Goal: Information Seeking & Learning: Learn about a topic

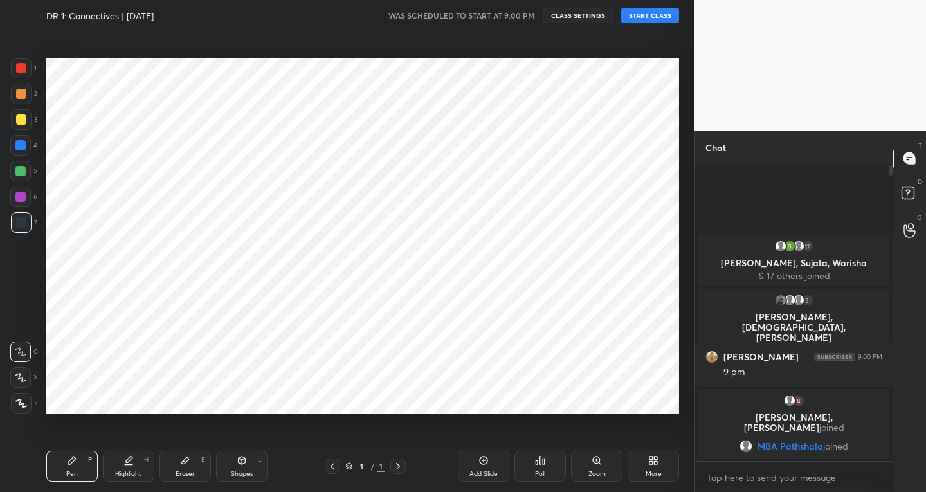
scroll to position [63902, 63669]
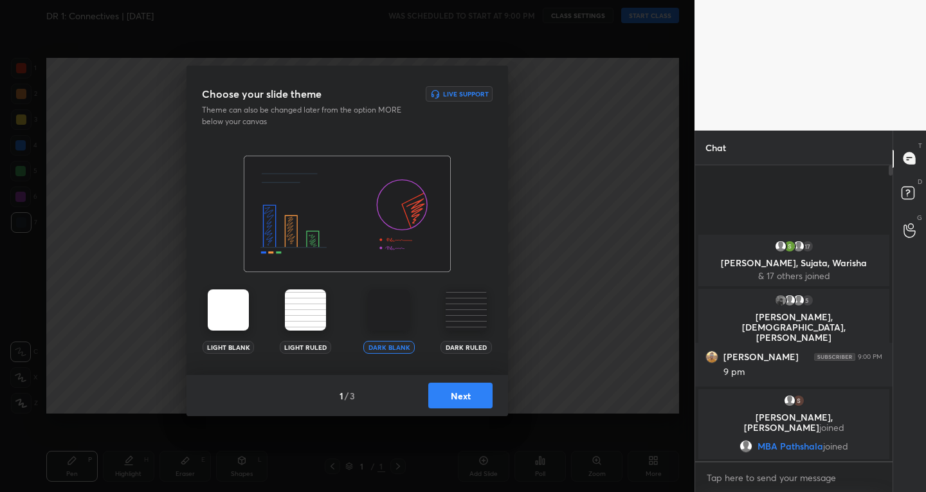
click at [442, 403] on button "Next" at bounding box center [460, 396] width 64 height 26
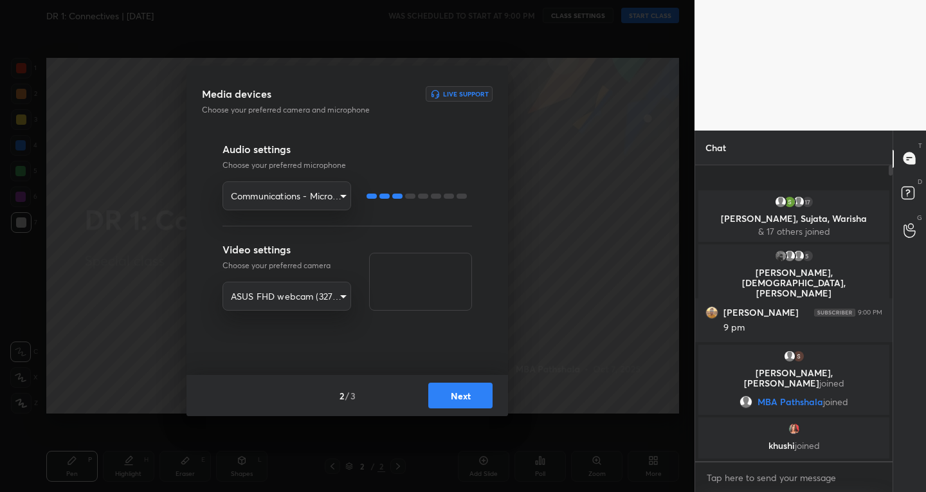
click at [453, 394] on button "Next" at bounding box center [460, 396] width 64 height 26
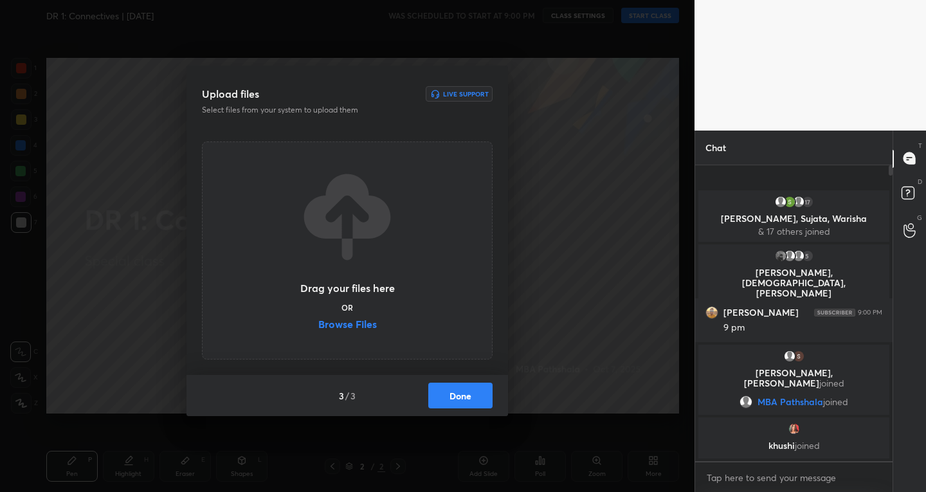
click at [470, 390] on button "Done" at bounding box center [460, 396] width 64 height 26
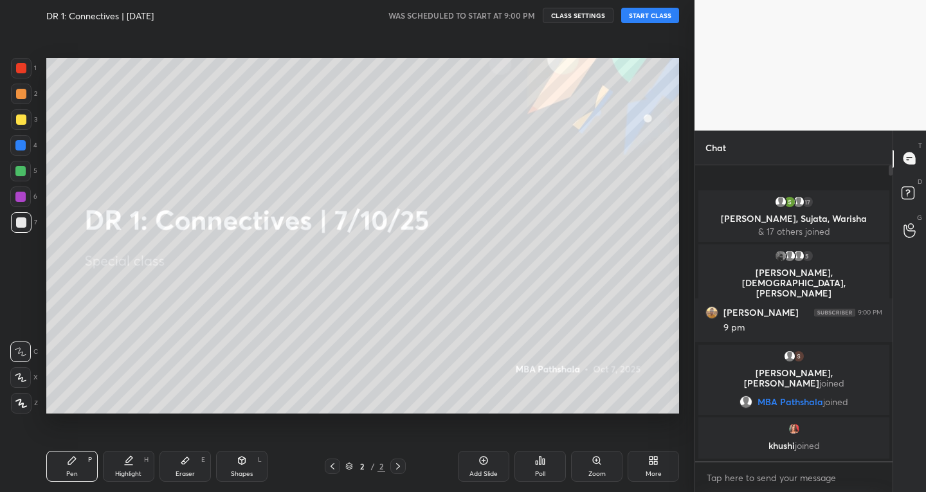
click at [637, 24] on div "DR 1: Connectives | [DATE] WAS SCHEDULED TO START AT 9:00 PM CLASS SETTINGS STA…" at bounding box center [362, 15] width 633 height 31
drag, startPoint x: 632, startPoint y: 12, endPoint x: 619, endPoint y: 44, distance: 34.0
click at [632, 14] on button "START CLASS" at bounding box center [650, 15] width 58 height 15
click at [21, 170] on div at bounding box center [20, 171] width 10 height 10
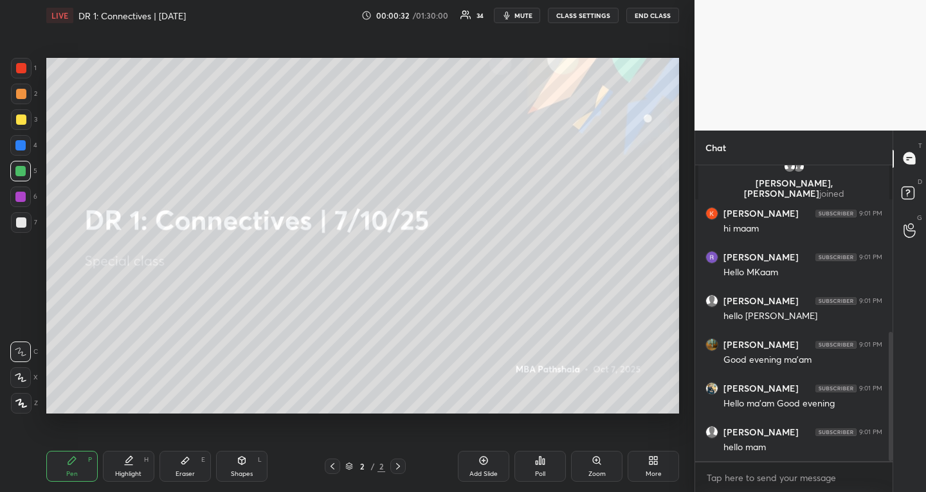
scroll to position [428, 0]
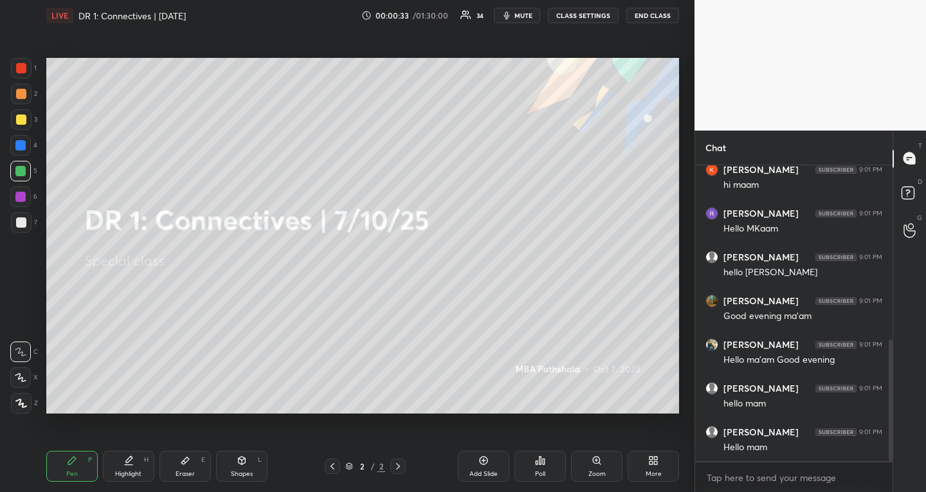
click at [330, 468] on icon at bounding box center [332, 466] width 10 height 10
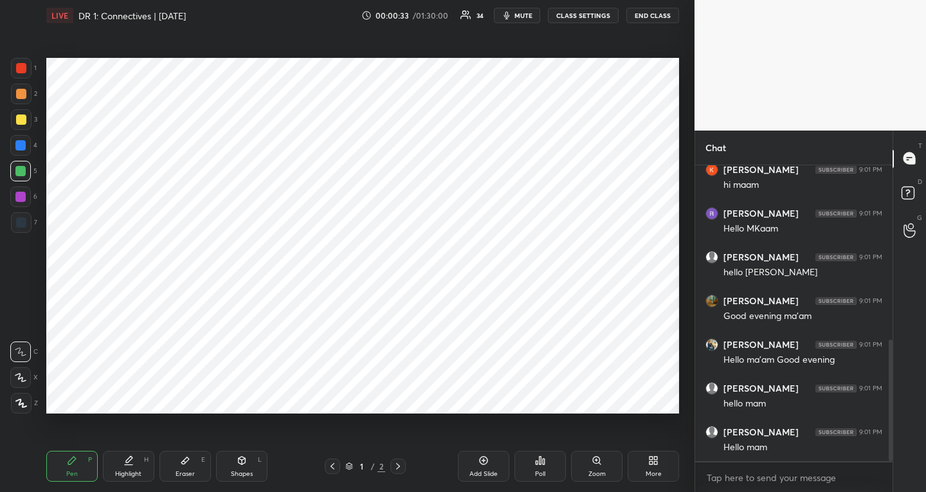
scroll to position [562, 0]
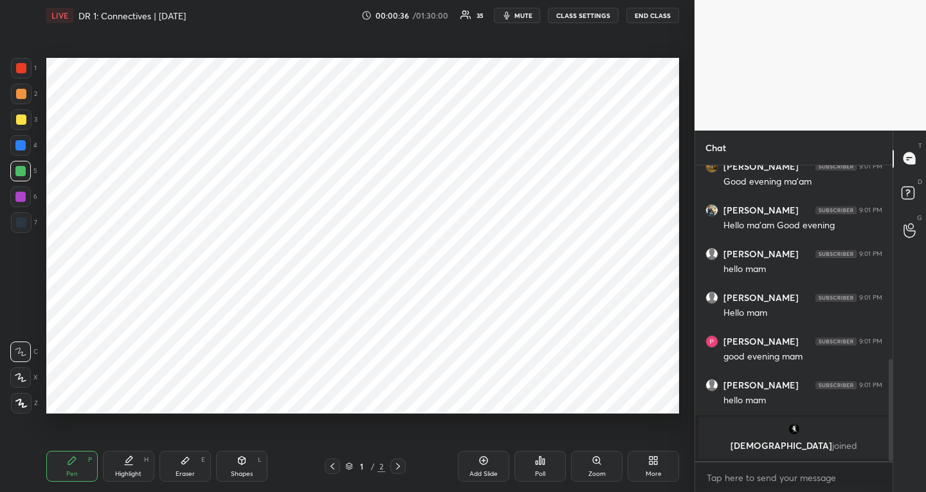
click at [246, 460] on icon at bounding box center [242, 460] width 10 height 10
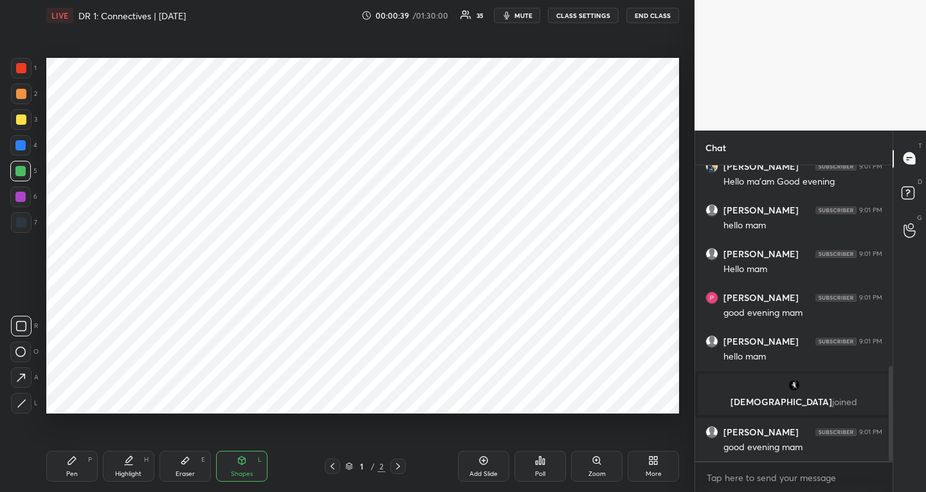
scroll to position [625, 0]
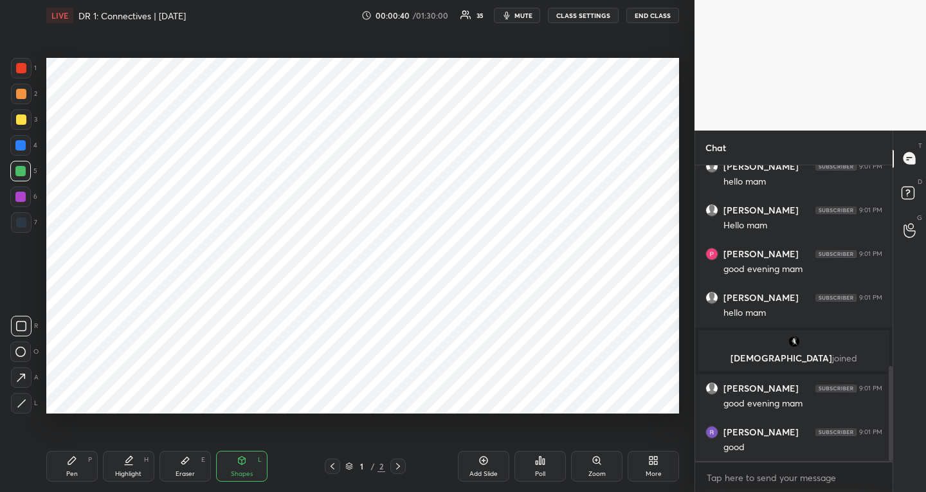
click at [26, 194] on div at bounding box center [20, 197] width 21 height 21
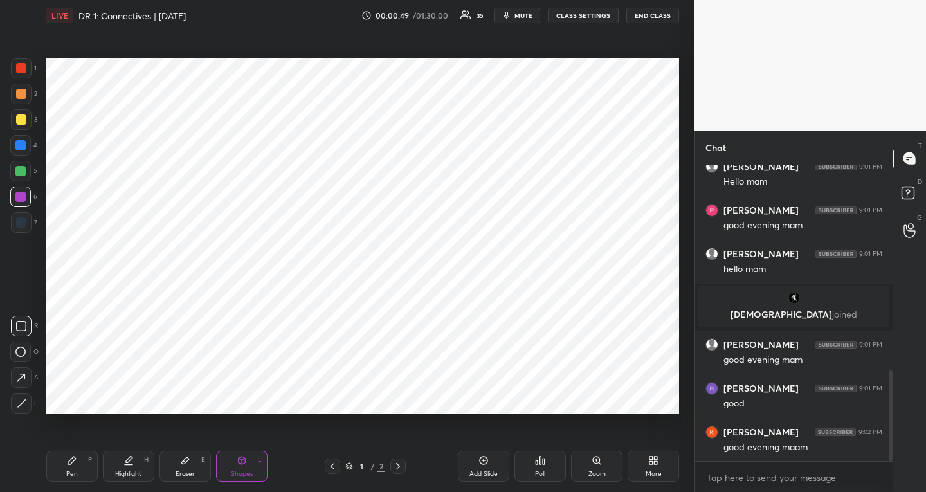
scroll to position [713, 0]
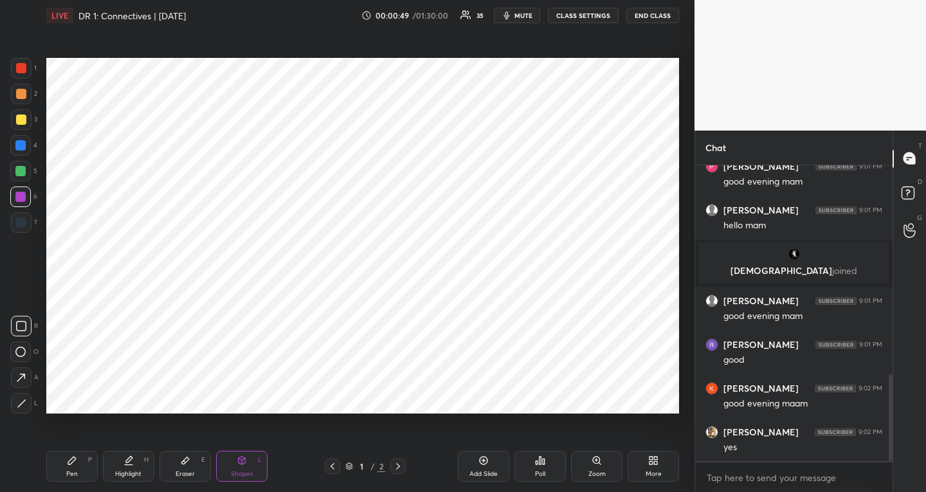
click at [21, 401] on icon at bounding box center [22, 404] width 10 height 10
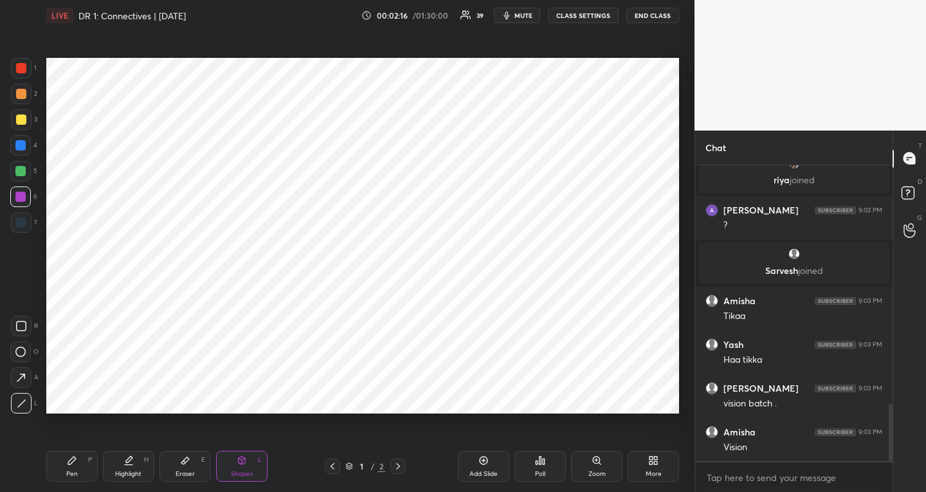
scroll to position [1234, 0]
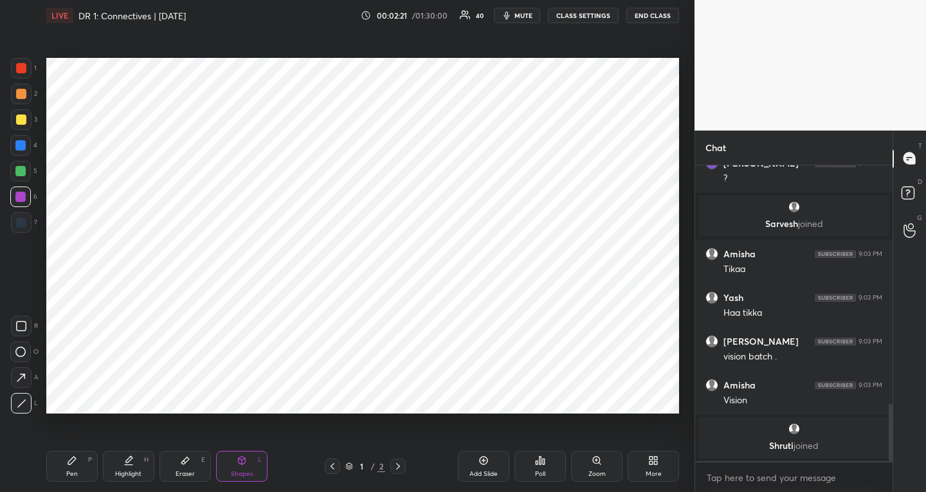
click at [20, 223] on div at bounding box center [21, 222] width 10 height 10
click at [82, 467] on div "Pen P" at bounding box center [71, 466] width 51 height 31
click at [21, 375] on icon at bounding box center [20, 378] width 10 height 8
click at [23, 166] on div at bounding box center [20, 171] width 10 height 10
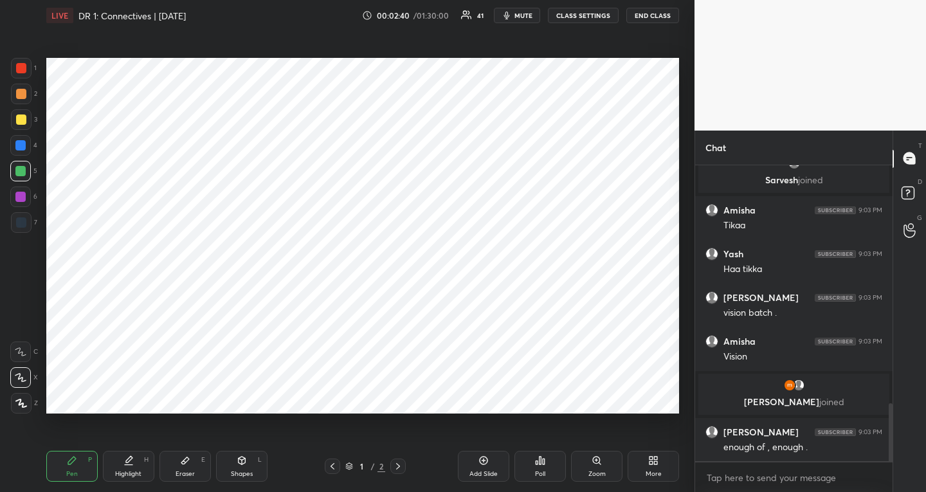
click at [398, 463] on icon at bounding box center [398, 466] width 10 height 10
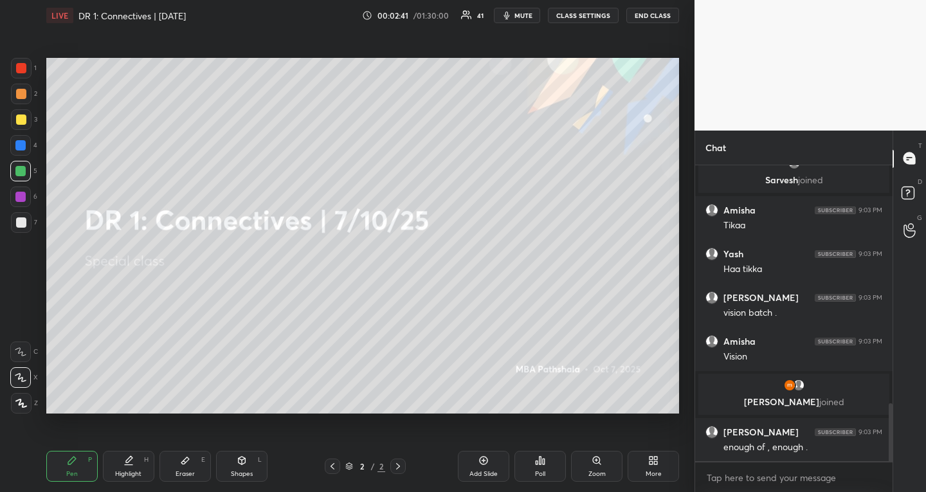
click at [468, 465] on div "Add Slide" at bounding box center [483, 466] width 51 height 31
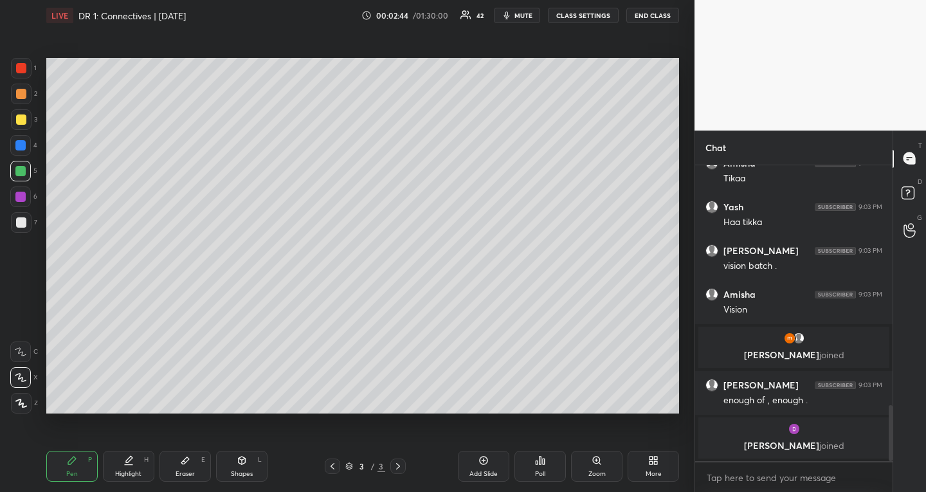
scroll to position [1296, 0]
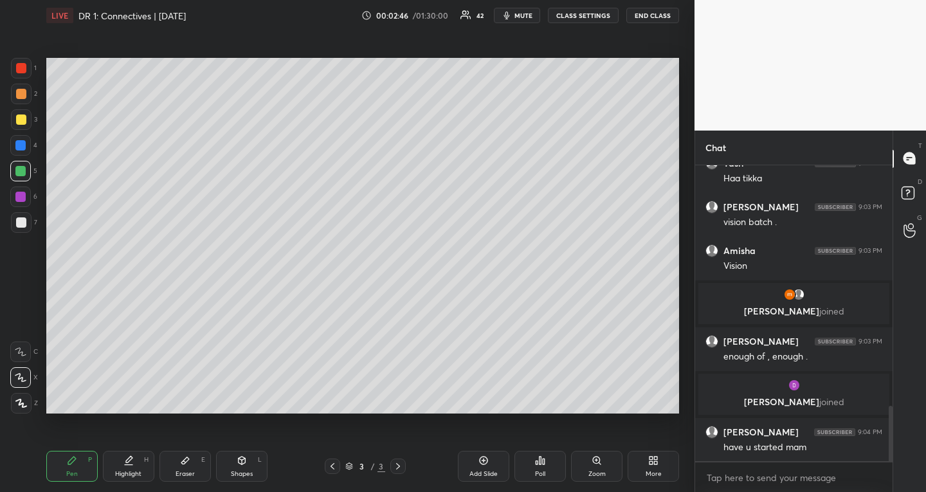
drag, startPoint x: 26, startPoint y: 116, endPoint x: 46, endPoint y: 120, distance: 19.6
click at [27, 116] on div at bounding box center [21, 119] width 21 height 21
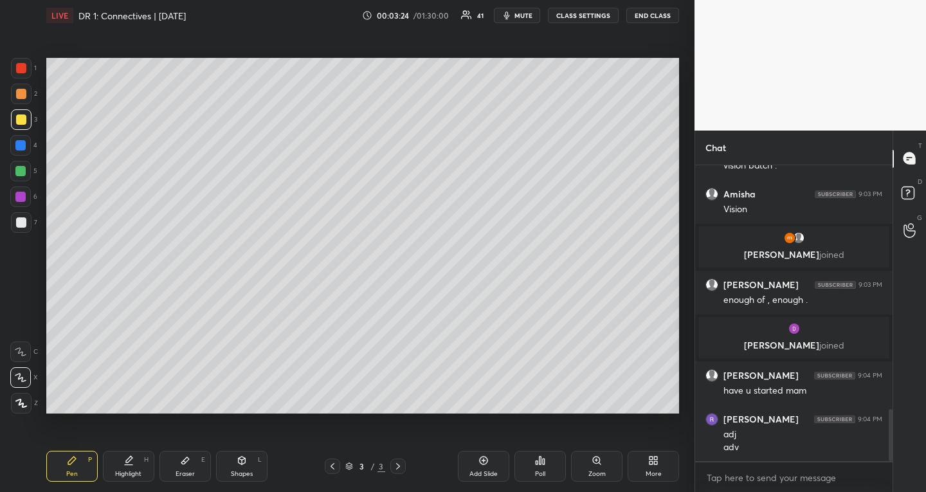
scroll to position [1399, 0]
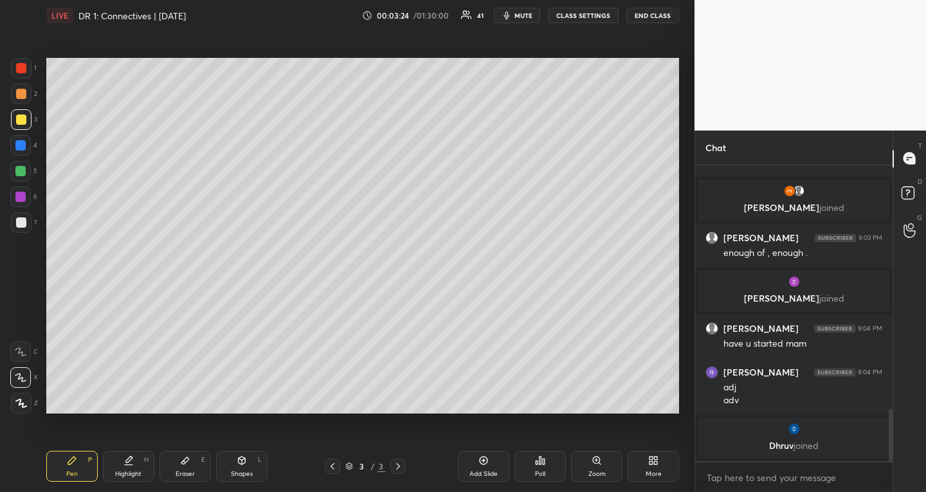
click at [23, 167] on div at bounding box center [20, 171] width 10 height 10
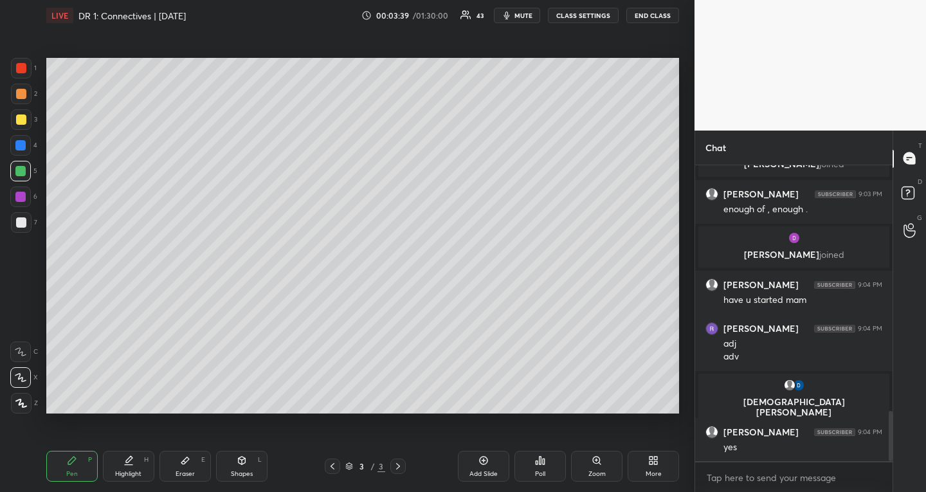
scroll to position [1455, 0]
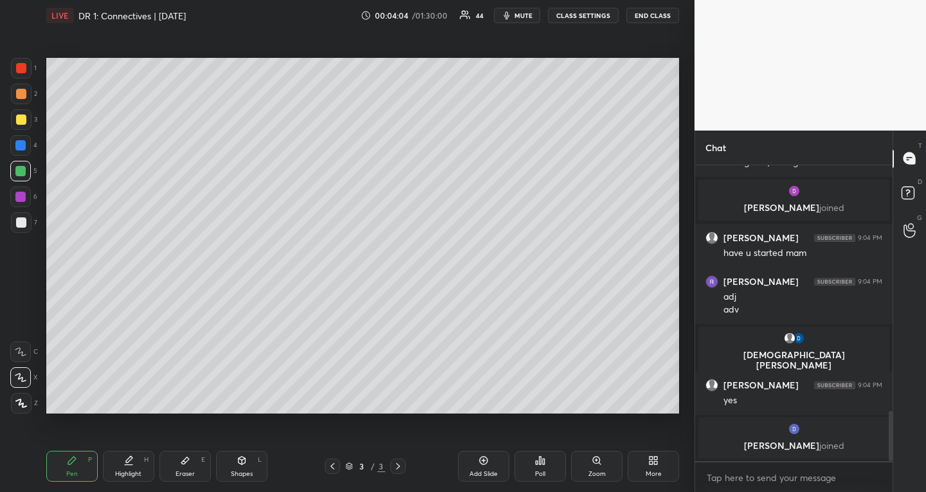
drag, startPoint x: 486, startPoint y: 467, endPoint x: 480, endPoint y: 454, distance: 14.1
click at [485, 468] on div "Add Slide" at bounding box center [483, 466] width 51 height 31
drag, startPoint x: 20, startPoint y: 118, endPoint x: 32, endPoint y: 111, distance: 13.9
click at [19, 118] on div at bounding box center [21, 119] width 10 height 10
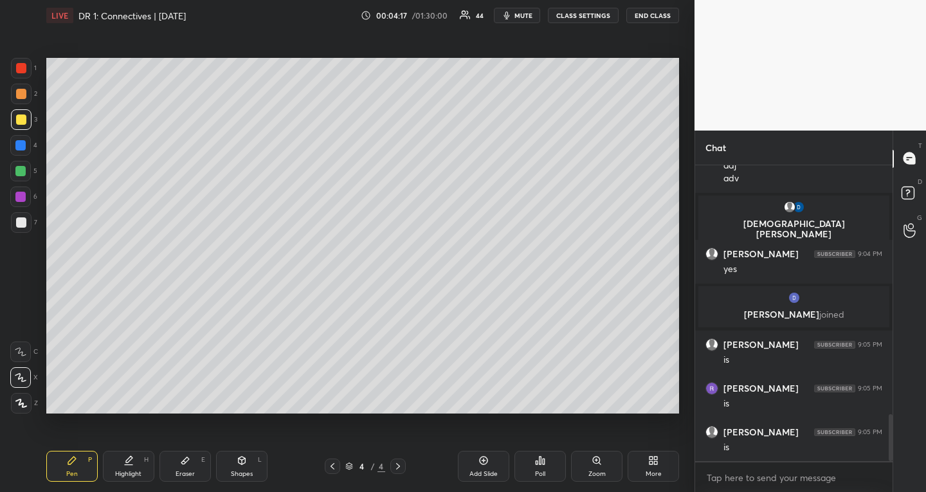
scroll to position [1654, 0]
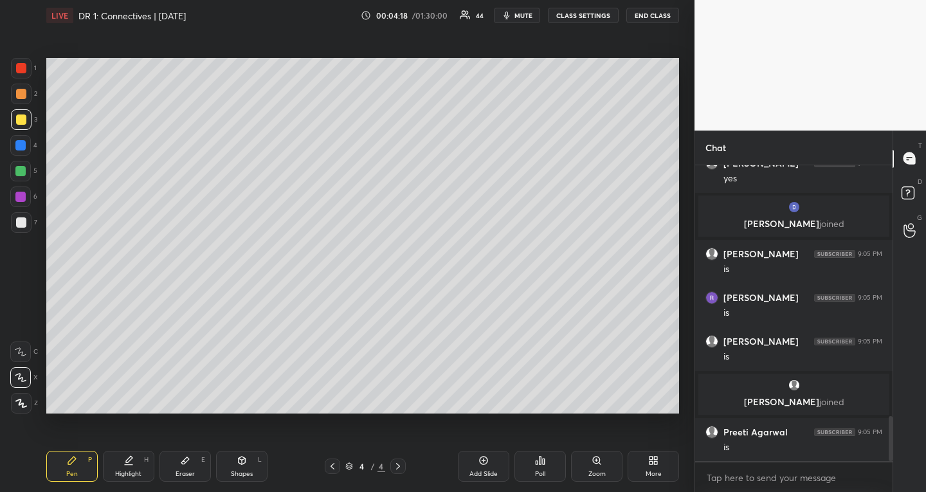
click at [23, 164] on div at bounding box center [20, 171] width 21 height 21
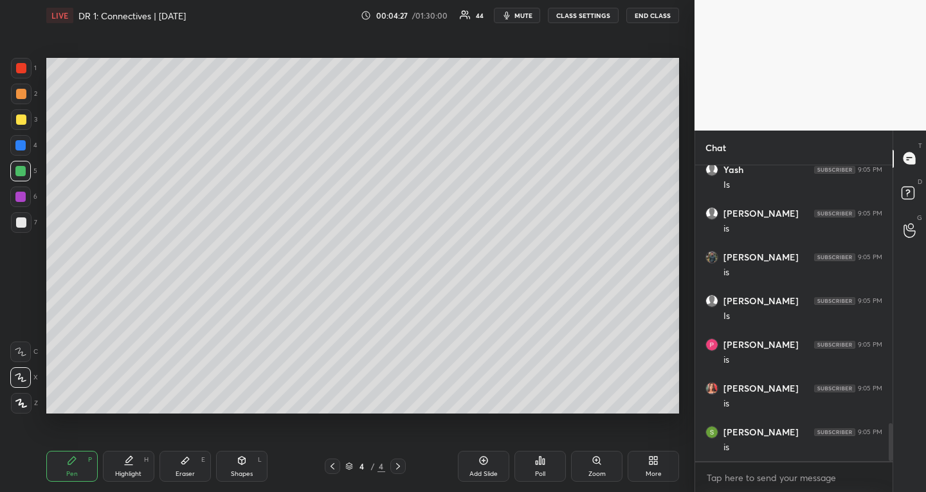
scroll to position [2048, 0]
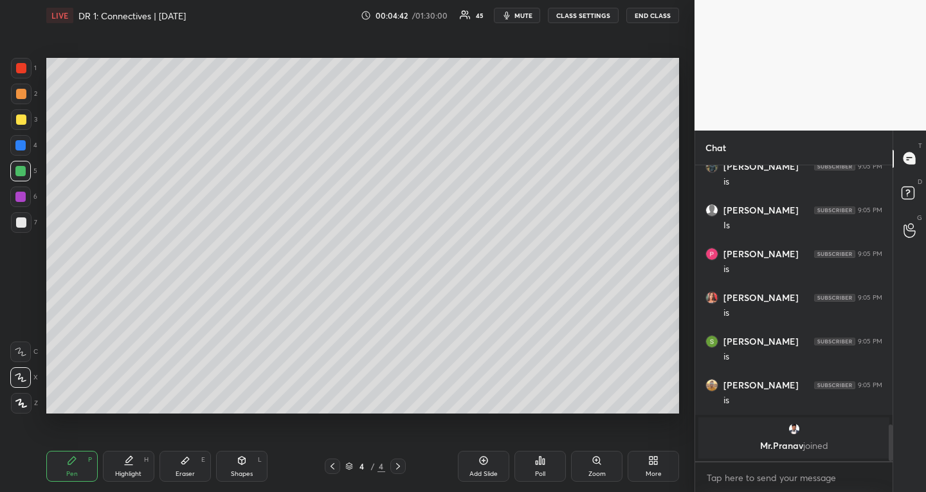
drag, startPoint x: 27, startPoint y: 122, endPoint x: 41, endPoint y: 122, distance: 14.1
click at [26, 122] on div at bounding box center [21, 119] width 21 height 21
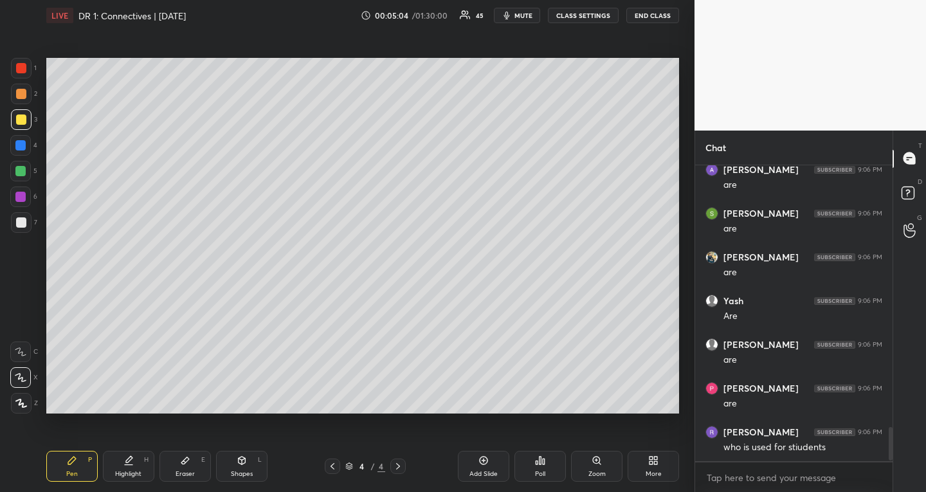
scroll to position [2316, 0]
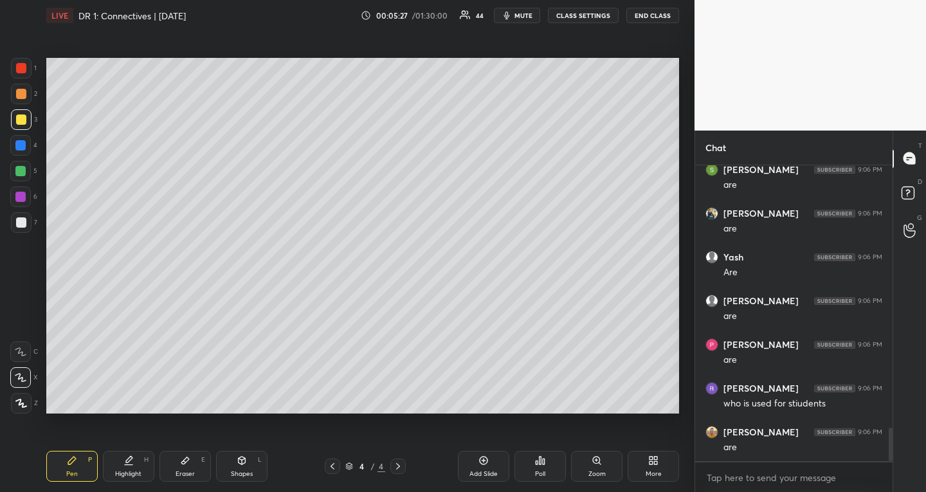
click at [22, 68] on div at bounding box center [21, 68] width 10 height 10
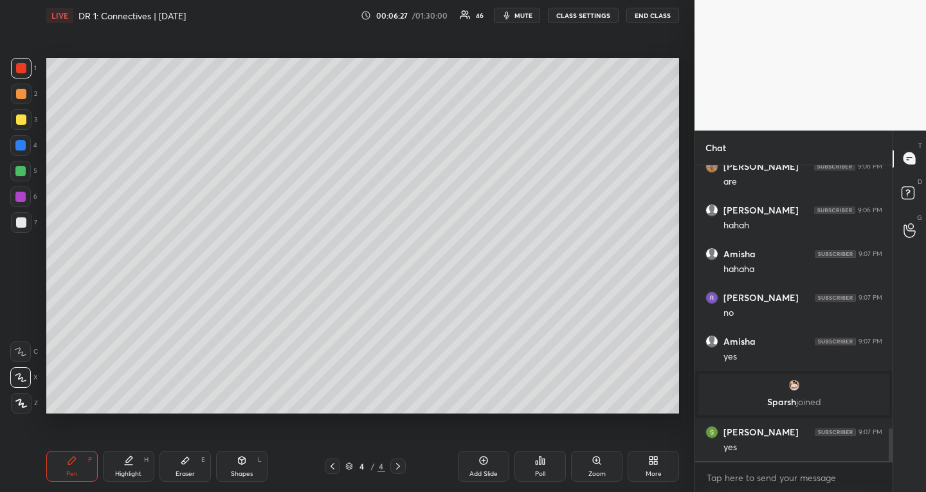
scroll to position [2432, 0]
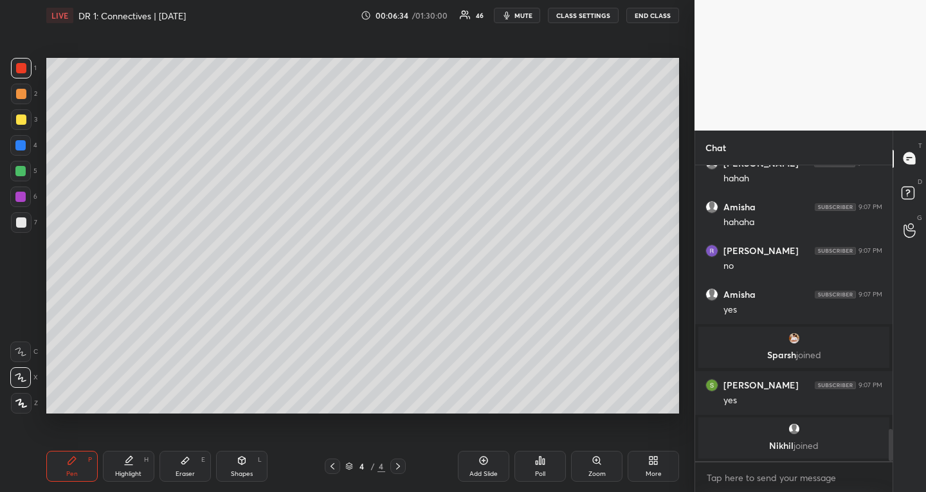
click at [24, 176] on div at bounding box center [20, 171] width 21 height 21
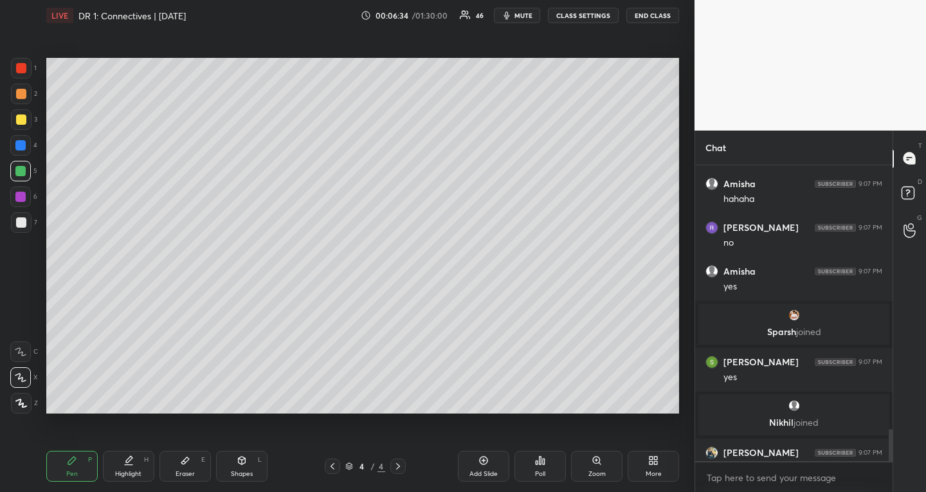
scroll to position [2453, 0]
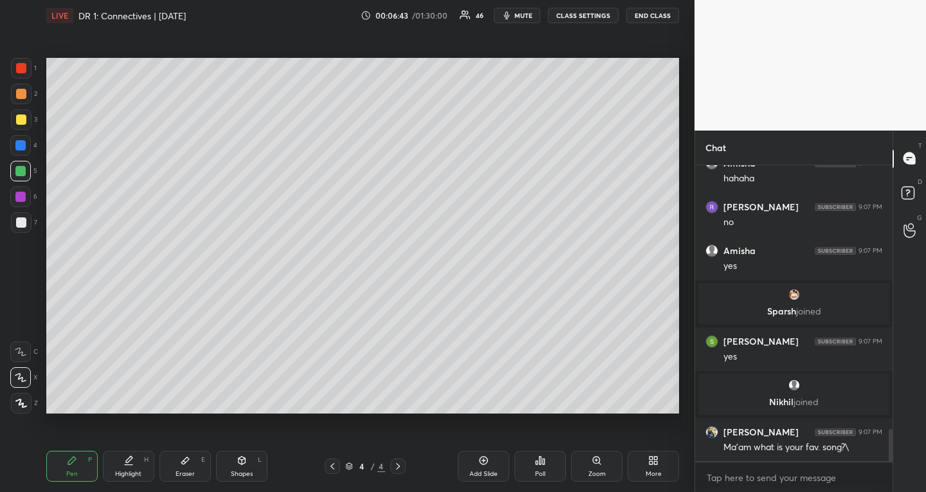
click at [24, 125] on div at bounding box center [21, 119] width 21 height 21
click at [332, 467] on icon at bounding box center [332, 466] width 10 height 10
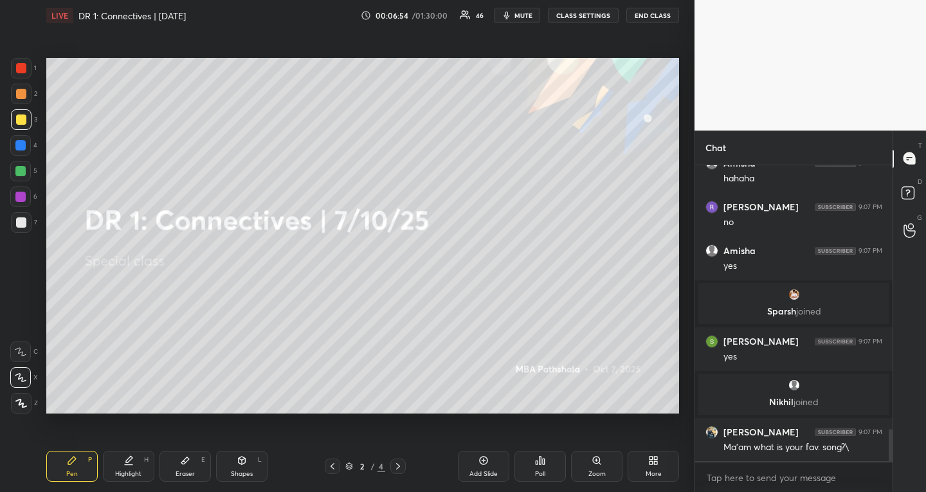
click at [332, 467] on icon at bounding box center [332, 466] width 10 height 10
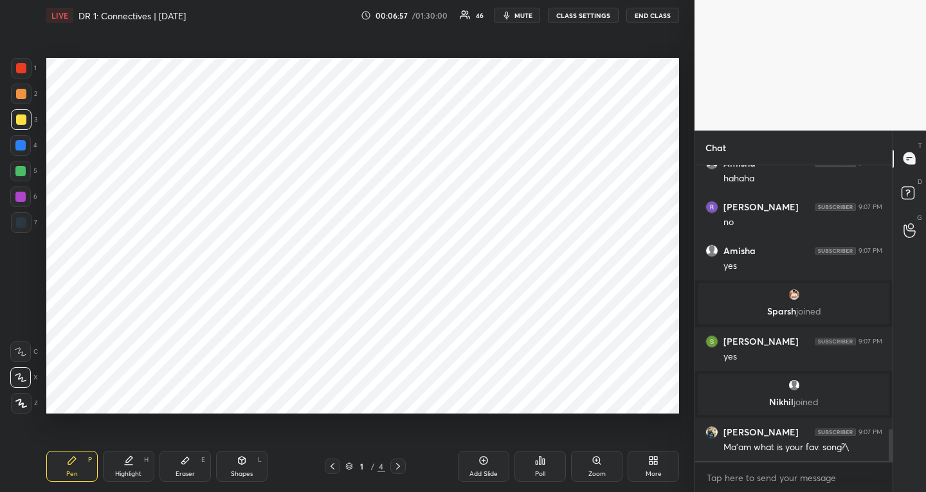
click at [22, 222] on div at bounding box center [21, 222] width 10 height 10
click at [20, 169] on div at bounding box center [20, 171] width 10 height 10
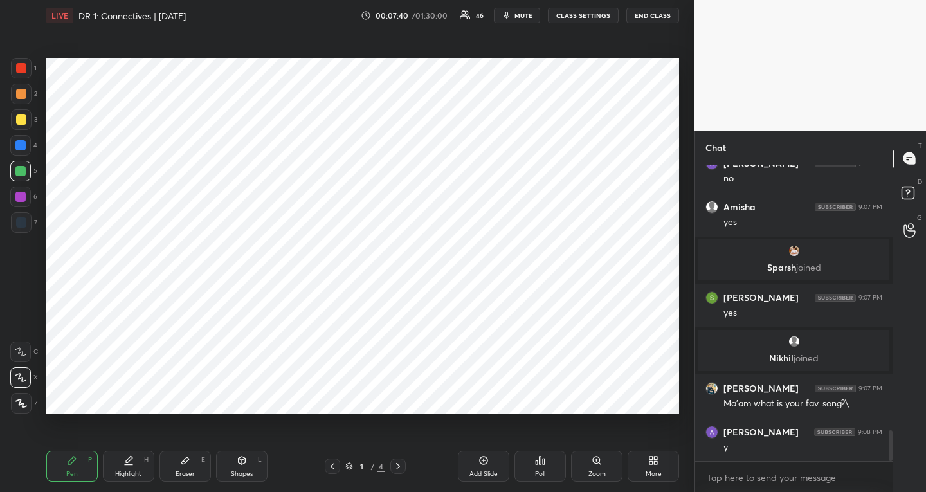
scroll to position [2540, 0]
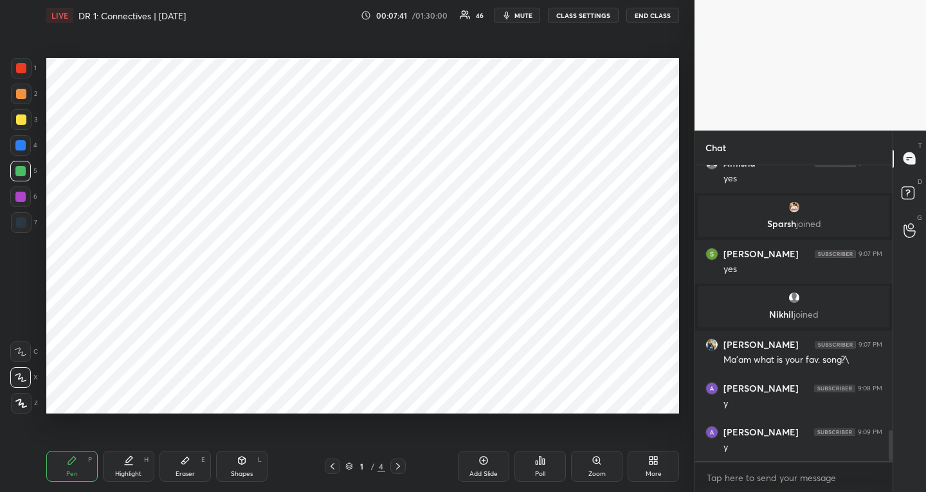
click at [401, 469] on icon at bounding box center [398, 466] width 10 height 10
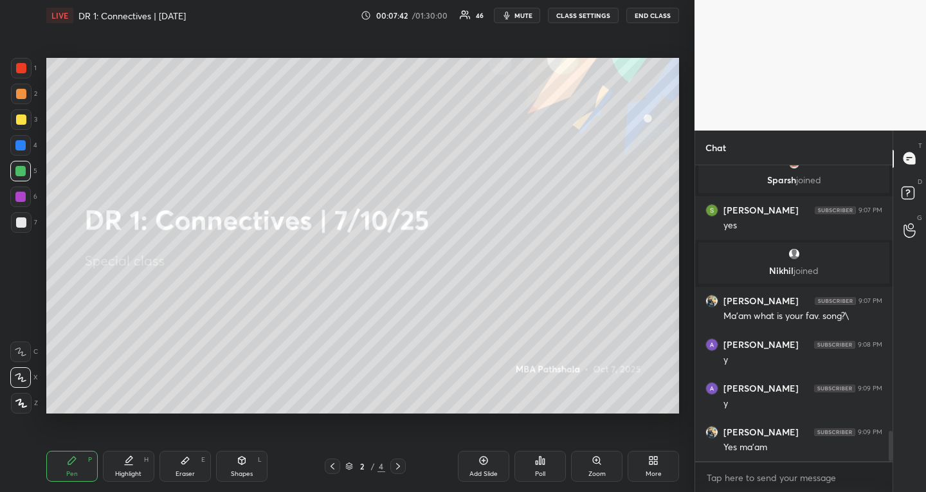
click at [401, 469] on icon at bounding box center [398, 466] width 10 height 10
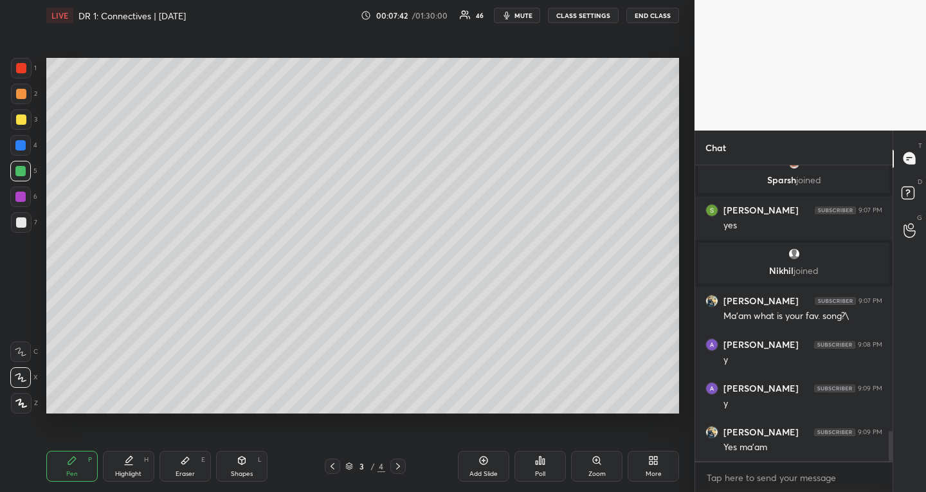
scroll to position [2628, 0]
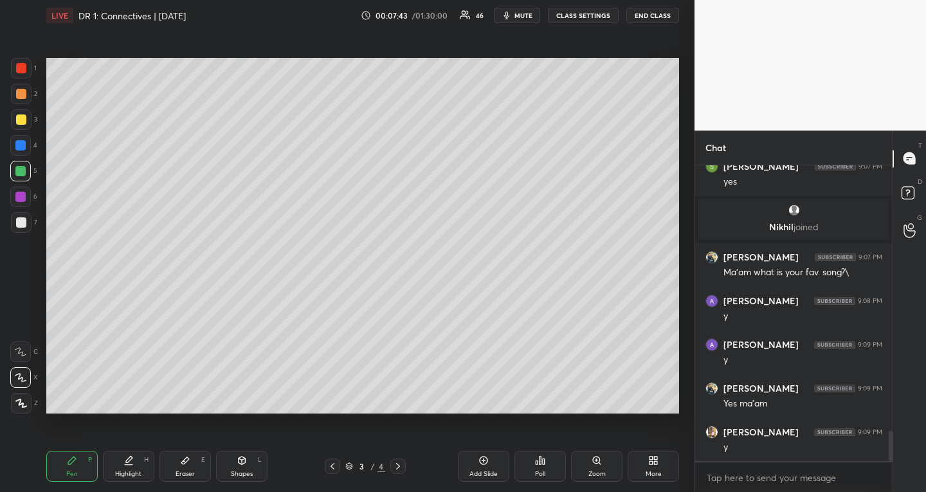
click at [395, 469] on icon at bounding box center [398, 466] width 10 height 10
click at [331, 466] on icon at bounding box center [333, 466] width 4 height 6
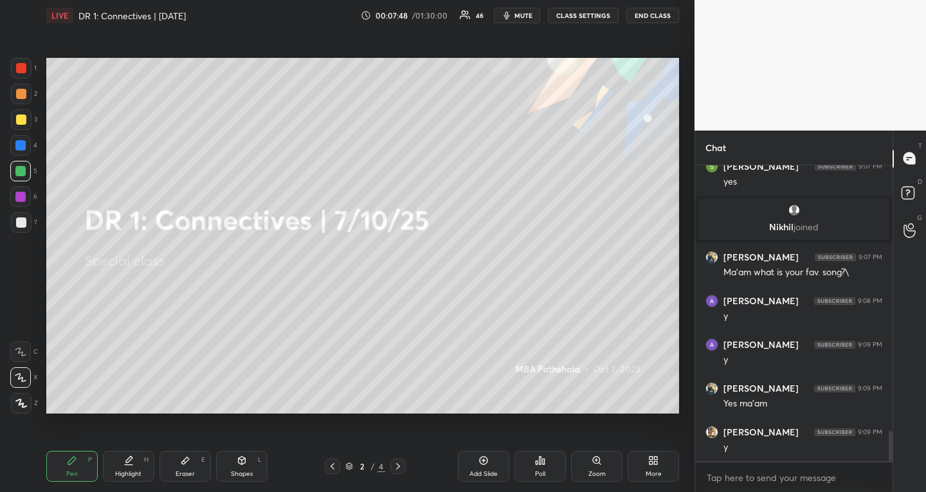
drag, startPoint x: 490, startPoint y: 468, endPoint x: 442, endPoint y: 456, distance: 49.0
click at [493, 469] on div "Add Slide" at bounding box center [483, 466] width 51 height 31
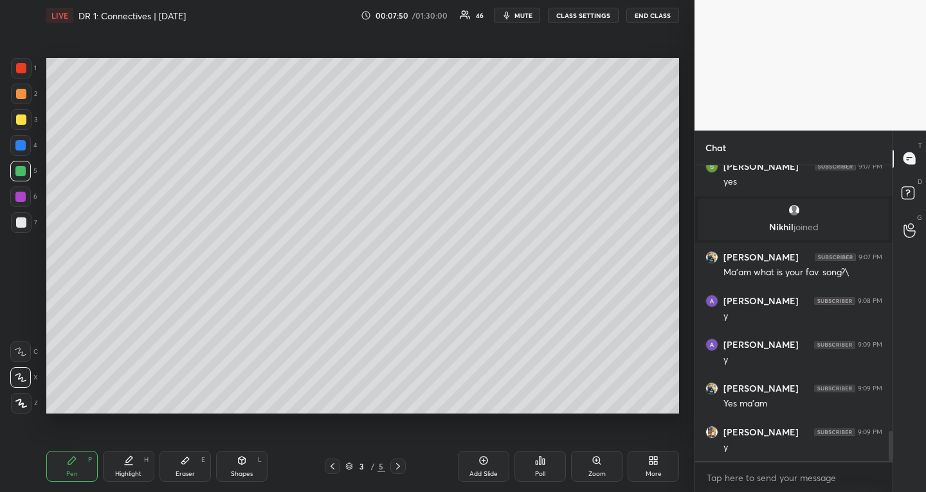
click at [25, 224] on div at bounding box center [21, 222] width 10 height 10
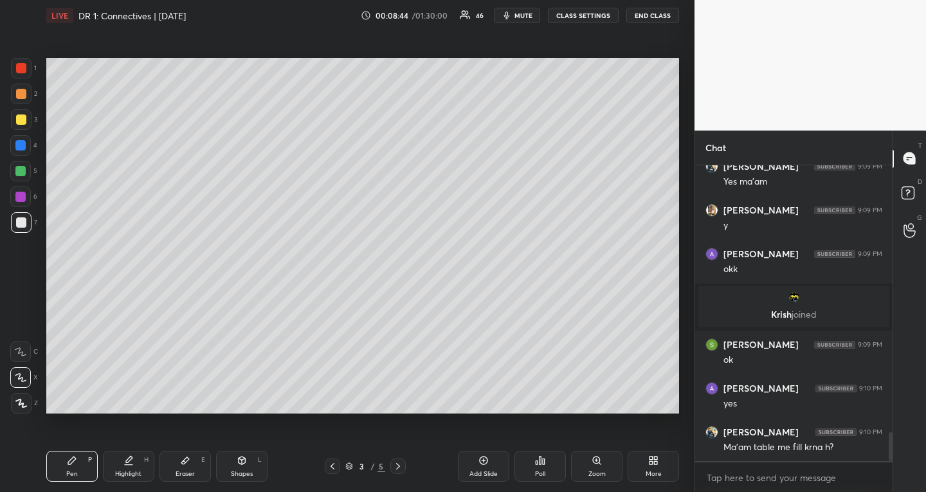
scroll to position [2809, 0]
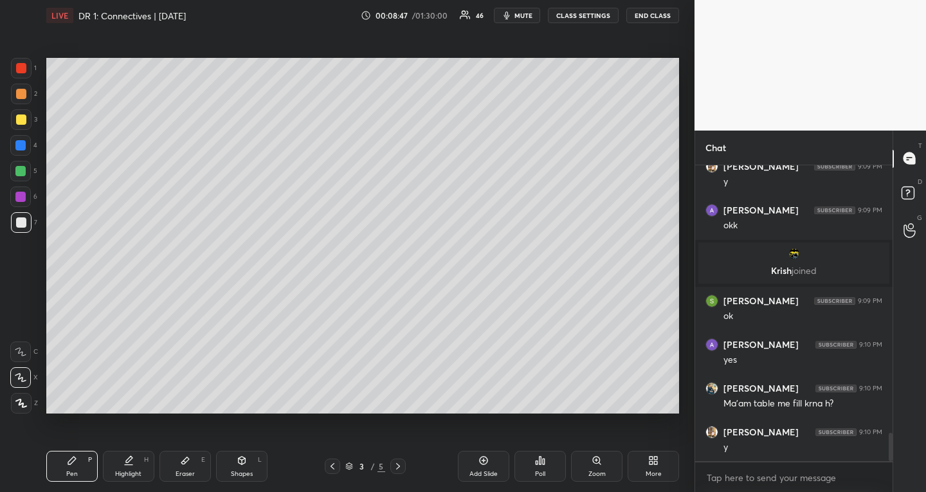
click at [25, 145] on div at bounding box center [20, 145] width 10 height 10
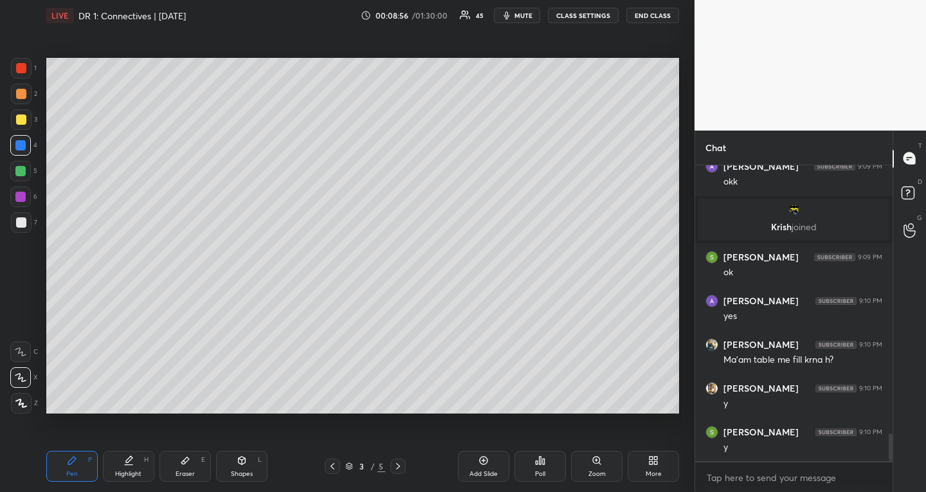
drag, startPoint x: 19, startPoint y: 171, endPoint x: 26, endPoint y: 170, distance: 7.8
click at [19, 172] on div at bounding box center [20, 171] width 10 height 10
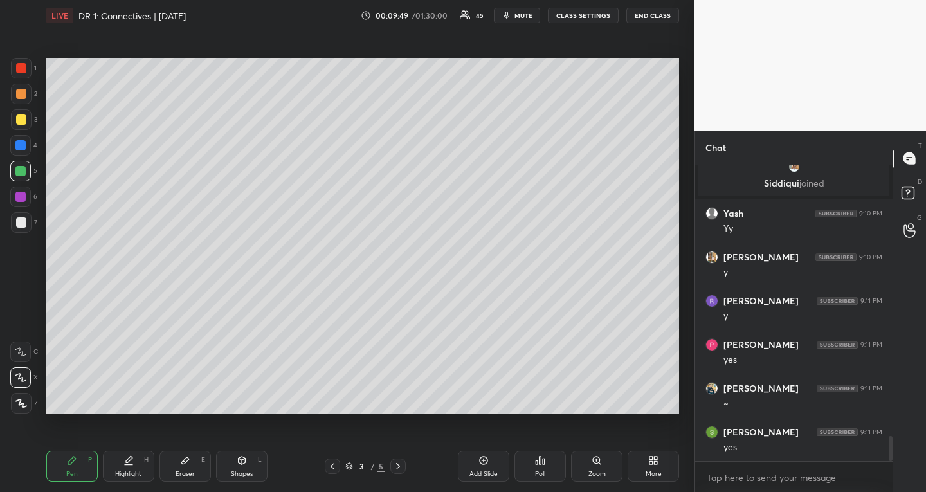
scroll to position [3169, 0]
click at [19, 221] on div at bounding box center [21, 222] width 10 height 10
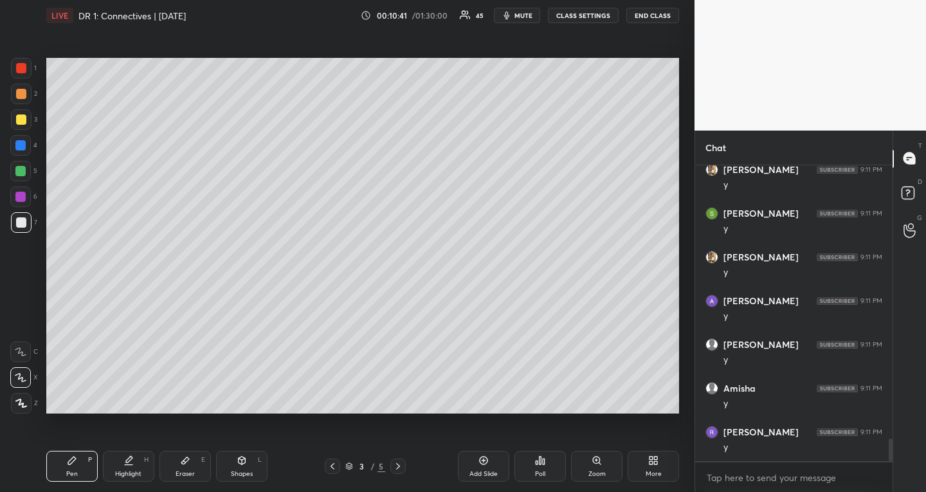
scroll to position [3636, 0]
click at [25, 120] on div at bounding box center [21, 119] width 10 height 10
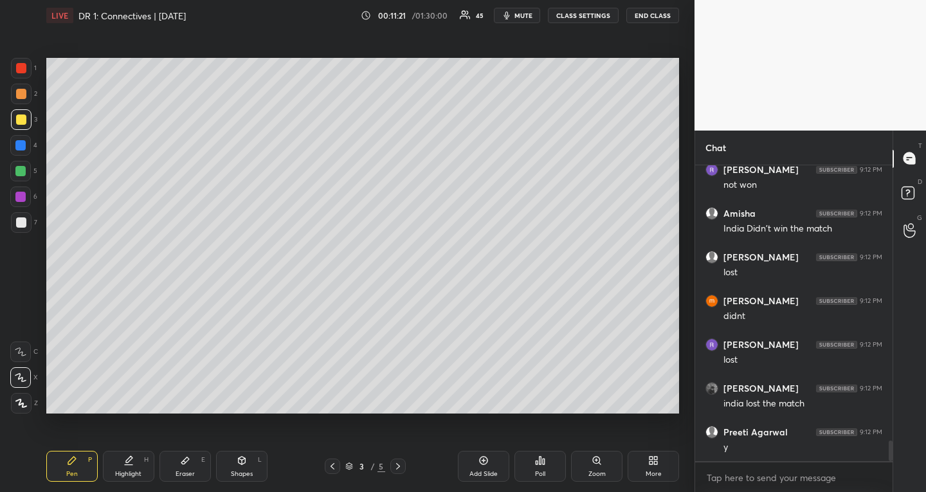
scroll to position [4029, 0]
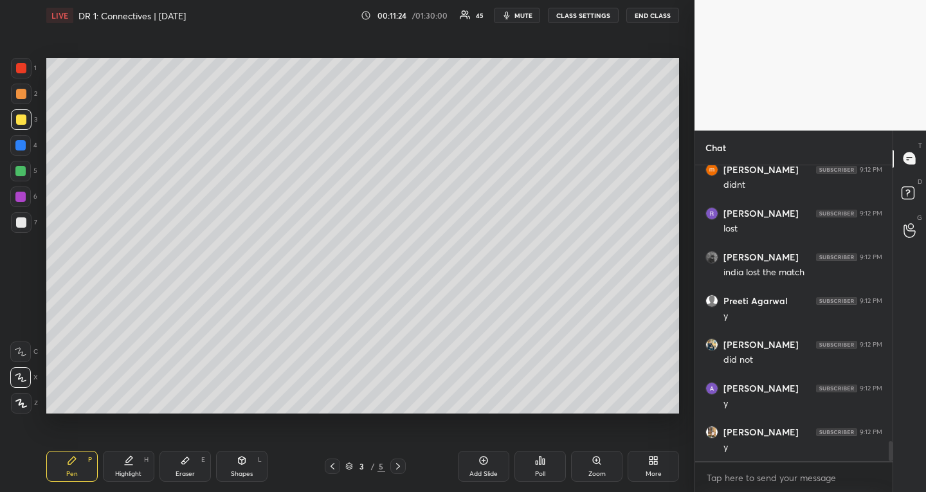
click at [21, 169] on div at bounding box center [20, 171] width 10 height 10
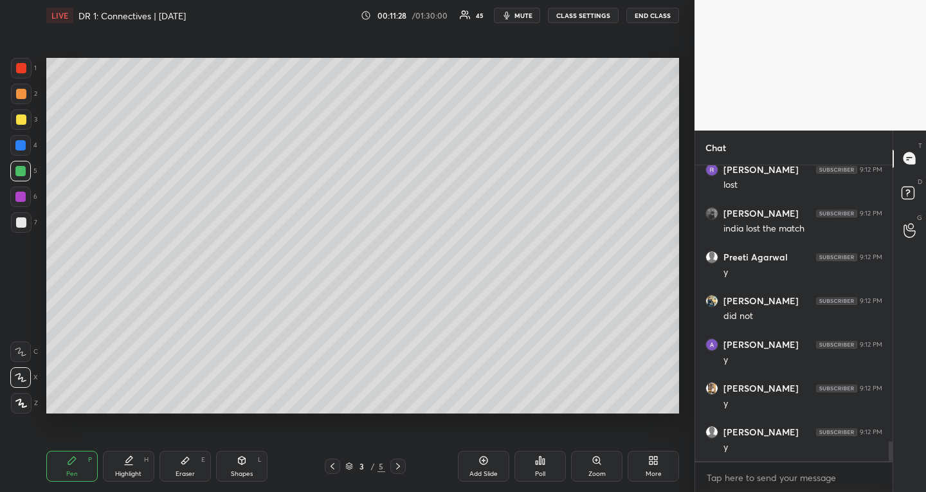
scroll to position [4204, 0]
click at [25, 65] on div at bounding box center [21, 68] width 10 height 10
click at [21, 167] on div at bounding box center [20, 171] width 10 height 10
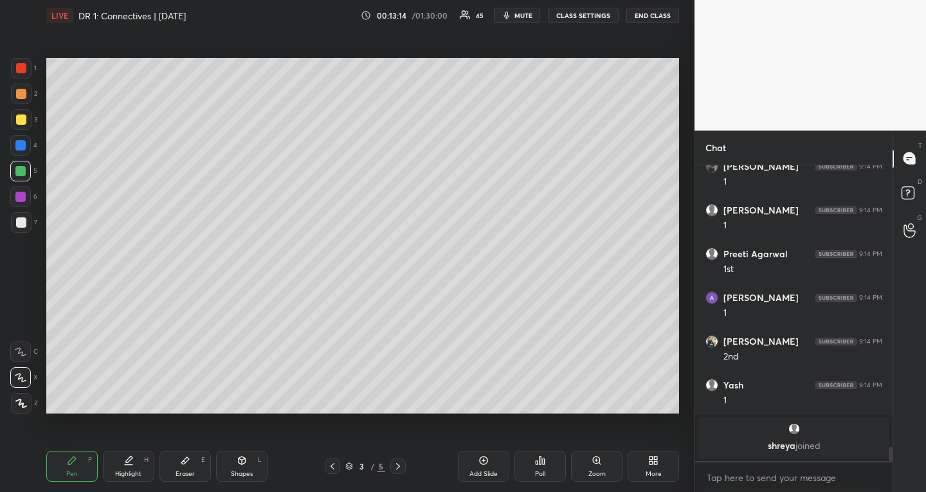
click at [126, 457] on icon at bounding box center [128, 460] width 10 height 10
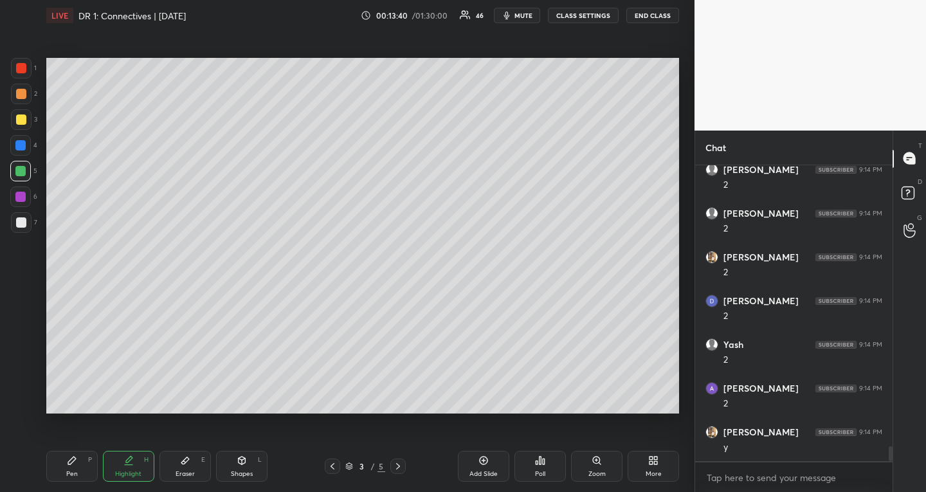
scroll to position [5789, 0]
click at [71, 455] on div "Pen P" at bounding box center [71, 466] width 51 height 31
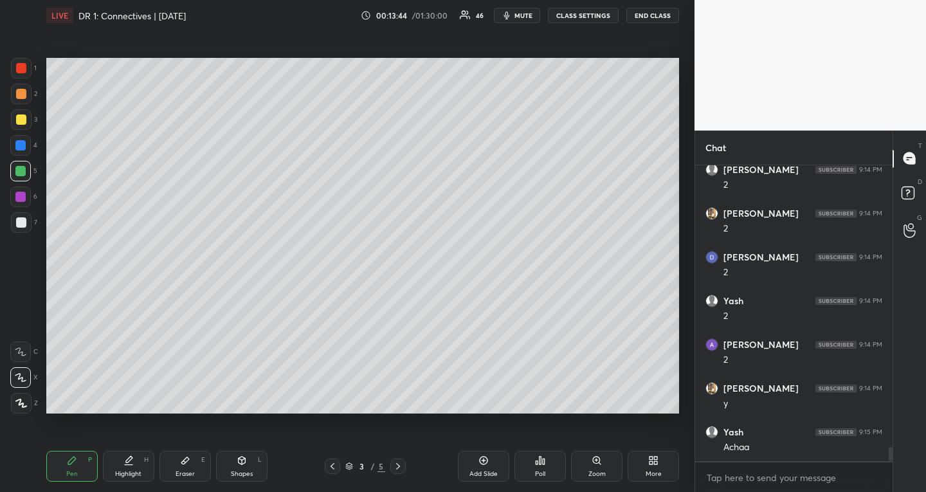
scroll to position [5833, 0]
drag, startPoint x: 332, startPoint y: 466, endPoint x: 351, endPoint y: 468, distance: 18.1
click at [332, 465] on icon at bounding box center [332, 466] width 10 height 10
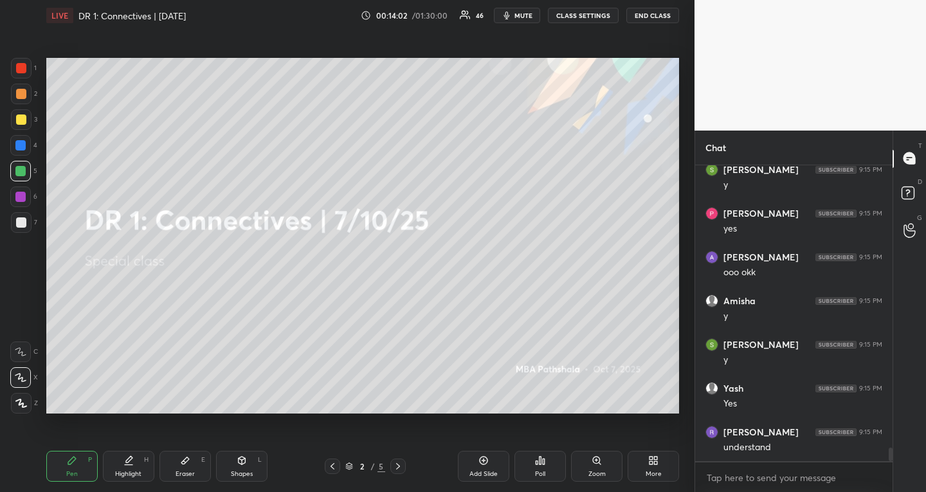
scroll to position [6240, 0]
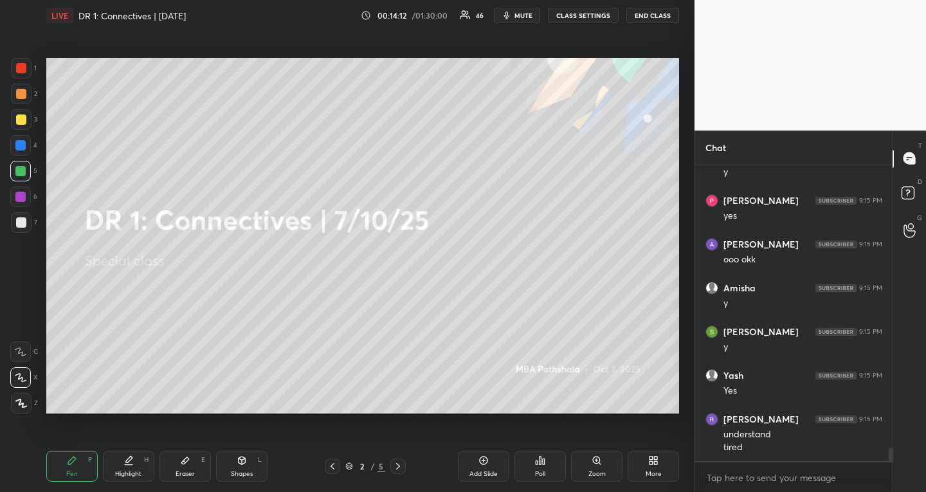
click at [23, 118] on div at bounding box center [21, 119] width 10 height 10
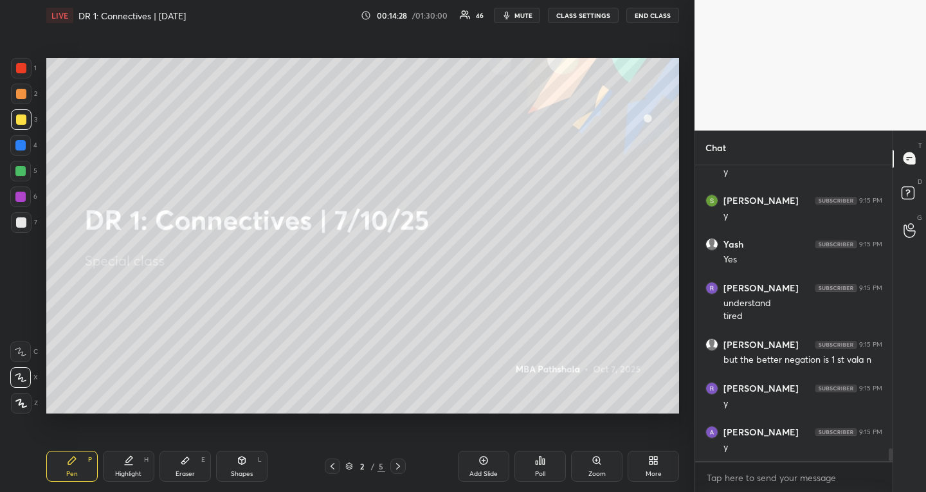
scroll to position [6414, 0]
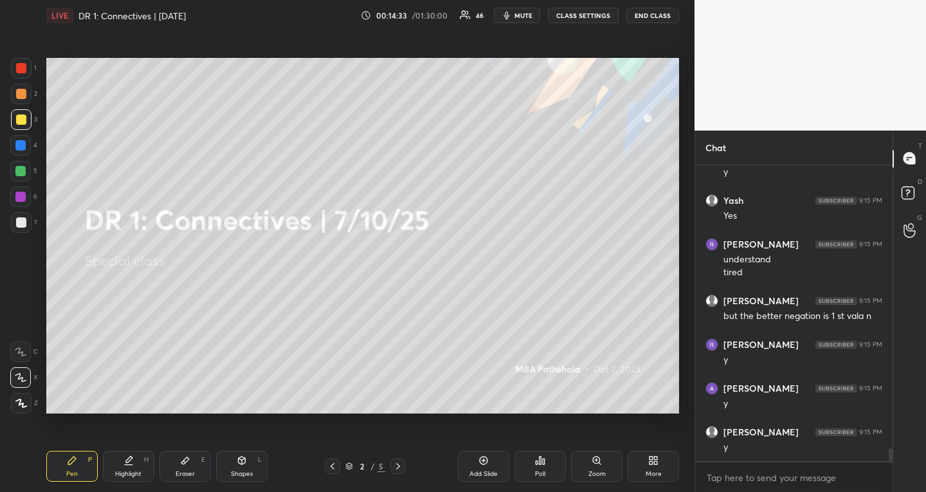
click at [401, 464] on icon at bounding box center [398, 466] width 10 height 10
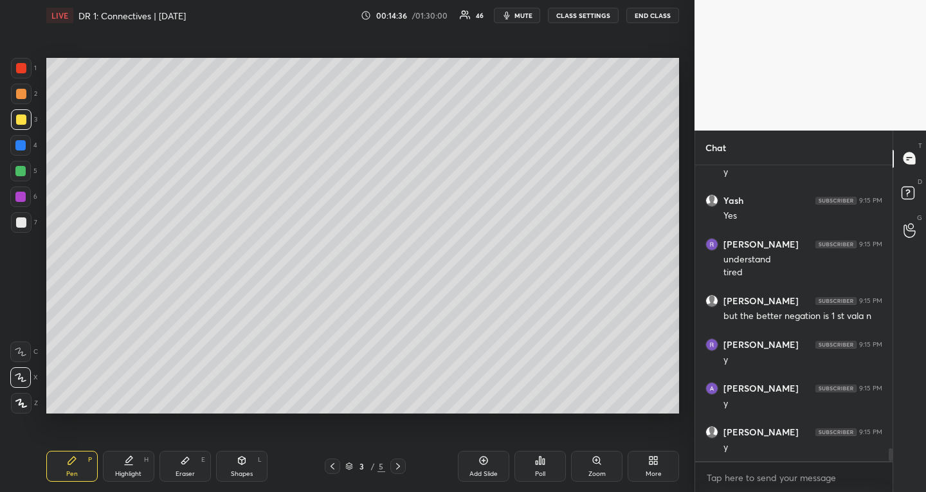
scroll to position [6458, 0]
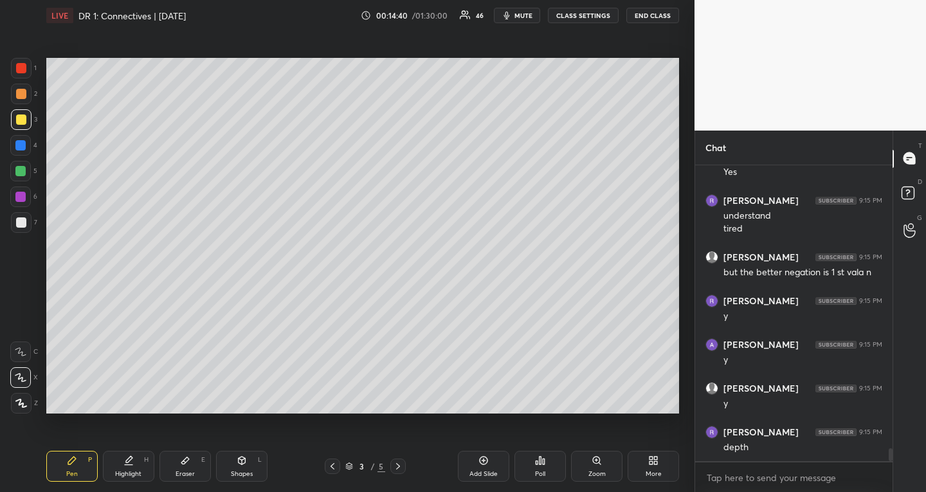
click at [20, 147] on div at bounding box center [20, 145] width 10 height 10
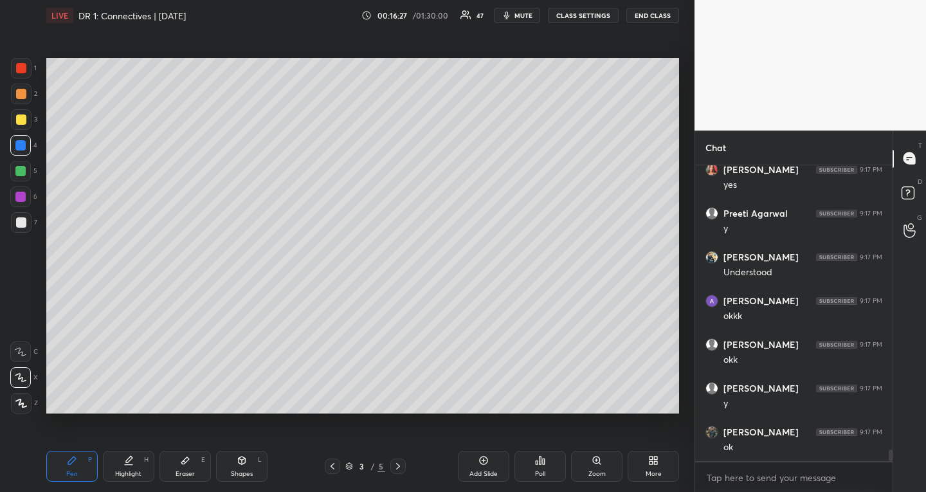
scroll to position [7248, 0]
click at [492, 460] on div "Add Slide" at bounding box center [483, 466] width 51 height 31
click at [22, 118] on div at bounding box center [21, 119] width 10 height 10
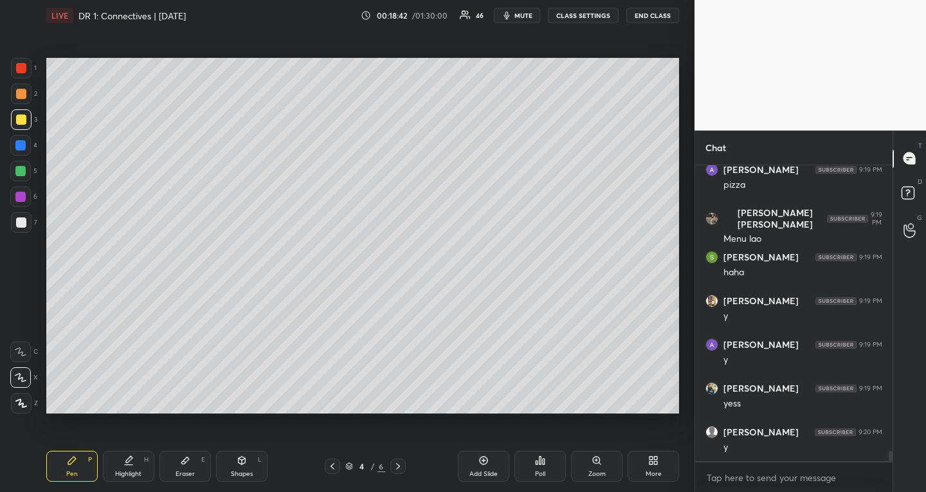
scroll to position [8341, 0]
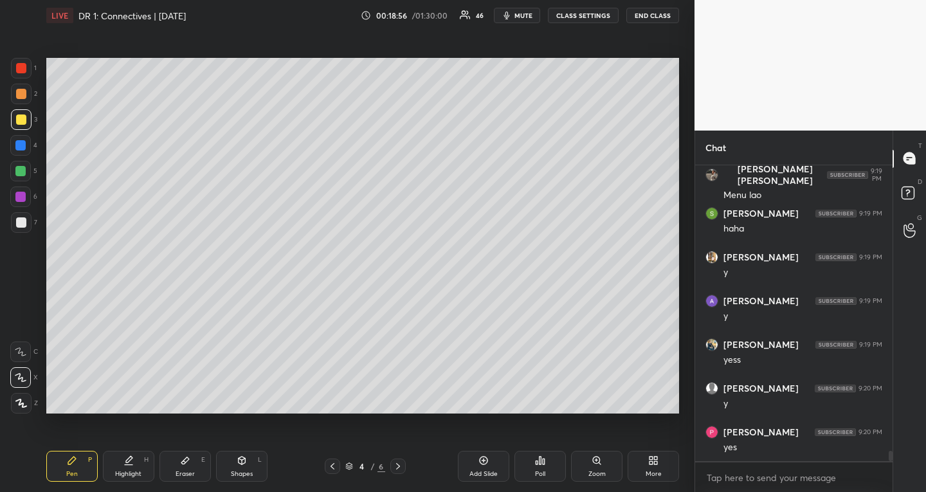
drag, startPoint x: 21, startPoint y: 170, endPoint x: 42, endPoint y: 183, distance: 24.3
click at [22, 170] on div at bounding box center [20, 171] width 10 height 10
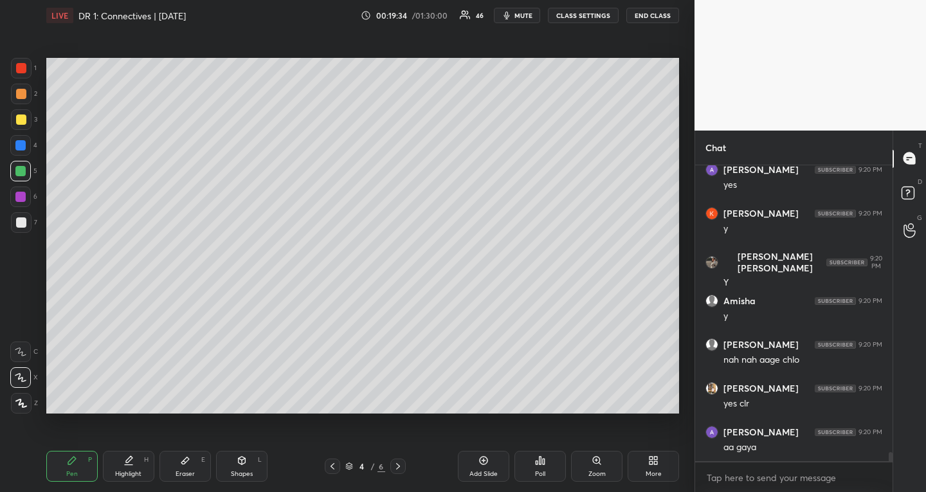
scroll to position [9128, 0]
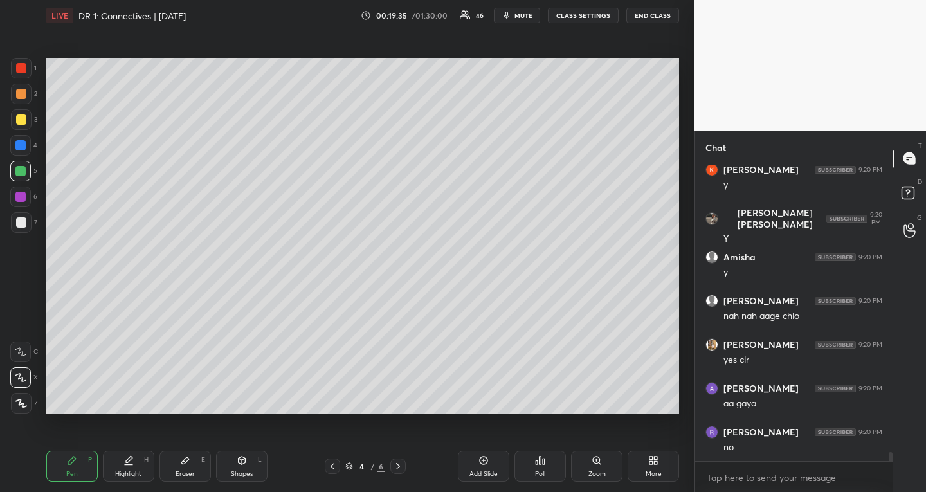
click at [25, 197] on div at bounding box center [20, 197] width 10 height 10
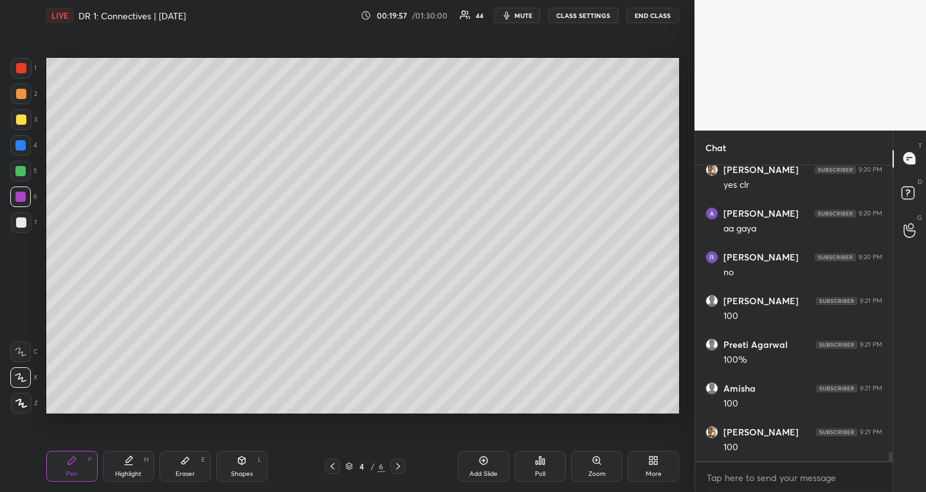
scroll to position [9347, 0]
drag, startPoint x: 26, startPoint y: 121, endPoint x: 23, endPoint y: 145, distance: 23.9
click at [25, 122] on div at bounding box center [21, 119] width 10 height 10
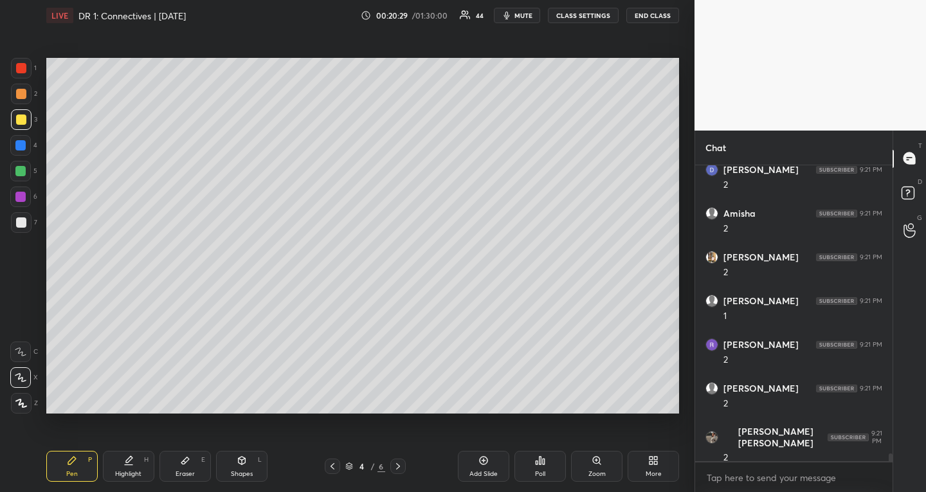
scroll to position [10628, 0]
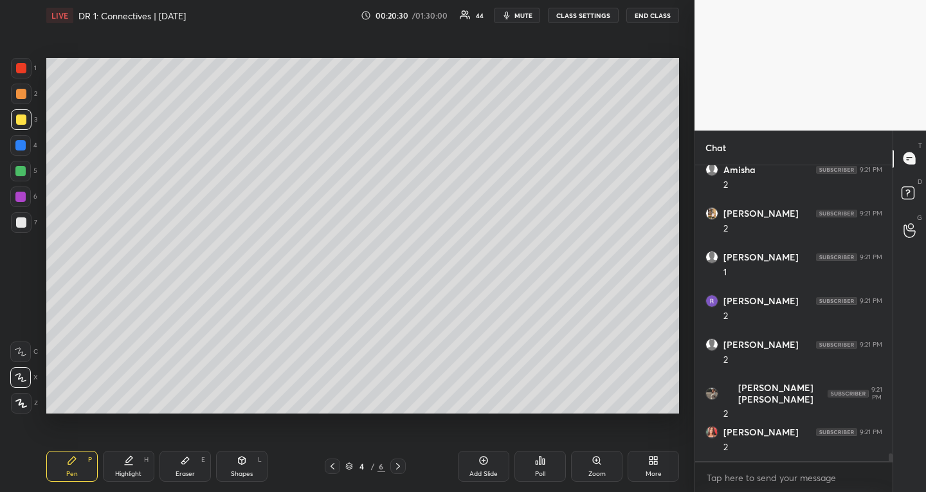
click at [24, 163] on div at bounding box center [20, 171] width 21 height 21
drag, startPoint x: 196, startPoint y: 457, endPoint x: 195, endPoint y: 449, distance: 8.4
click at [194, 458] on div "Eraser E" at bounding box center [184, 466] width 51 height 31
drag, startPoint x: 77, startPoint y: 460, endPoint x: 87, endPoint y: 455, distance: 11.2
click at [78, 460] on div "Pen P" at bounding box center [71, 466] width 51 height 31
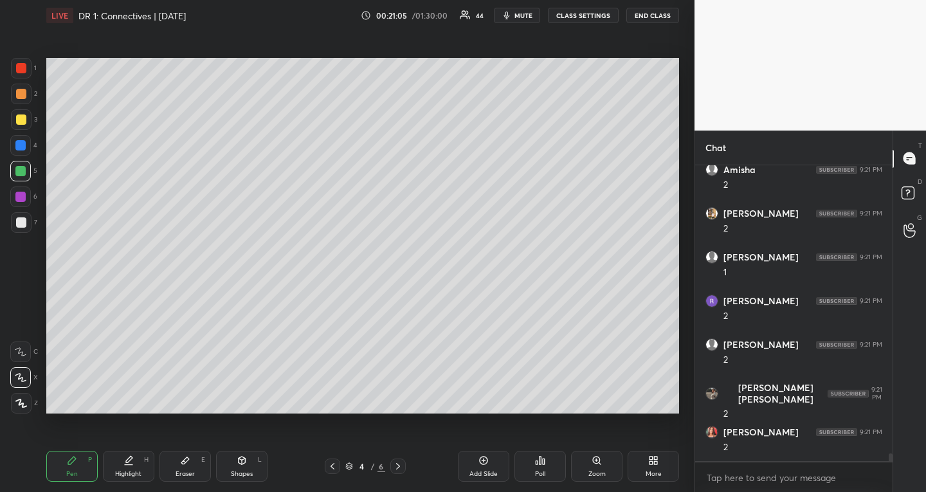
click at [23, 96] on div at bounding box center [21, 94] width 10 height 10
click at [21, 70] on div at bounding box center [21, 68] width 10 height 10
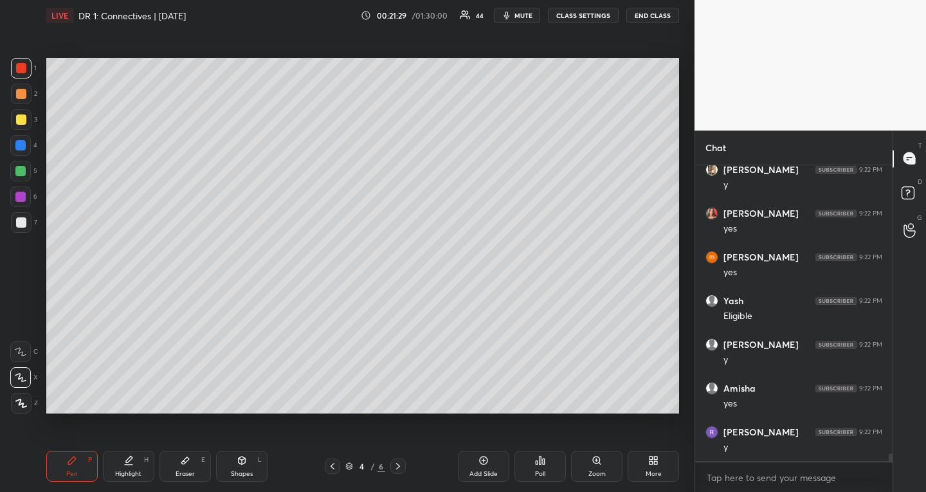
scroll to position [11375, 0]
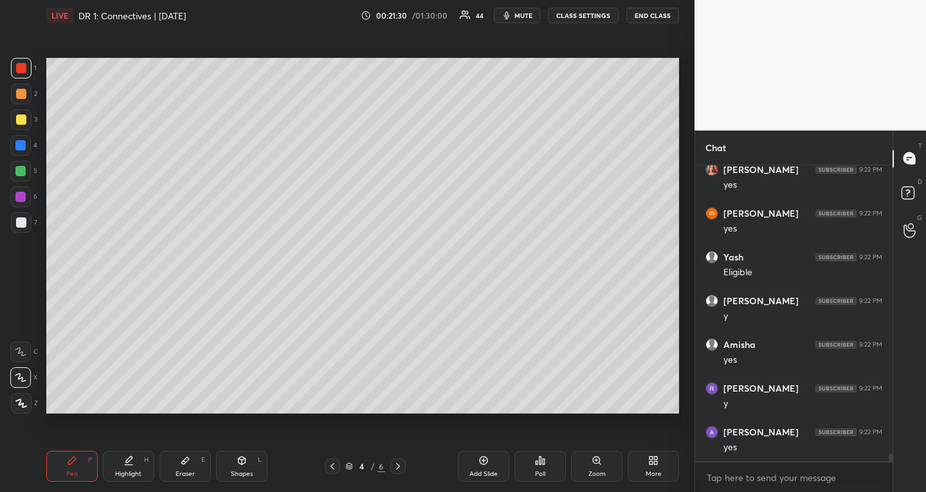
drag, startPoint x: 24, startPoint y: 94, endPoint x: 26, endPoint y: 154, distance: 60.5
click at [23, 95] on div at bounding box center [21, 94] width 21 height 21
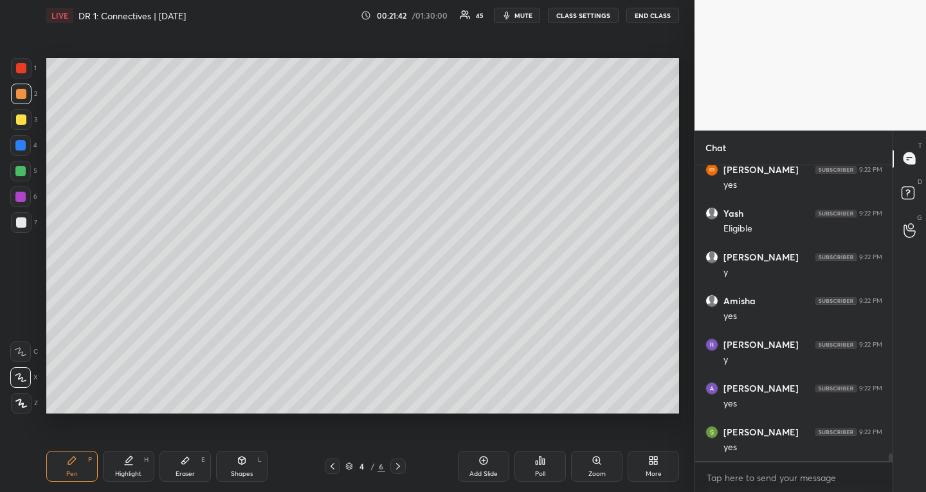
scroll to position [11462, 0]
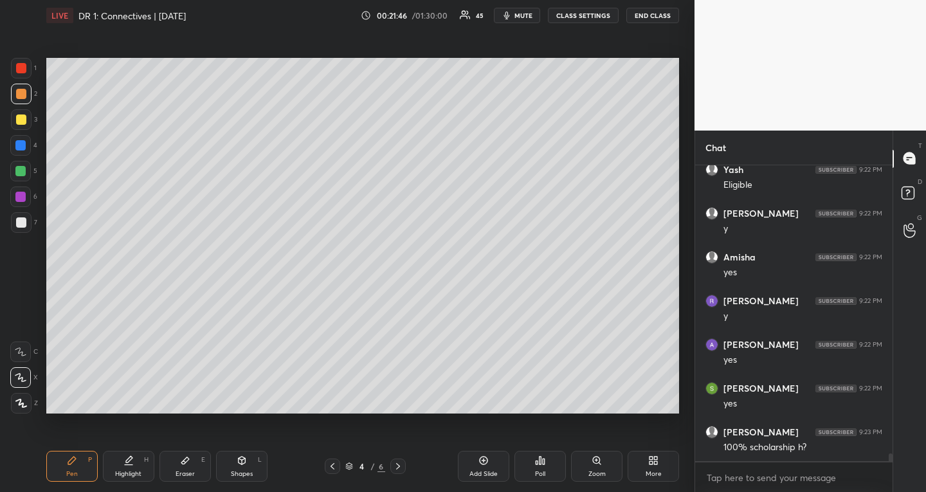
click at [23, 69] on div at bounding box center [21, 68] width 10 height 10
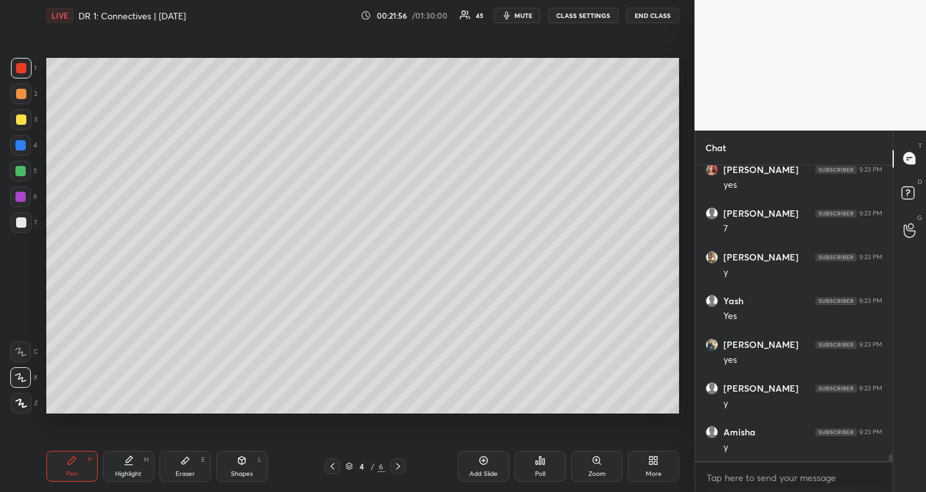
scroll to position [12118, 0]
drag, startPoint x: 26, startPoint y: 93, endPoint x: 46, endPoint y: 145, distance: 55.6
click at [26, 93] on div at bounding box center [21, 94] width 21 height 21
drag, startPoint x: 24, startPoint y: 93, endPoint x: 26, endPoint y: 105, distance: 12.5
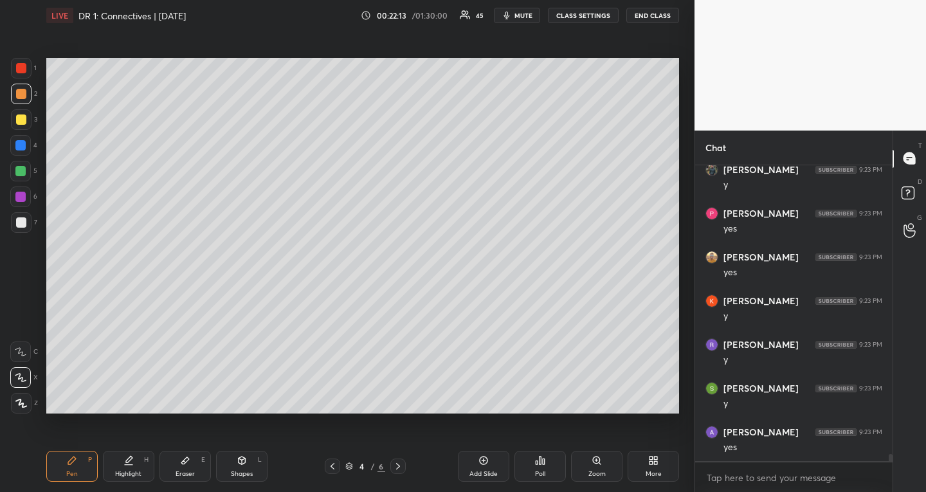
click at [23, 93] on div at bounding box center [21, 94] width 10 height 10
drag, startPoint x: 24, startPoint y: 64, endPoint x: 27, endPoint y: 73, distance: 9.4
click at [24, 64] on div at bounding box center [21, 68] width 10 height 10
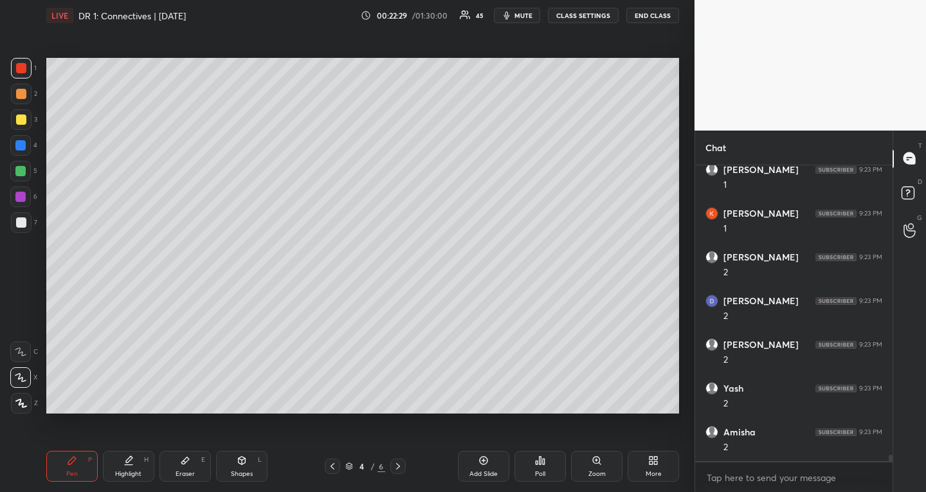
drag, startPoint x: 23, startPoint y: 116, endPoint x: 30, endPoint y: 118, distance: 7.2
click at [23, 116] on div at bounding box center [21, 119] width 10 height 10
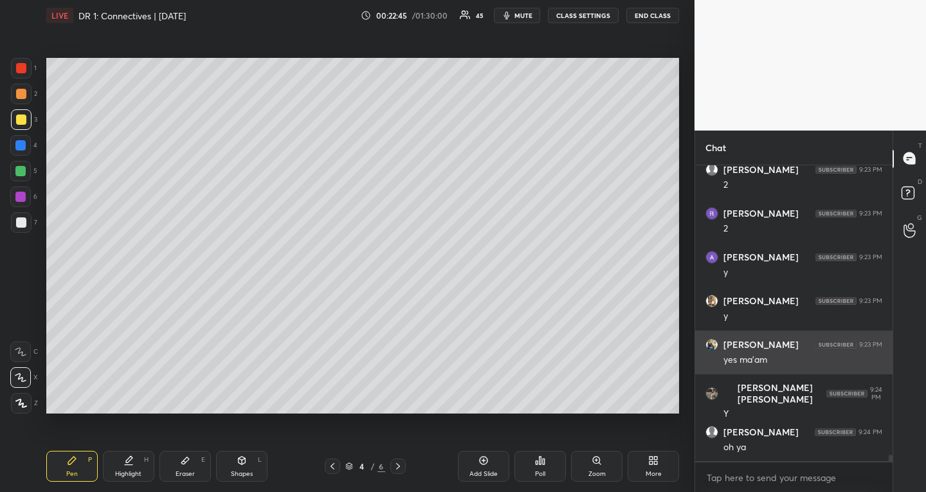
scroll to position [13605, 0]
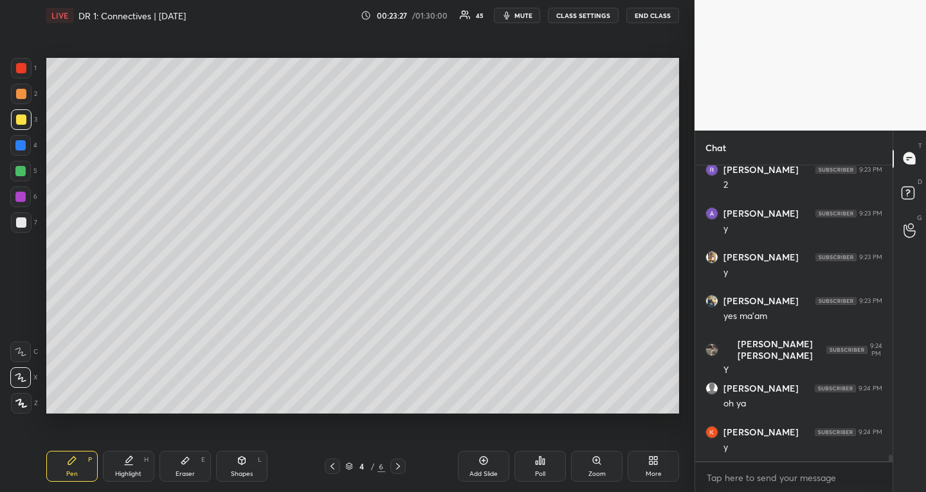
click at [20, 192] on div at bounding box center [20, 197] width 21 height 21
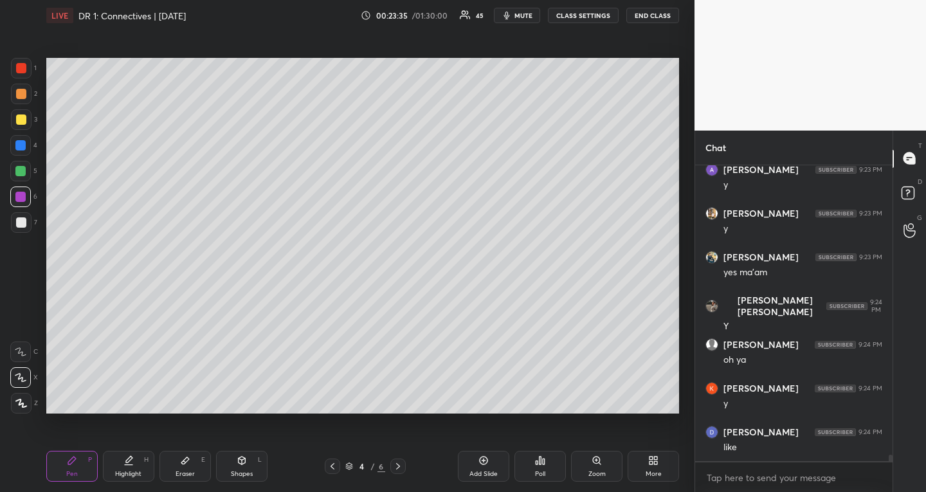
click at [24, 118] on div at bounding box center [21, 119] width 10 height 10
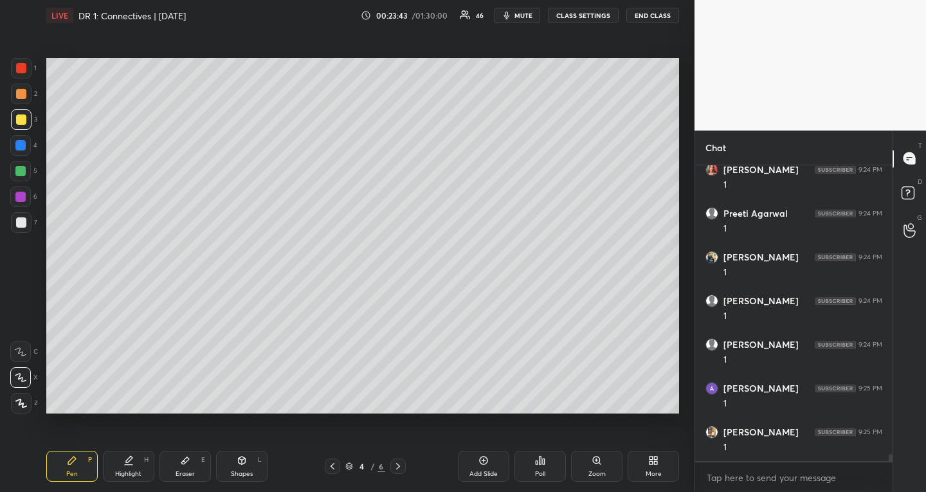
scroll to position [12133, 0]
click at [482, 464] on icon at bounding box center [483, 460] width 10 height 10
click at [25, 170] on div at bounding box center [20, 171] width 10 height 10
click at [18, 116] on div at bounding box center [21, 119] width 10 height 10
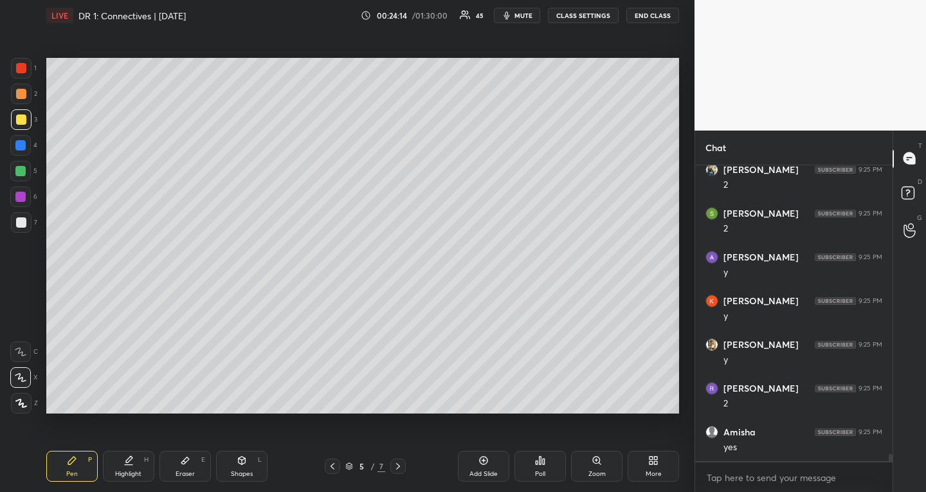
drag, startPoint x: 22, startPoint y: 168, endPoint x: 43, endPoint y: 187, distance: 27.8
click at [21, 168] on div at bounding box center [20, 171] width 10 height 10
drag, startPoint x: 24, startPoint y: 118, endPoint x: 41, endPoint y: 154, distance: 39.7
click at [23, 119] on div at bounding box center [21, 119] width 10 height 10
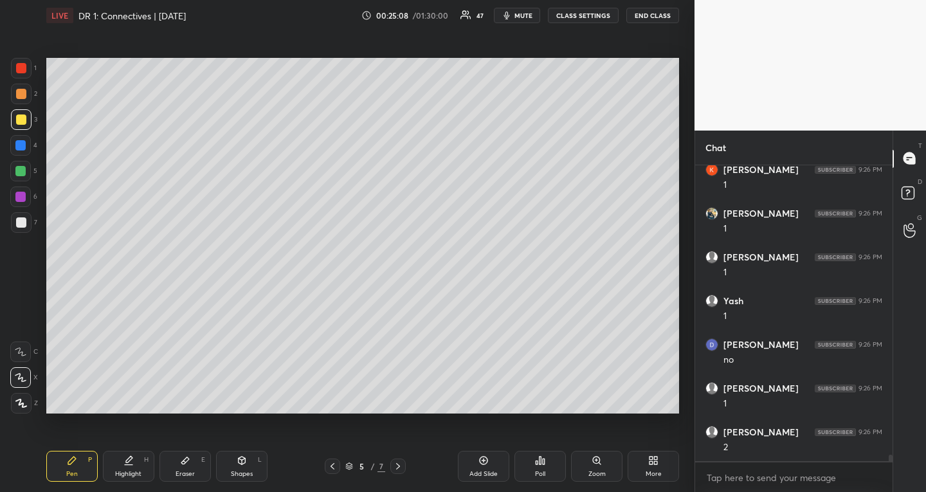
click at [21, 168] on div at bounding box center [20, 171] width 10 height 10
click at [23, 116] on div at bounding box center [21, 119] width 10 height 10
click at [336, 468] on icon at bounding box center [332, 466] width 10 height 10
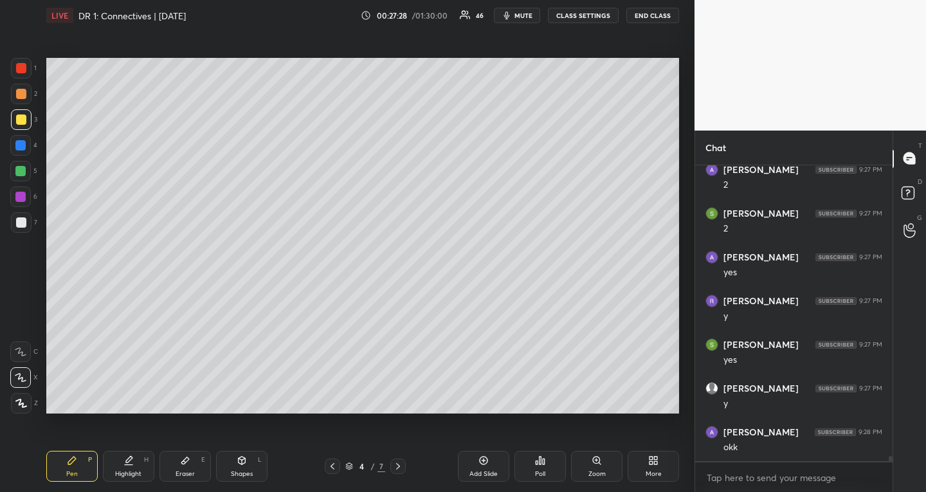
drag, startPoint x: 129, startPoint y: 468, endPoint x: 127, endPoint y: 417, distance: 50.2
click at [129, 468] on div "Highlight H" at bounding box center [128, 466] width 51 height 31
click at [399, 466] on icon at bounding box center [398, 466] width 10 height 10
drag, startPoint x: 331, startPoint y: 466, endPoint x: 470, endPoint y: 486, distance: 141.0
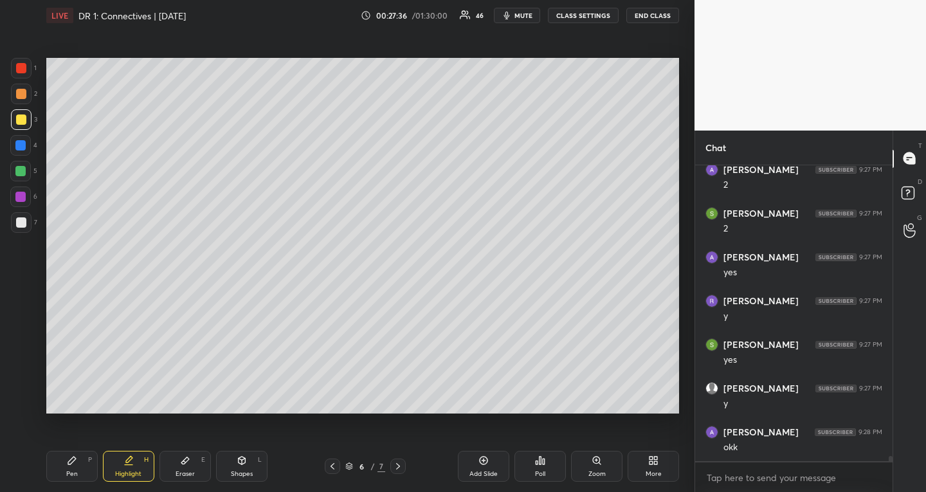
click at [331, 466] on icon at bounding box center [333, 466] width 4 height 6
click at [480, 462] on icon at bounding box center [483, 460] width 10 height 10
drag, startPoint x: 76, startPoint y: 468, endPoint x: 87, endPoint y: 426, distance: 43.2
click at [79, 468] on div "Pen P" at bounding box center [71, 466] width 51 height 31
drag, startPoint x: 22, startPoint y: 167, endPoint x: 36, endPoint y: 177, distance: 17.1
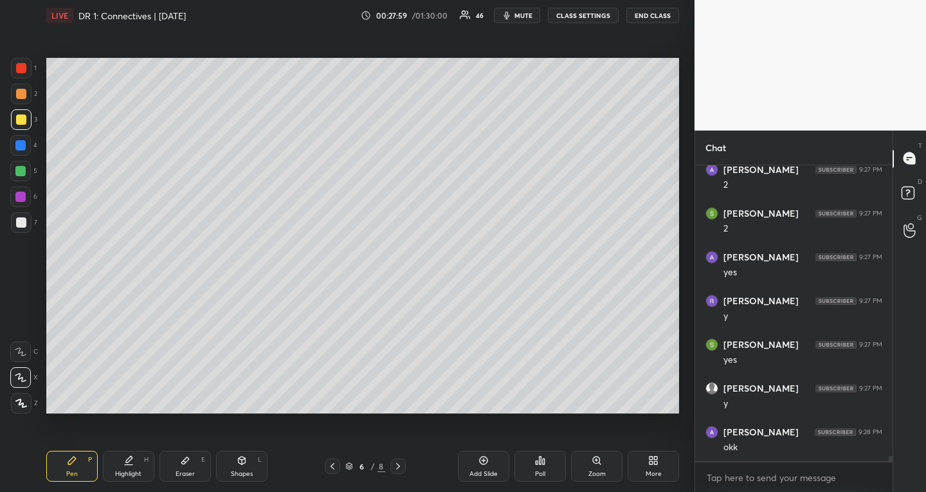
click at [23, 168] on div at bounding box center [20, 171] width 10 height 10
click at [22, 115] on div at bounding box center [21, 119] width 10 height 10
click at [22, 65] on div at bounding box center [21, 68] width 10 height 10
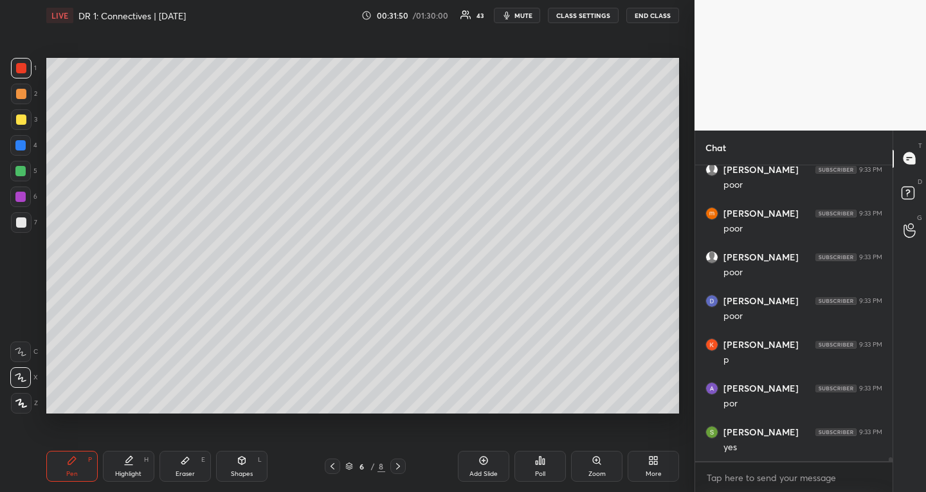
scroll to position [21264, 0]
drag, startPoint x: 232, startPoint y: 462, endPoint x: 223, endPoint y: 457, distance: 10.6
click at [232, 461] on div "Shapes L" at bounding box center [241, 466] width 51 height 31
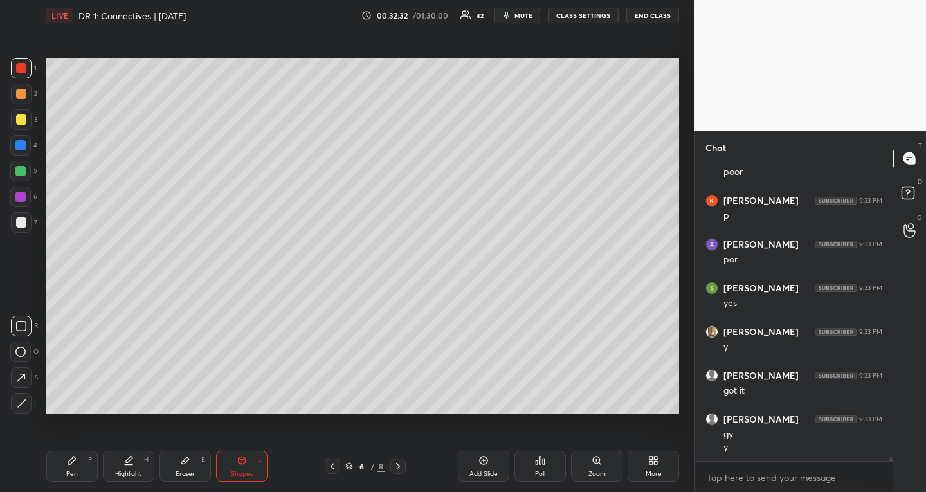
click at [77, 457] on icon at bounding box center [72, 460] width 10 height 10
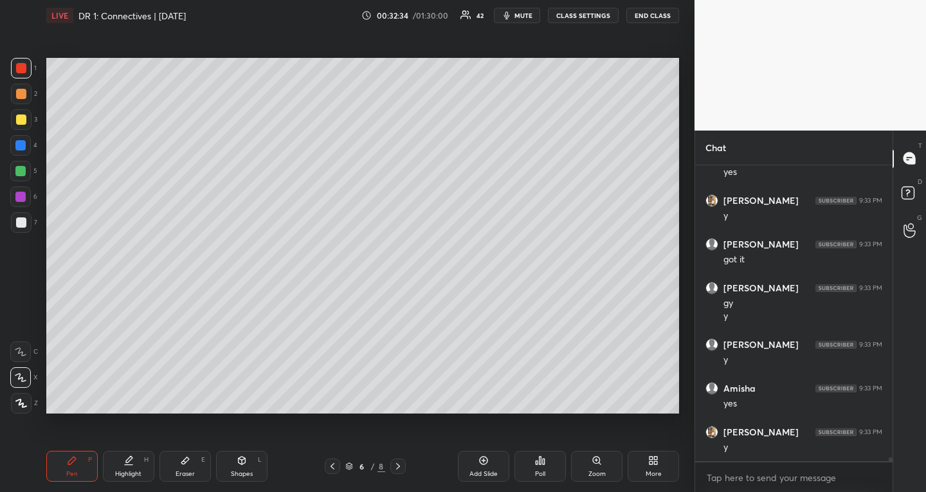
click at [24, 169] on div at bounding box center [20, 171] width 10 height 10
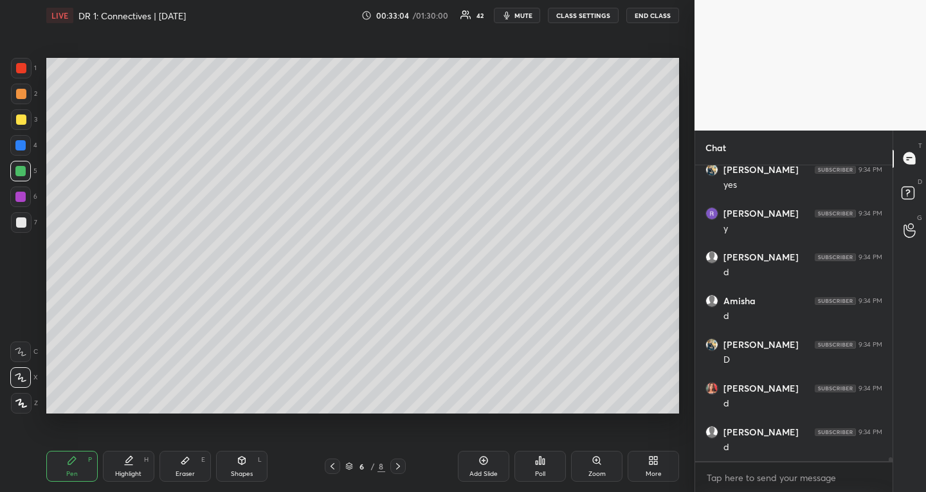
scroll to position [21845, 0]
drag, startPoint x: 475, startPoint y: 465, endPoint x: 468, endPoint y: 450, distance: 17.0
click at [476, 465] on div "Add Slide" at bounding box center [483, 466] width 51 height 31
drag, startPoint x: 23, startPoint y: 93, endPoint x: 44, endPoint y: 96, distance: 22.0
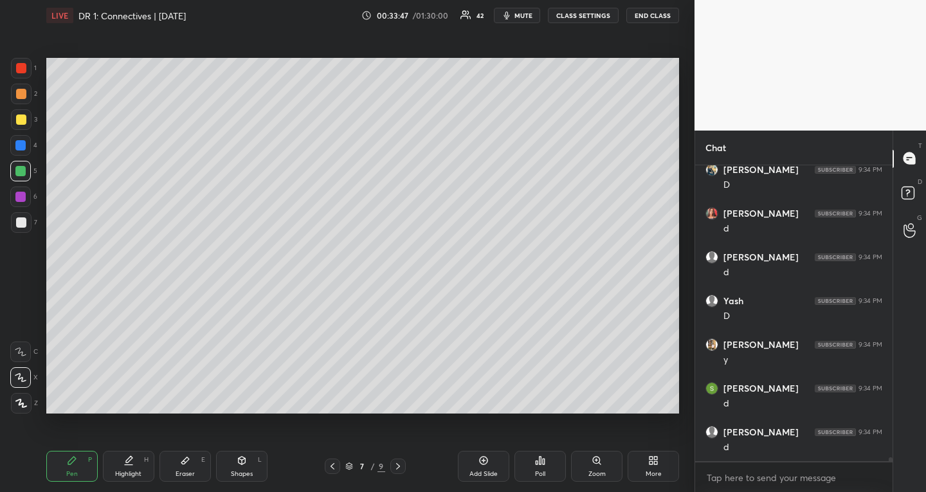
click at [23, 93] on div at bounding box center [21, 94] width 10 height 10
drag, startPoint x: 24, startPoint y: 117, endPoint x: 30, endPoint y: 126, distance: 11.1
click at [23, 117] on div at bounding box center [21, 119] width 10 height 10
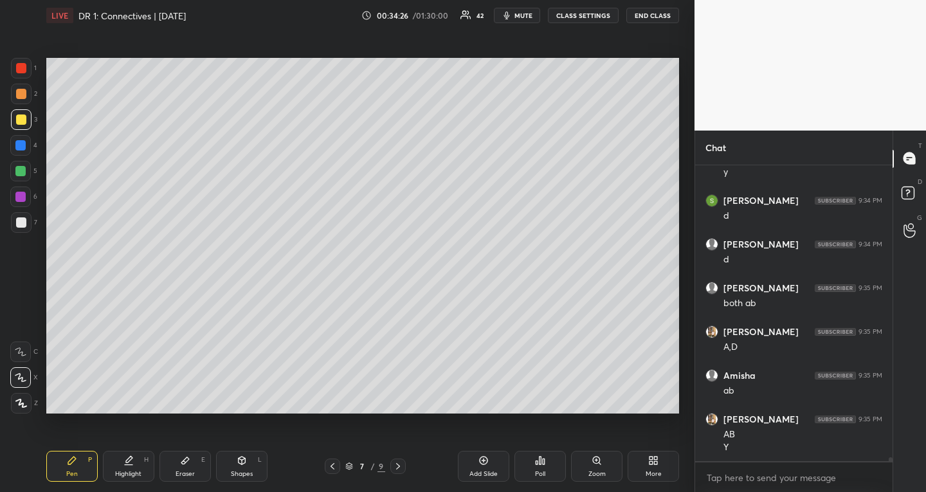
click at [254, 466] on div "Shapes L" at bounding box center [241, 466] width 51 height 31
click at [81, 464] on div "Pen P" at bounding box center [71, 466] width 51 height 31
drag, startPoint x: 330, startPoint y: 460, endPoint x: 328, endPoint y: 445, distance: 14.9
click at [330, 460] on div at bounding box center [332, 466] width 15 height 15
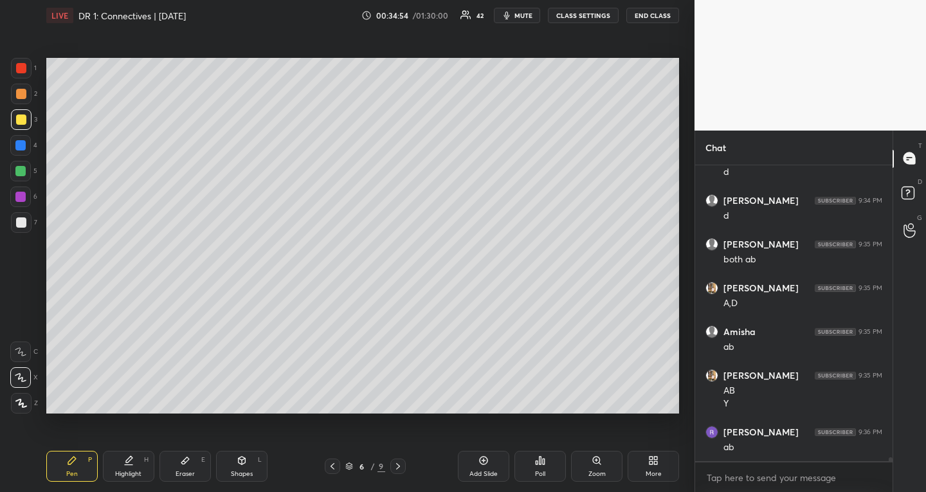
drag, startPoint x: 401, startPoint y: 464, endPoint x: 409, endPoint y: 465, distance: 8.5
click at [399, 463] on icon at bounding box center [398, 466] width 10 height 10
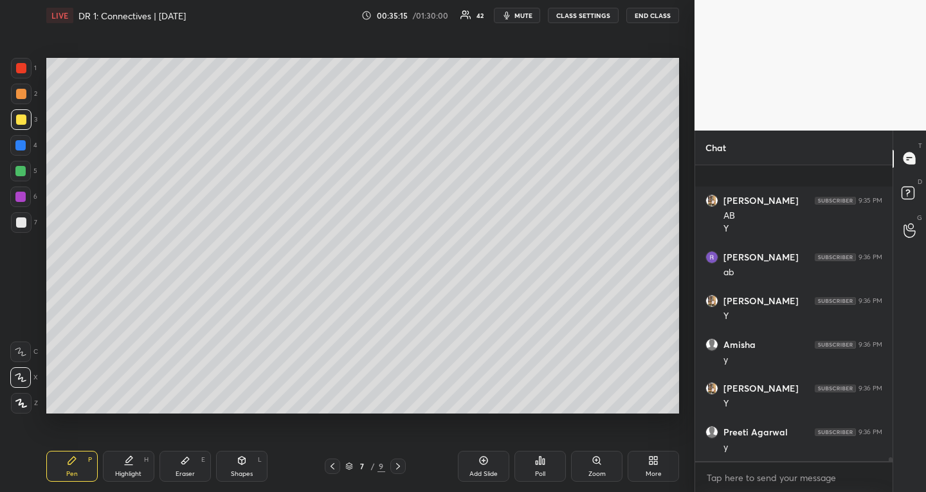
scroll to position [22471, 0]
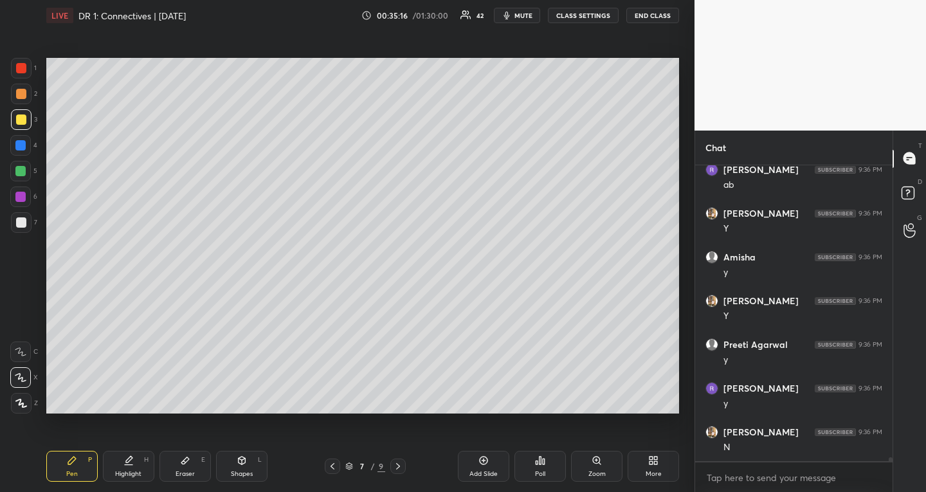
click at [23, 144] on div at bounding box center [20, 145] width 10 height 10
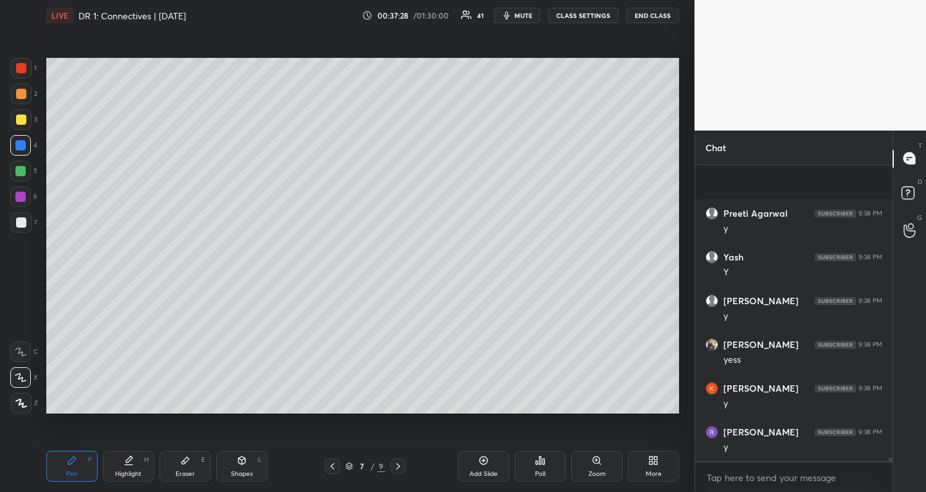
scroll to position [24014, 0]
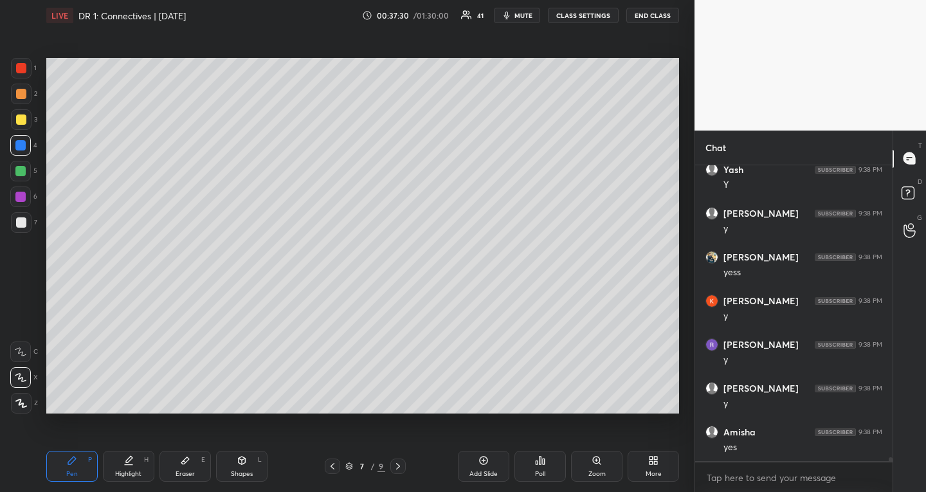
click at [118, 469] on div "Highlight H" at bounding box center [128, 466] width 51 height 31
click at [328, 462] on icon at bounding box center [332, 466] width 10 height 10
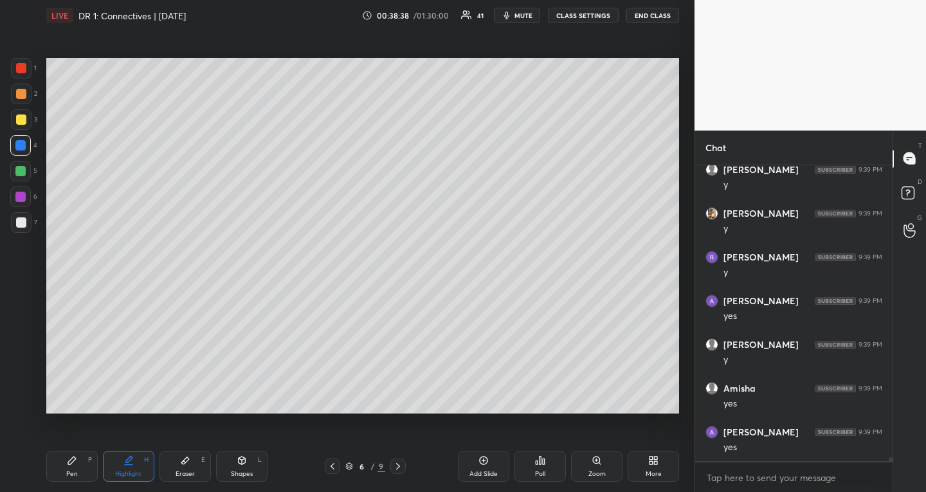
scroll to position [24495, 0]
click at [397, 470] on icon at bounding box center [398, 466] width 10 height 10
click at [399, 462] on icon at bounding box center [398, 466] width 10 height 10
click at [334, 462] on icon at bounding box center [332, 466] width 10 height 10
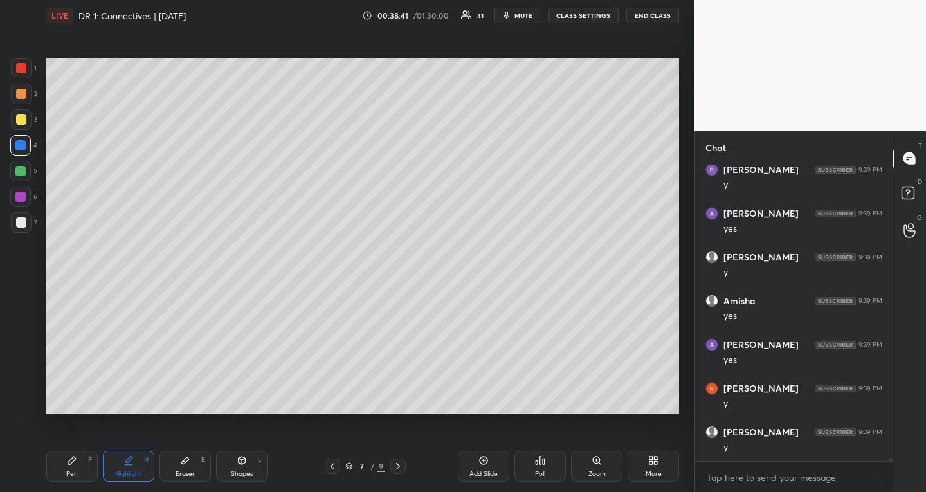
scroll to position [24583, 0]
click at [486, 459] on icon at bounding box center [483, 460] width 10 height 10
click at [25, 118] on div at bounding box center [21, 119] width 10 height 10
click at [80, 451] on div "Pen P Highlight H Eraser E Shapes L 8 / 10 Add Slide Poll Zoom More" at bounding box center [362, 466] width 633 height 51
drag, startPoint x: 71, startPoint y: 462, endPoint x: 70, endPoint y: 456, distance: 6.6
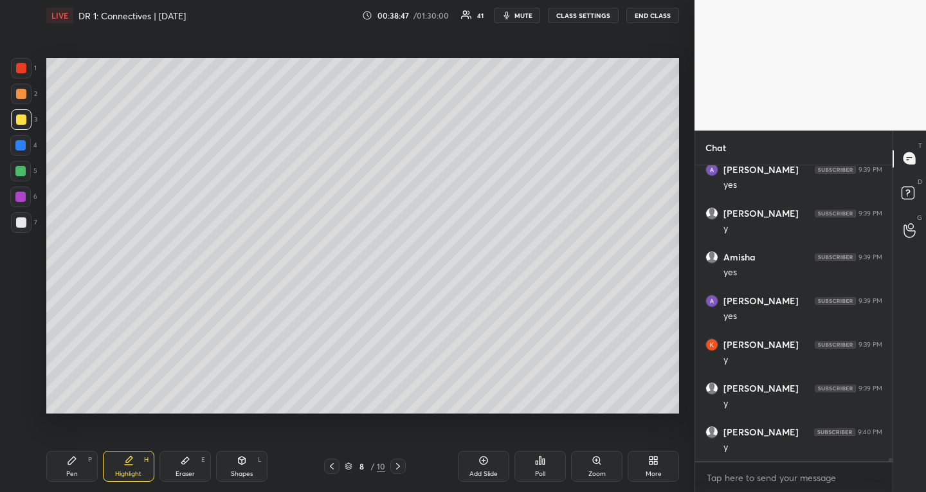
click at [71, 462] on icon at bounding box center [72, 461] width 8 height 8
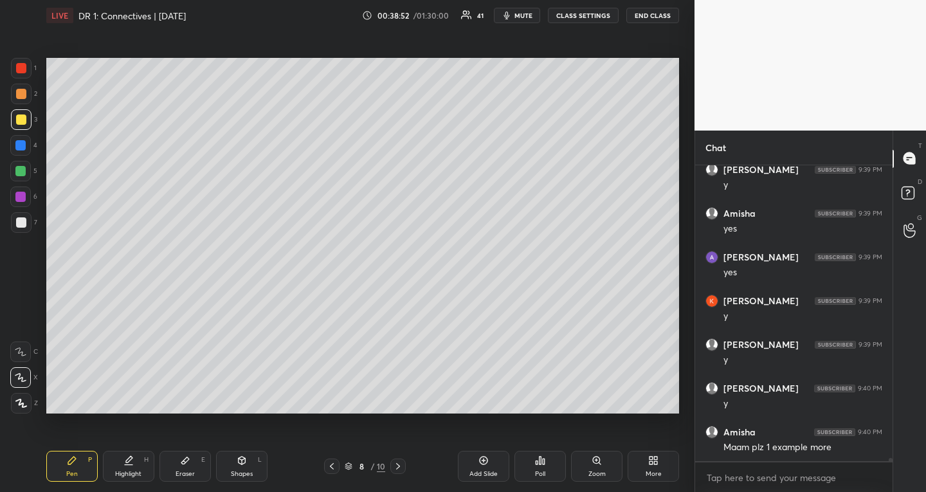
click at [192, 467] on div "Eraser E" at bounding box center [184, 466] width 51 height 31
drag, startPoint x: 80, startPoint y: 457, endPoint x: 90, endPoint y: 420, distance: 38.1
click at [80, 456] on div "Pen P" at bounding box center [71, 466] width 51 height 31
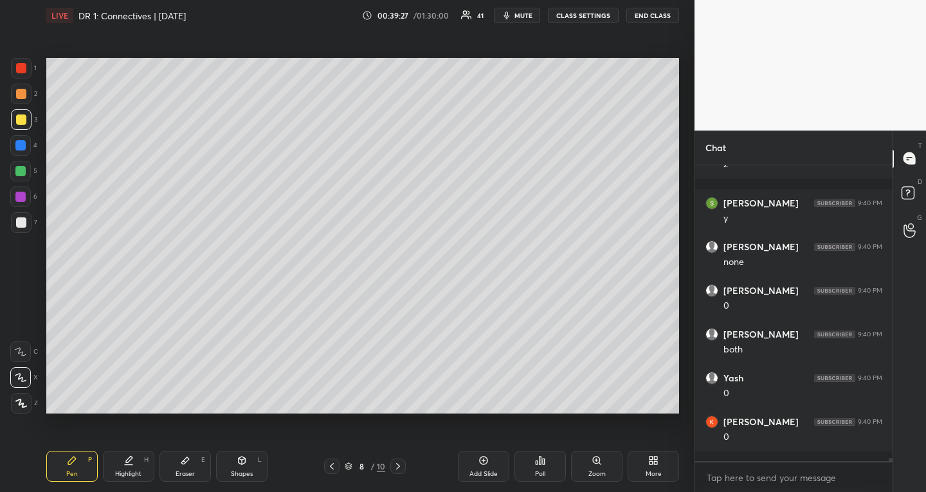
scroll to position [25390, 0]
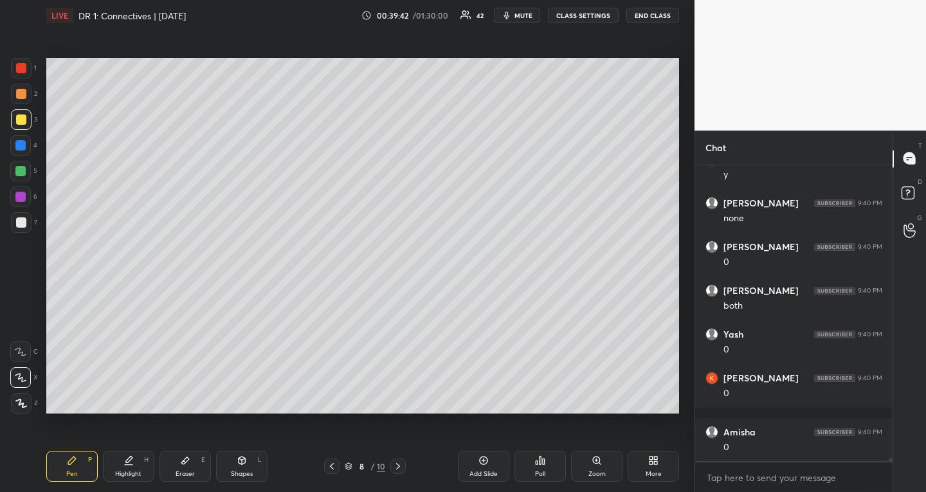
drag, startPoint x: 250, startPoint y: 464, endPoint x: 242, endPoint y: 471, distance: 10.5
click at [249, 464] on div "Shapes L" at bounding box center [241, 466] width 51 height 31
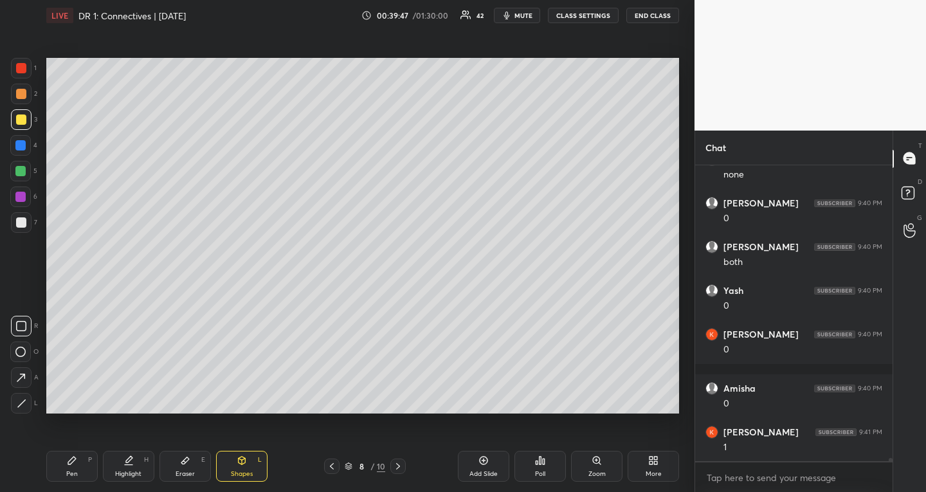
scroll to position [25478, 0]
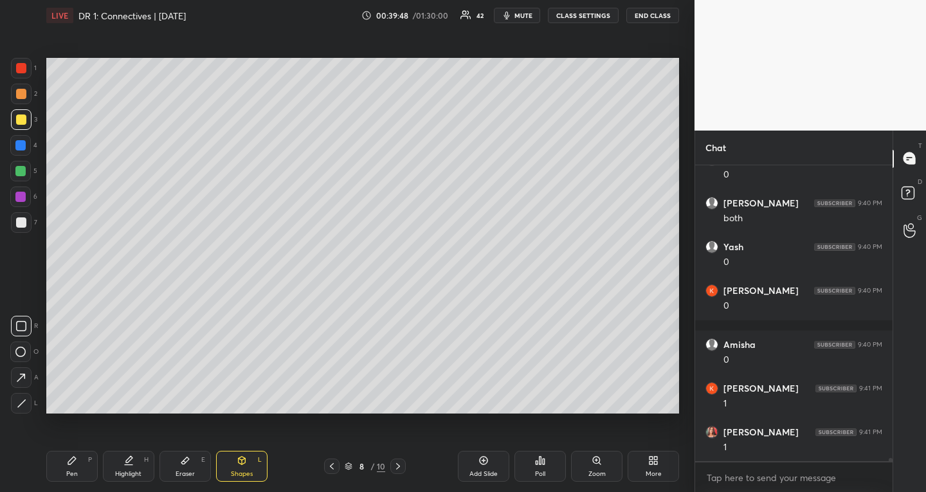
drag, startPoint x: 74, startPoint y: 473, endPoint x: 81, endPoint y: 462, distance: 12.5
click at [73, 473] on div "Pen" at bounding box center [72, 474] width 12 height 6
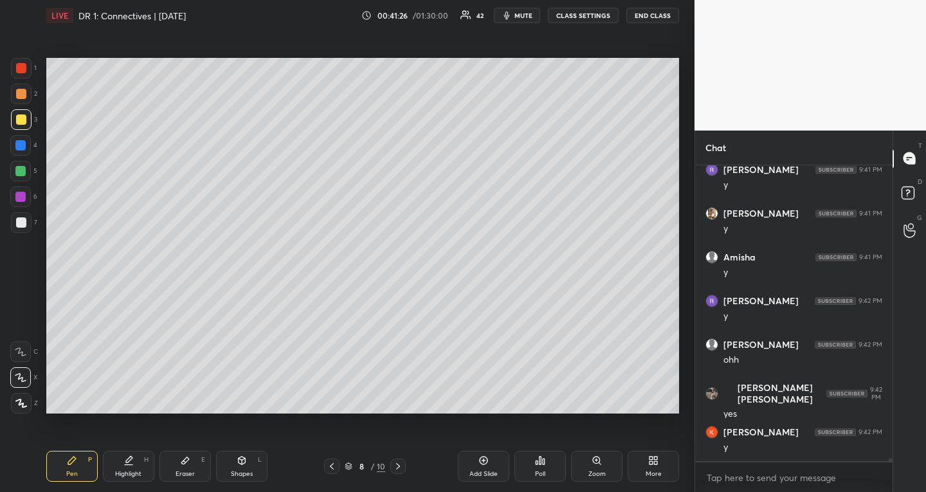
scroll to position [26309, 0]
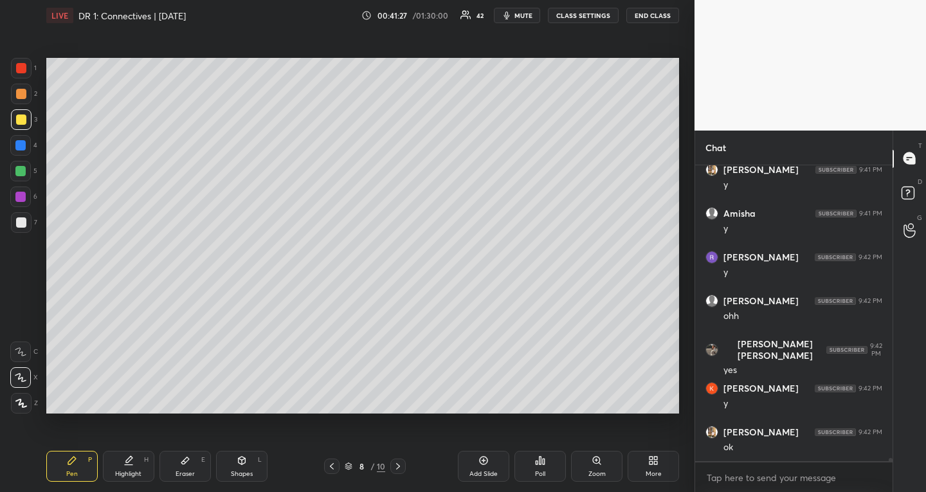
drag, startPoint x: 21, startPoint y: 171, endPoint x: 26, endPoint y: 181, distance: 11.5
click at [22, 172] on div at bounding box center [20, 171] width 10 height 10
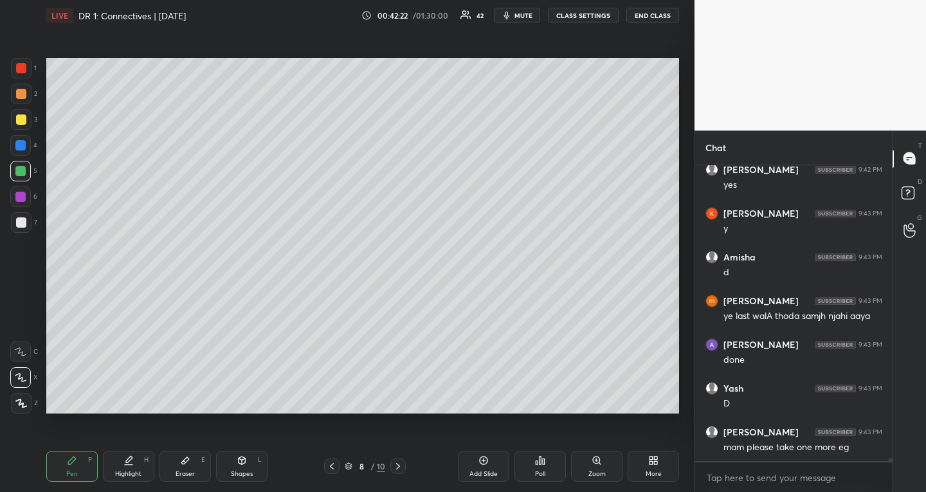
scroll to position [26659, 0]
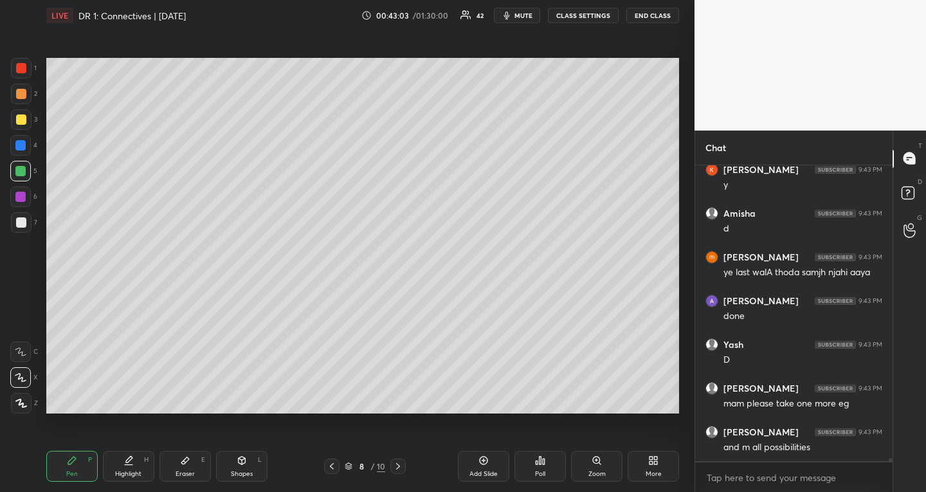
click at [349, 466] on icon at bounding box center [348, 464] width 6 height 3
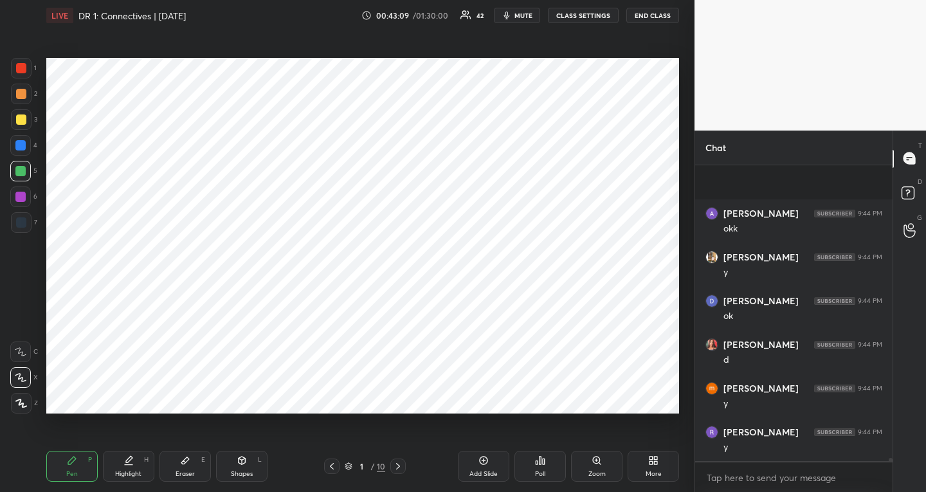
scroll to position [27008, 0]
click at [19, 194] on div at bounding box center [20, 197] width 10 height 10
click at [26, 398] on div at bounding box center [21, 403] width 21 height 21
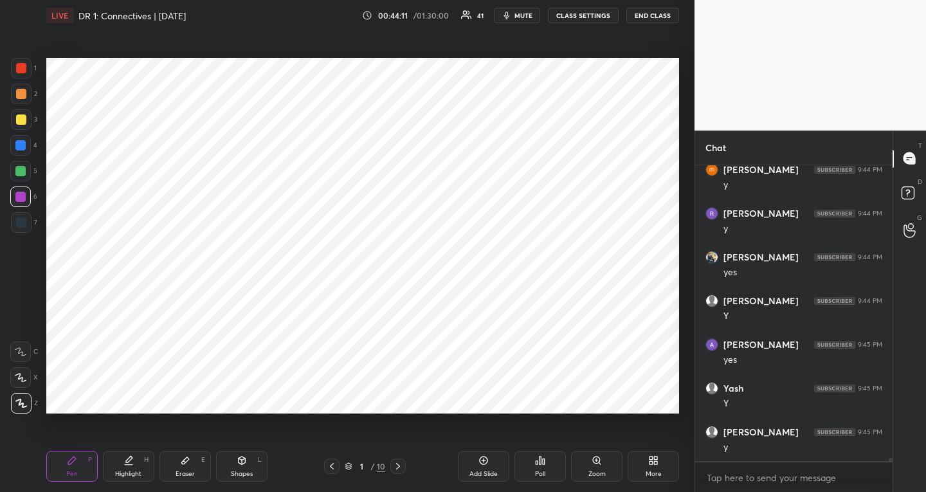
scroll to position [27183, 0]
click at [350, 468] on icon at bounding box center [349, 466] width 8 height 8
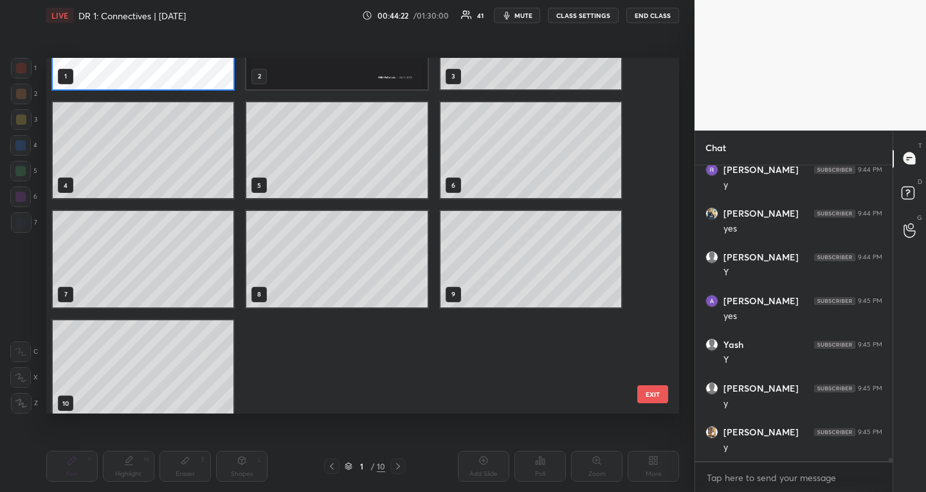
scroll to position [80, 0]
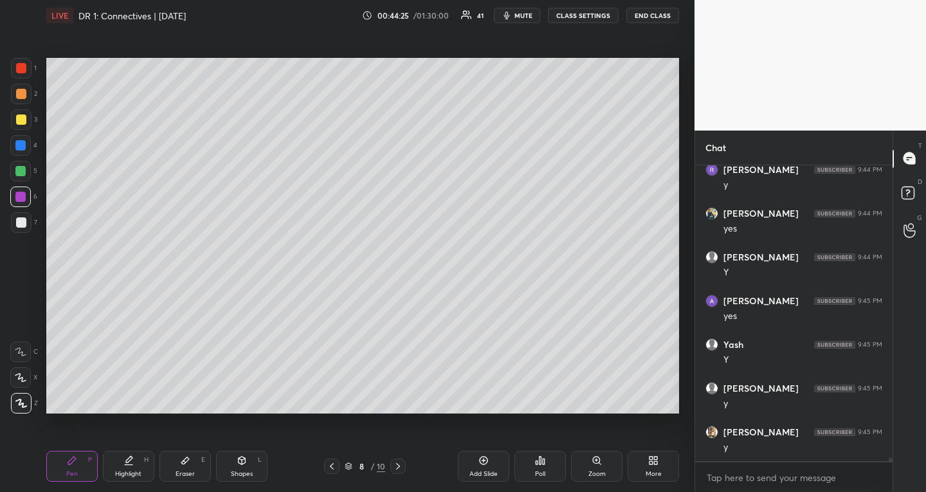
click at [486, 465] on icon at bounding box center [483, 460] width 10 height 10
drag, startPoint x: 24, startPoint y: 122, endPoint x: 35, endPoint y: 118, distance: 12.2
click at [24, 122] on div at bounding box center [21, 119] width 10 height 10
click at [234, 463] on div "Shapes L" at bounding box center [241, 466] width 51 height 31
click at [21, 401] on icon at bounding box center [22, 404] width 10 height 10
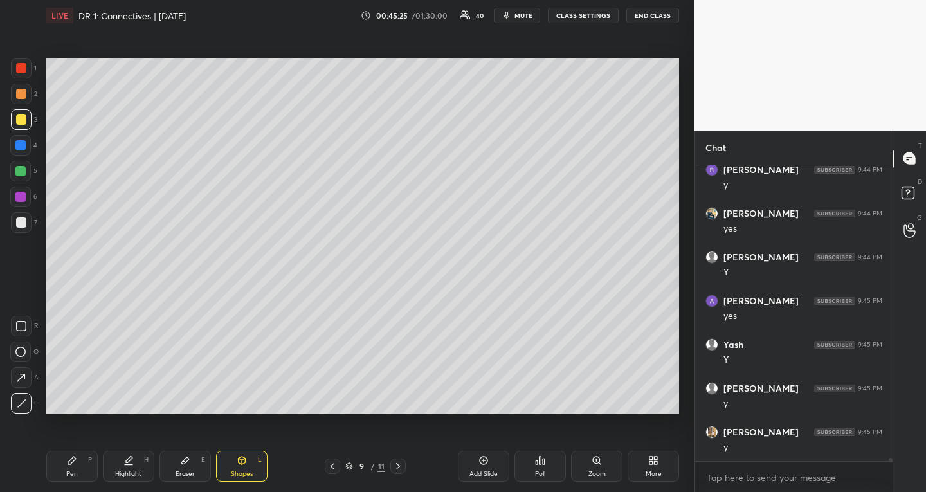
click at [21, 331] on rect at bounding box center [22, 327] width 10 height 10
drag, startPoint x: 77, startPoint y: 470, endPoint x: 93, endPoint y: 459, distance: 19.3
click at [77, 470] on div "Pen P" at bounding box center [71, 466] width 51 height 31
click at [24, 64] on div at bounding box center [21, 68] width 10 height 10
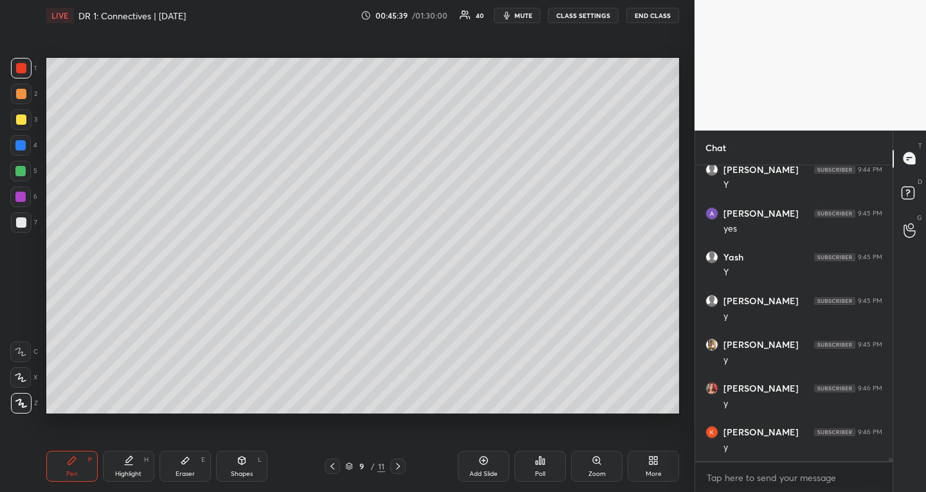
scroll to position [27315, 0]
click at [23, 118] on div at bounding box center [21, 119] width 10 height 10
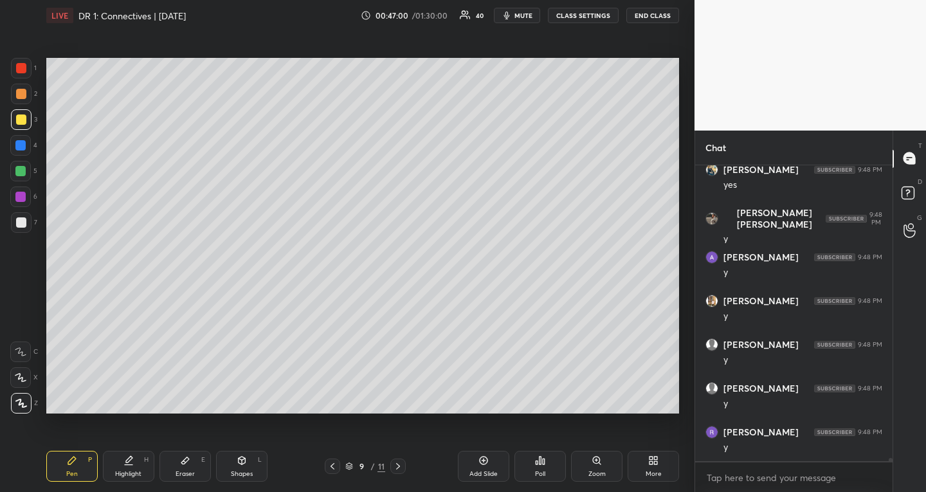
scroll to position [28202, 0]
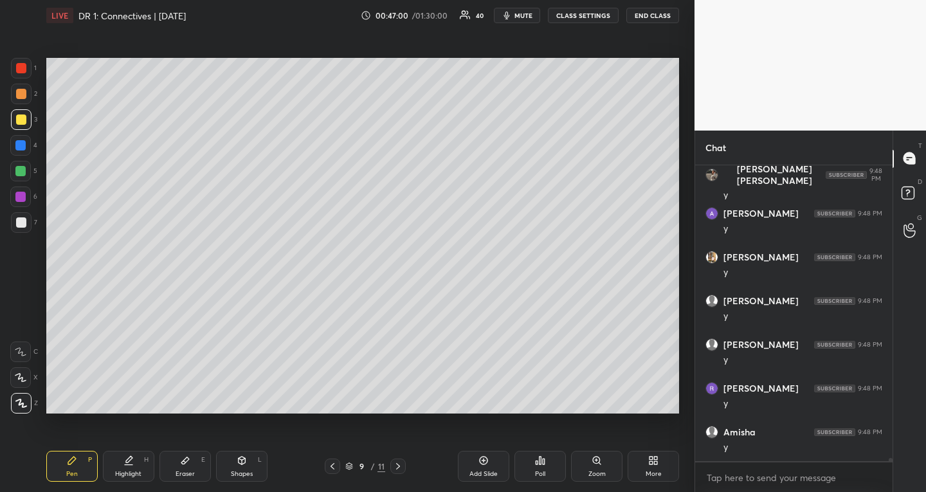
click at [21, 60] on div at bounding box center [21, 68] width 21 height 21
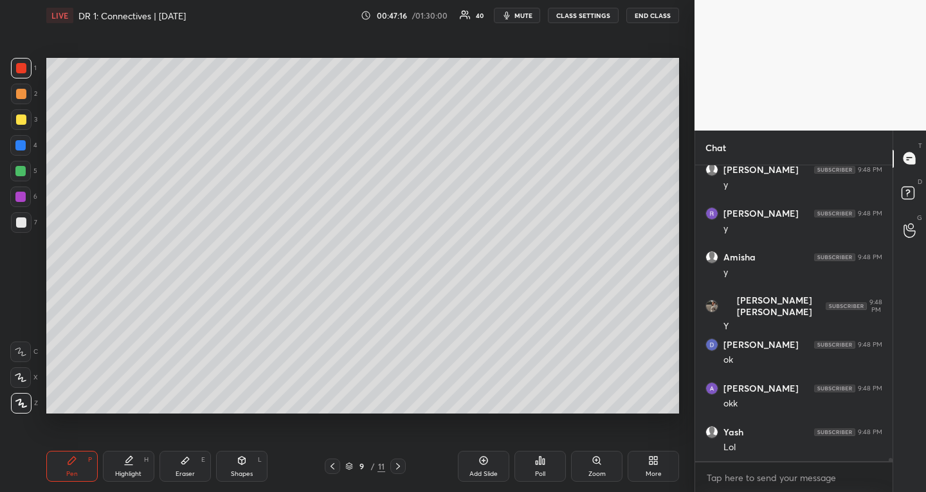
scroll to position [28421, 0]
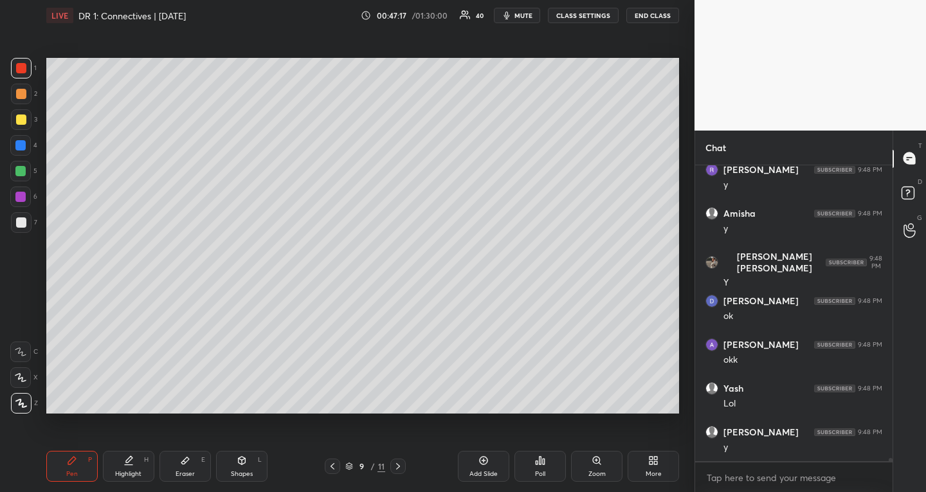
click at [22, 167] on div at bounding box center [20, 171] width 10 height 10
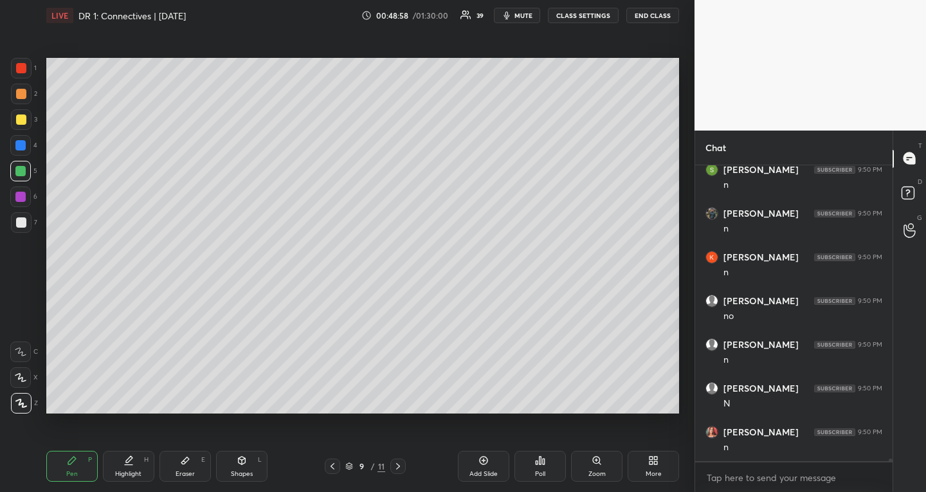
scroll to position [31176, 0]
click at [23, 68] on div at bounding box center [21, 68] width 10 height 10
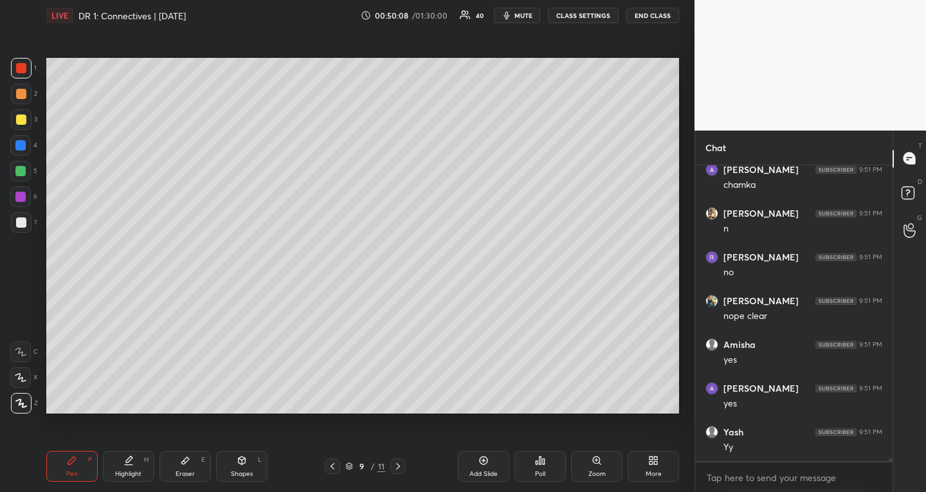
drag, startPoint x: 21, startPoint y: 171, endPoint x: 35, endPoint y: 184, distance: 19.6
click at [21, 172] on div at bounding box center [20, 171] width 10 height 10
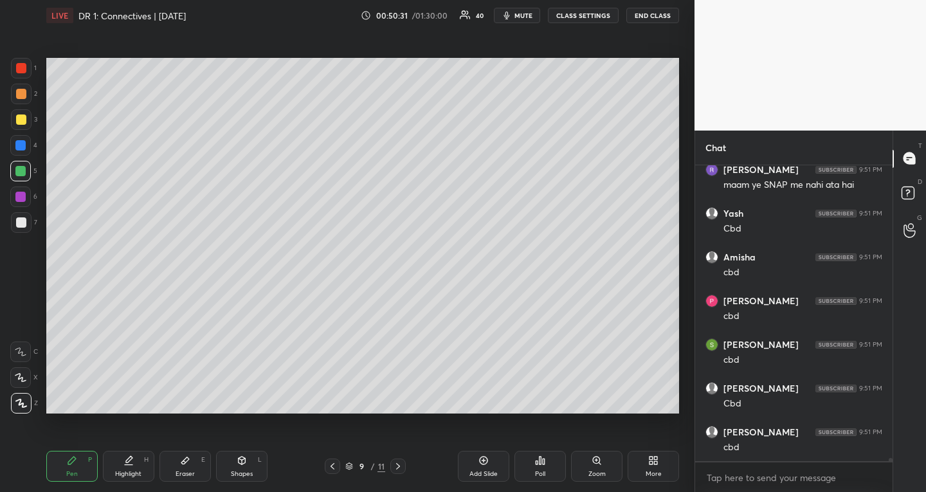
scroll to position [0, 0]
drag, startPoint x: 22, startPoint y: 66, endPoint x: 27, endPoint y: 75, distance: 10.4
click at [22, 66] on div at bounding box center [21, 68] width 10 height 10
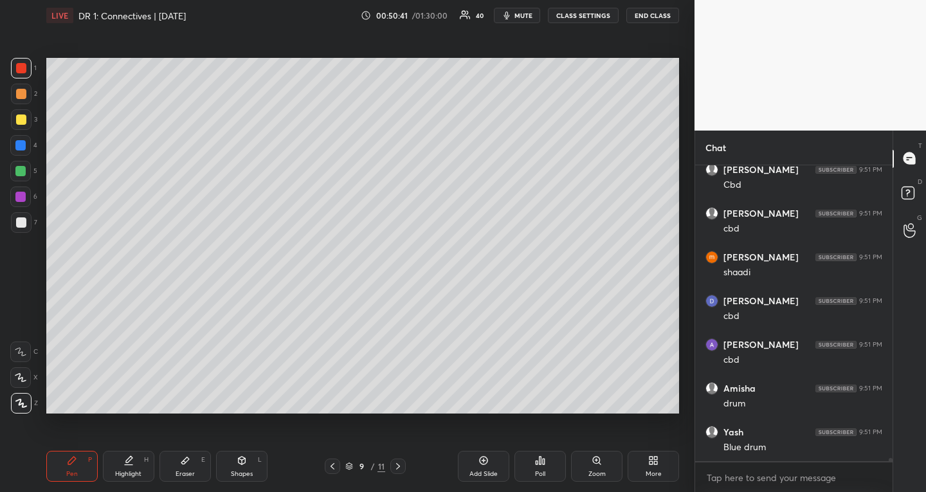
drag, startPoint x: 21, startPoint y: 167, endPoint x: 46, endPoint y: 184, distance: 30.1
click at [20, 167] on div at bounding box center [20, 171] width 10 height 10
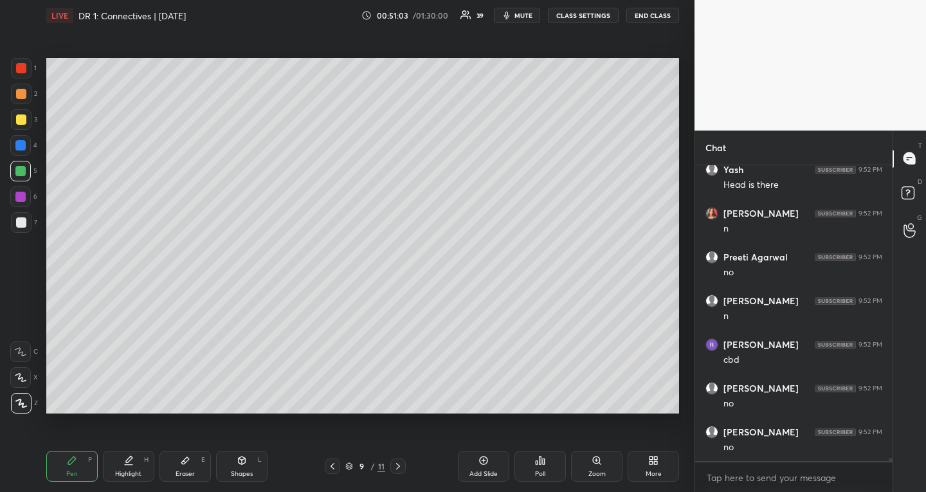
scroll to position [29922, 0]
click at [20, 223] on div at bounding box center [21, 222] width 10 height 10
drag, startPoint x: 240, startPoint y: 459, endPoint x: 237, endPoint y: 450, distance: 9.6
click at [238, 459] on icon at bounding box center [242, 460] width 10 height 10
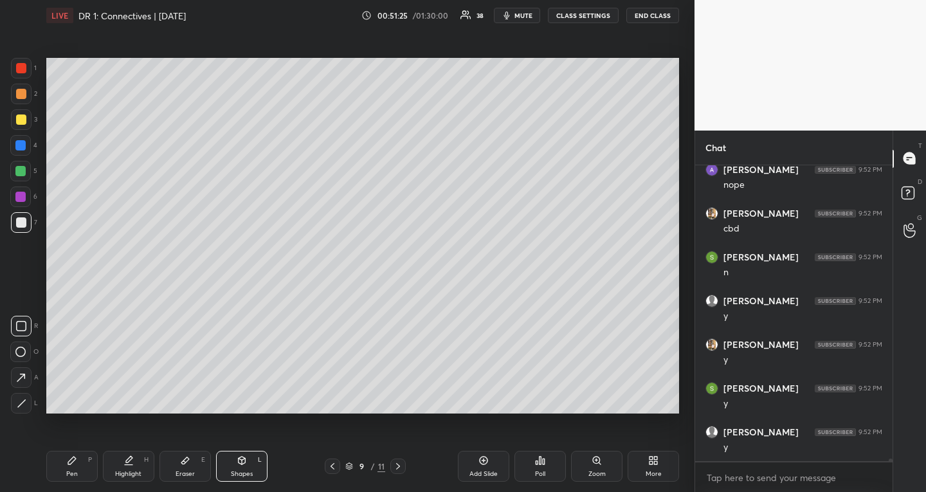
scroll to position [30272, 0]
click at [74, 462] on icon at bounding box center [72, 460] width 10 height 10
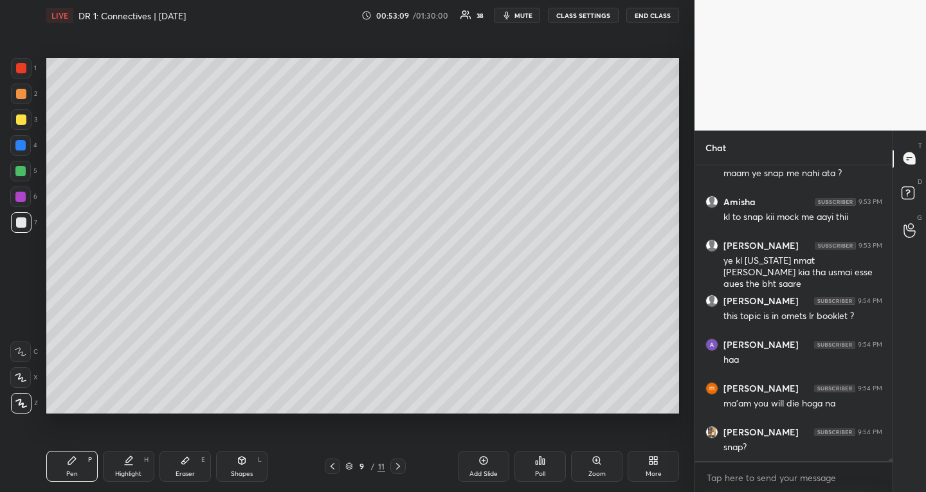
scroll to position [30677, 0]
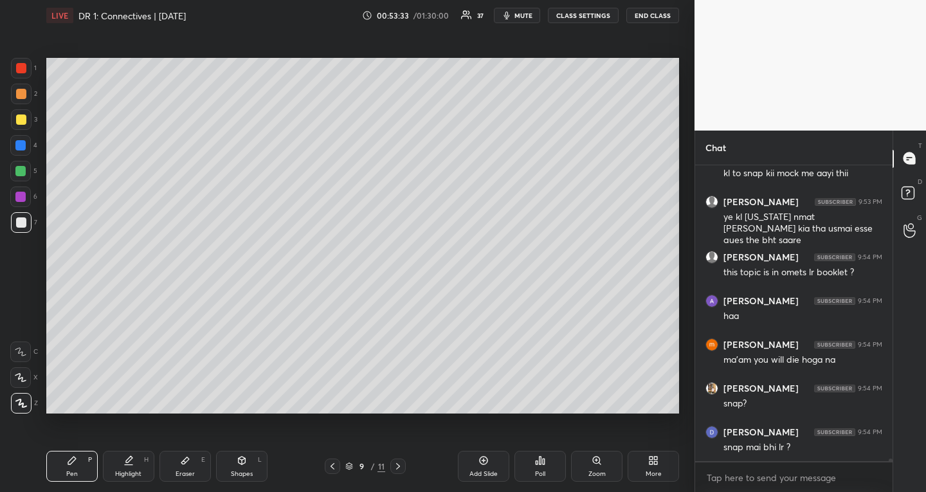
drag, startPoint x: 132, startPoint y: 476, endPoint x: 151, endPoint y: 457, distance: 26.8
click at [131, 476] on div "Highlight" at bounding box center [128, 474] width 26 height 6
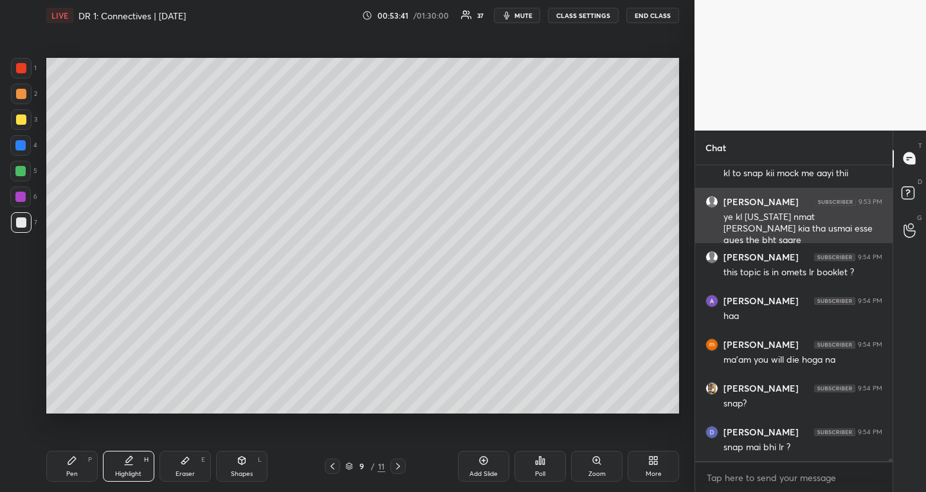
click at [771, 223] on div "1 2 3 4 5 6 7 R O A L C X Z Erase all C X Z LIVE DR 1: Connectives | [DATE] 00:…" at bounding box center [463, 246] width 926 height 492
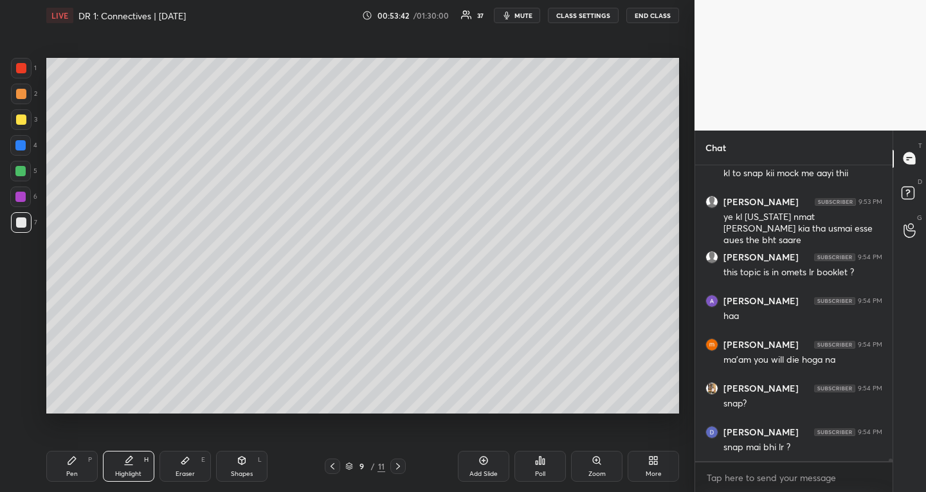
click at [71, 469] on div "Pen P" at bounding box center [71, 466] width 51 height 31
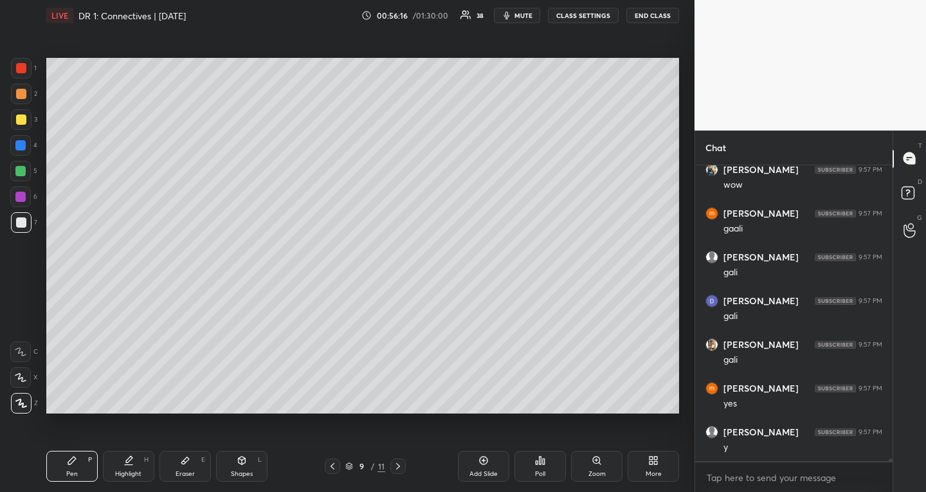
scroll to position [32088, 0]
click at [850, 478] on body "1 2 3 4 5 6 7 R O A L C X Z Erase all C X Z LIVE DR 1: Connectives | [DATE] 00:…" at bounding box center [463, 246] width 926 height 492
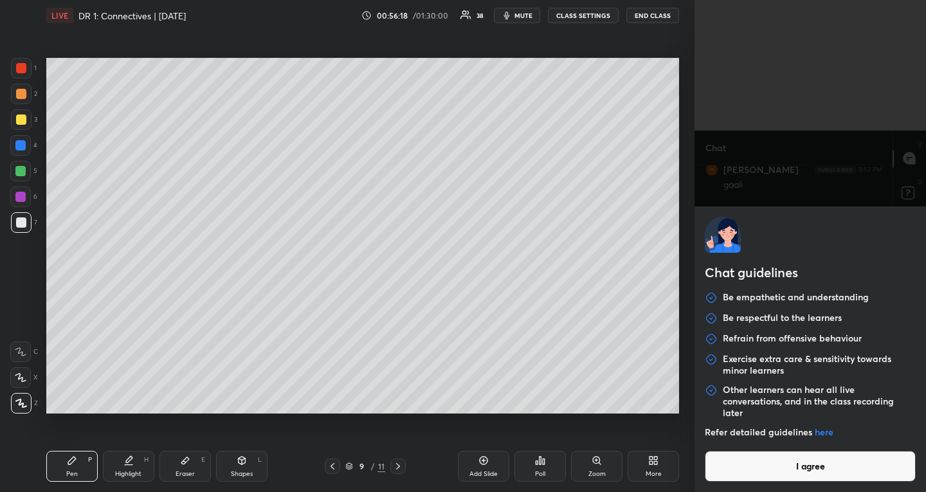
click at [859, 475] on button "I agree" at bounding box center [810, 466] width 211 height 31
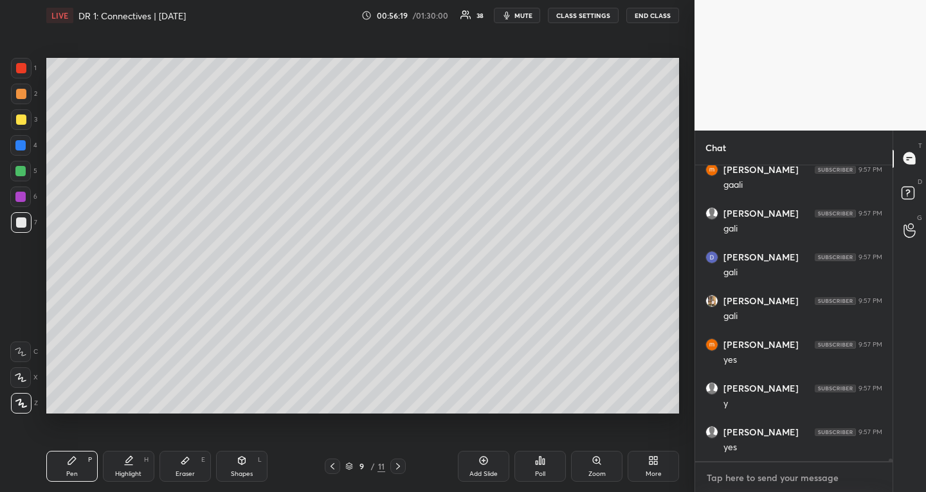
scroll to position [32132, 0]
click at [845, 476] on textarea at bounding box center [794, 478] width 177 height 21
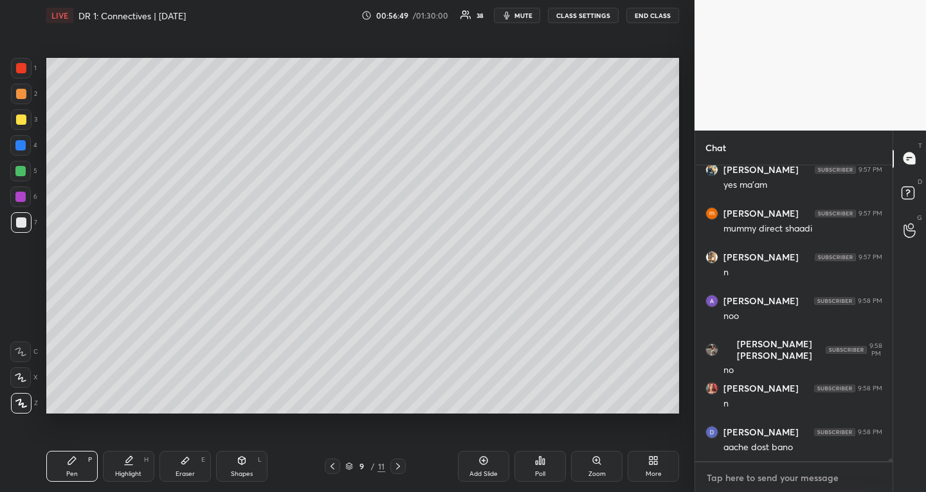
scroll to position [32438, 0]
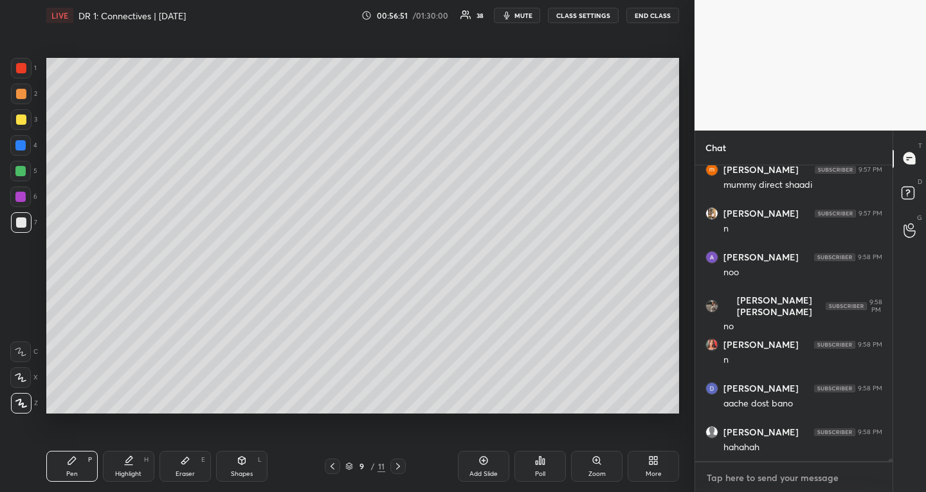
click at [842, 472] on textarea at bounding box center [794, 478] width 177 height 21
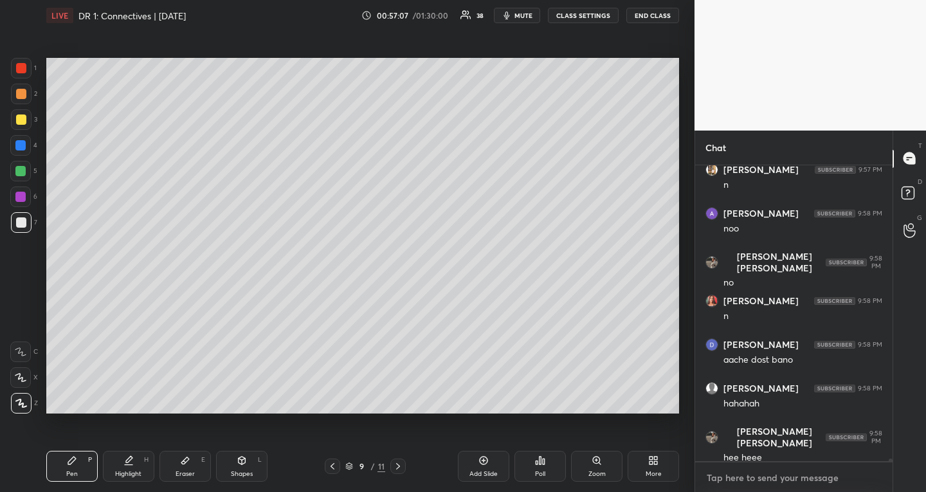
click at [826, 476] on textarea at bounding box center [794, 478] width 177 height 21
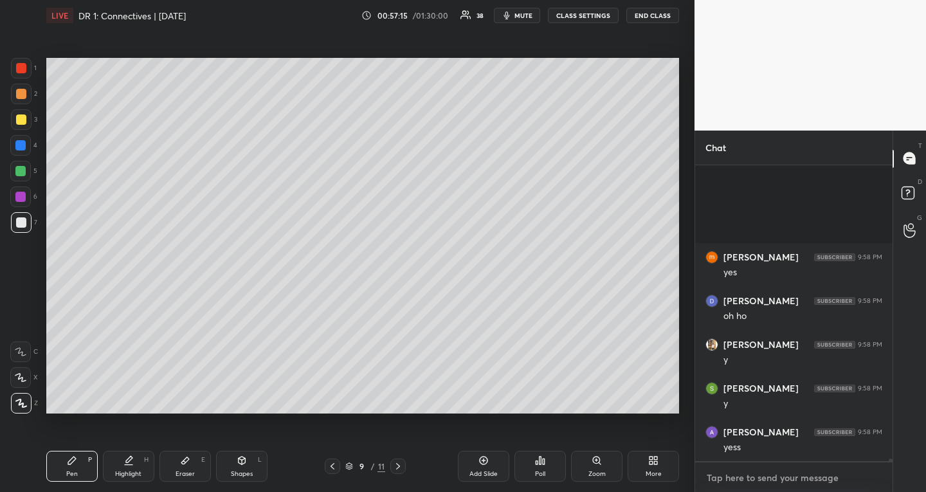
scroll to position [32831, 0]
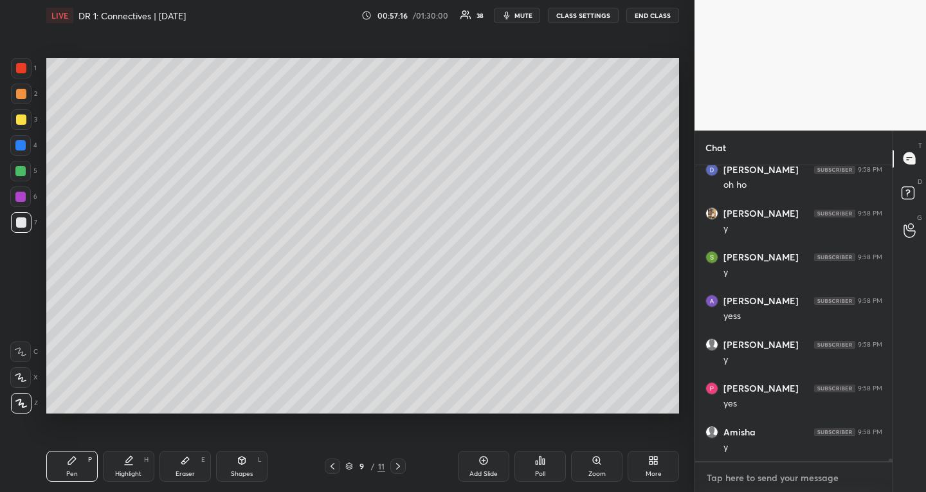
click at [820, 482] on textarea at bounding box center [794, 478] width 177 height 21
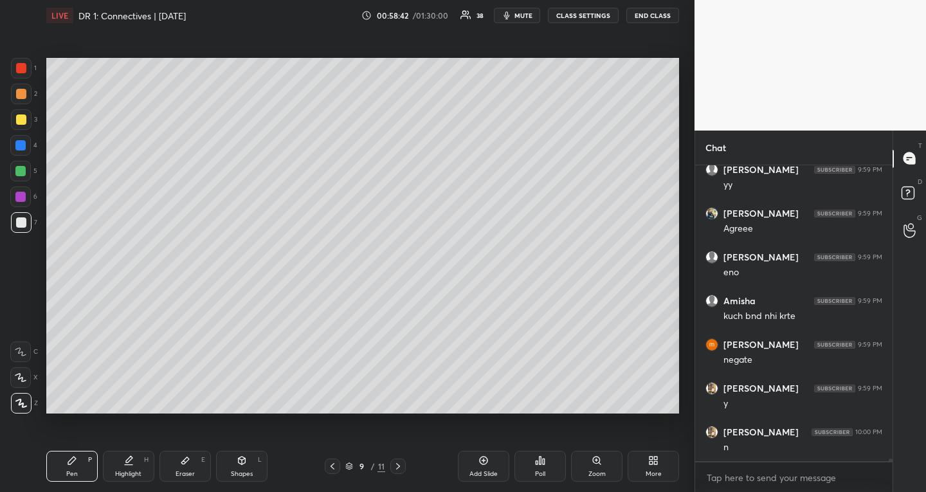
scroll to position [33356, 0]
click at [349, 468] on icon at bounding box center [349, 467] width 6 height 2
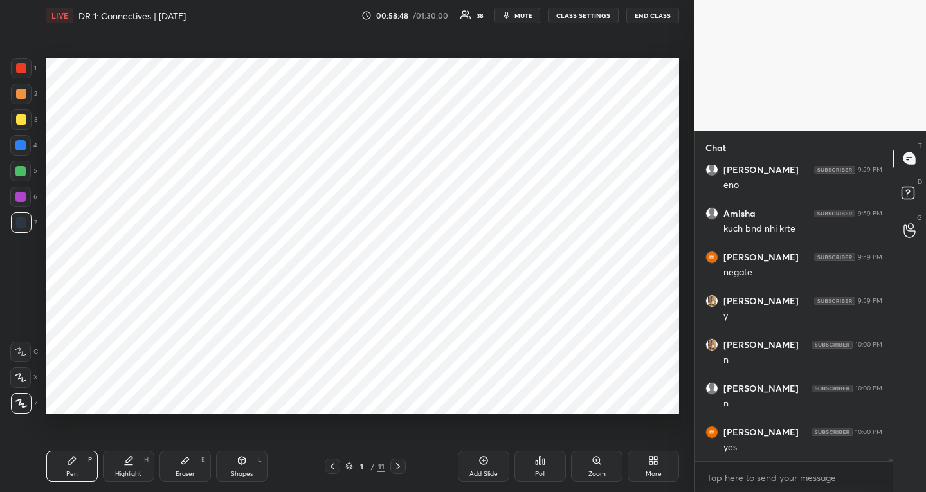
scroll to position [33531, 0]
drag, startPoint x: 22, startPoint y: 191, endPoint x: 39, endPoint y: 212, distance: 26.9
click at [21, 192] on div at bounding box center [20, 197] width 10 height 10
click at [747, 478] on textarea at bounding box center [794, 478] width 177 height 21
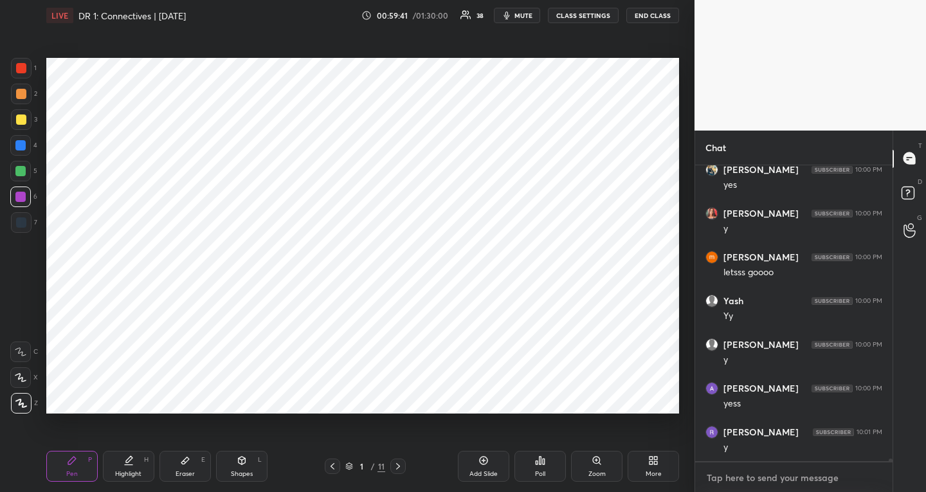
scroll to position [33793, 0]
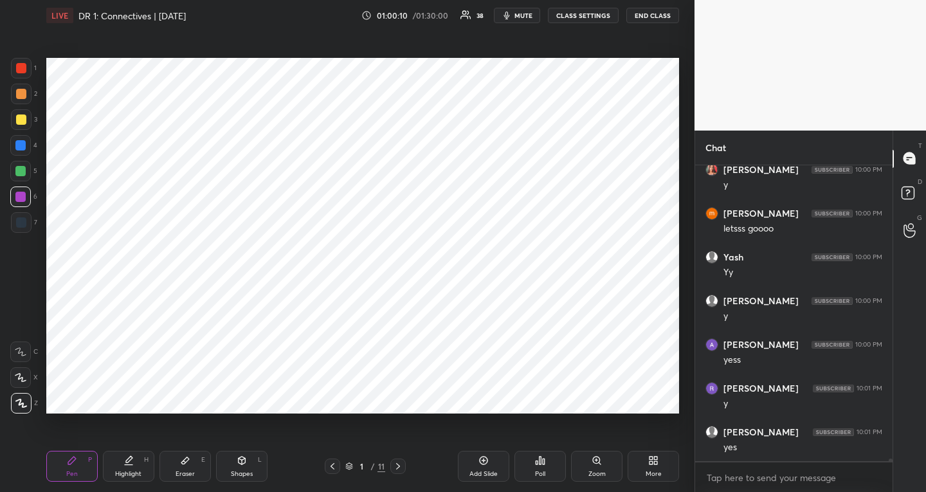
drag, startPoint x: 344, startPoint y: 471, endPoint x: 348, endPoint y: 451, distance: 20.3
click at [345, 471] on div "1 / 11" at bounding box center [365, 466] width 81 height 15
click at [346, 468] on icon at bounding box center [349, 469] width 6 height 2
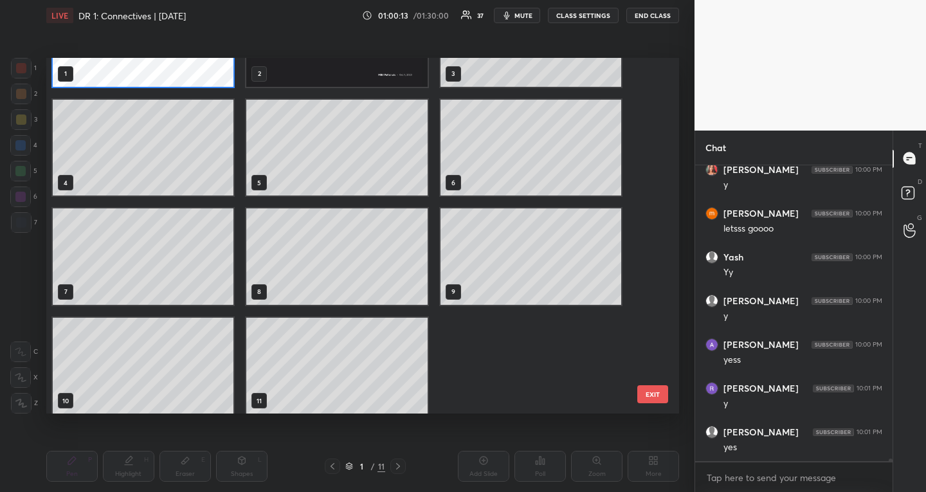
scroll to position [80, 0]
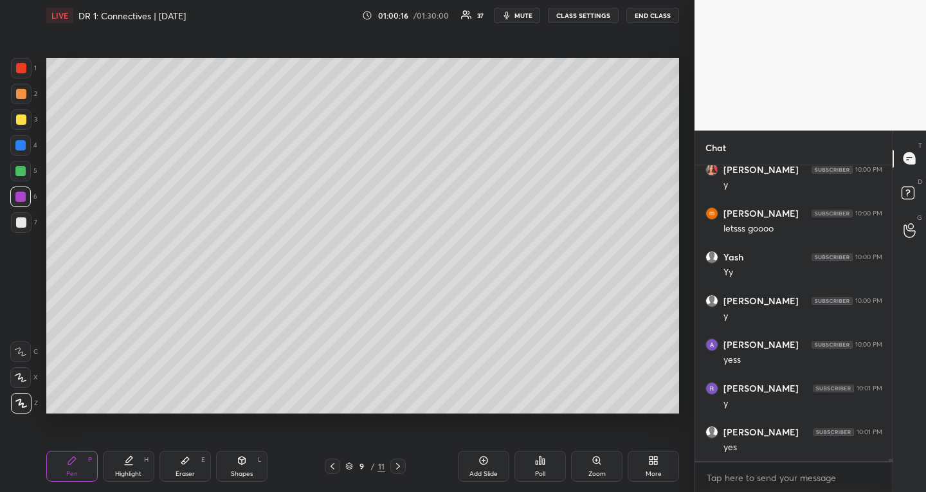
click at [476, 466] on div "Add Slide" at bounding box center [483, 466] width 51 height 31
click at [20, 120] on div at bounding box center [21, 119] width 10 height 10
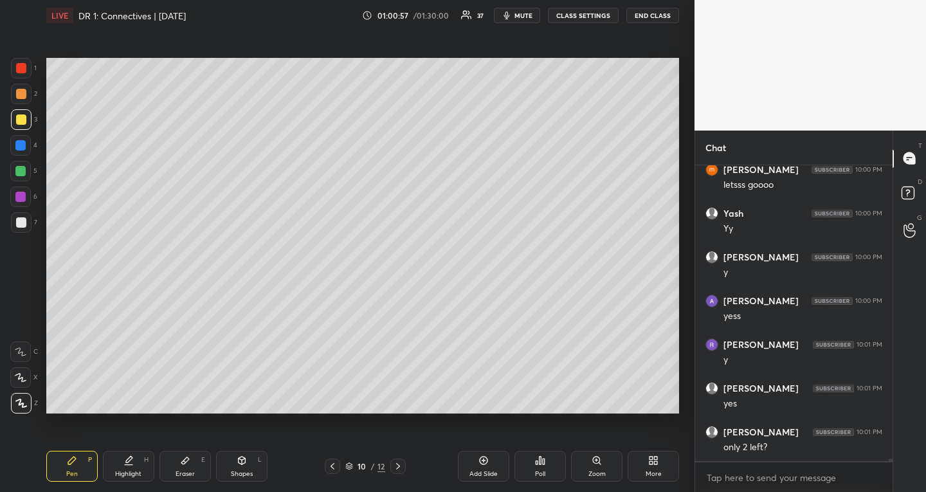
drag, startPoint x: 23, startPoint y: 166, endPoint x: 32, endPoint y: 179, distance: 16.6
click at [23, 166] on div at bounding box center [20, 171] width 10 height 10
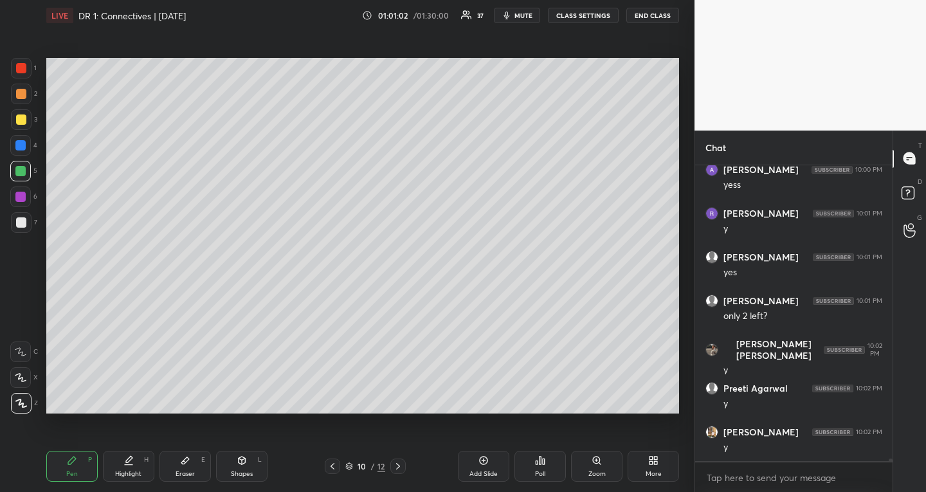
scroll to position [34012, 0]
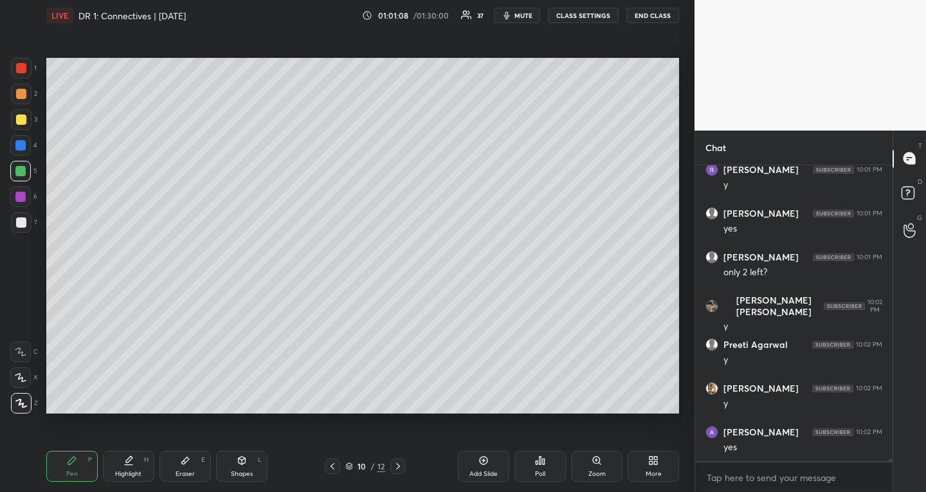
click at [23, 69] on div at bounding box center [21, 68] width 10 height 10
click at [176, 458] on div "Eraser E" at bounding box center [184, 466] width 51 height 31
drag, startPoint x: 73, startPoint y: 457, endPoint x: 90, endPoint y: 454, distance: 17.7
click at [73, 456] on icon at bounding box center [72, 460] width 10 height 10
drag, startPoint x: 19, startPoint y: 170, endPoint x: 28, endPoint y: 206, distance: 37.1
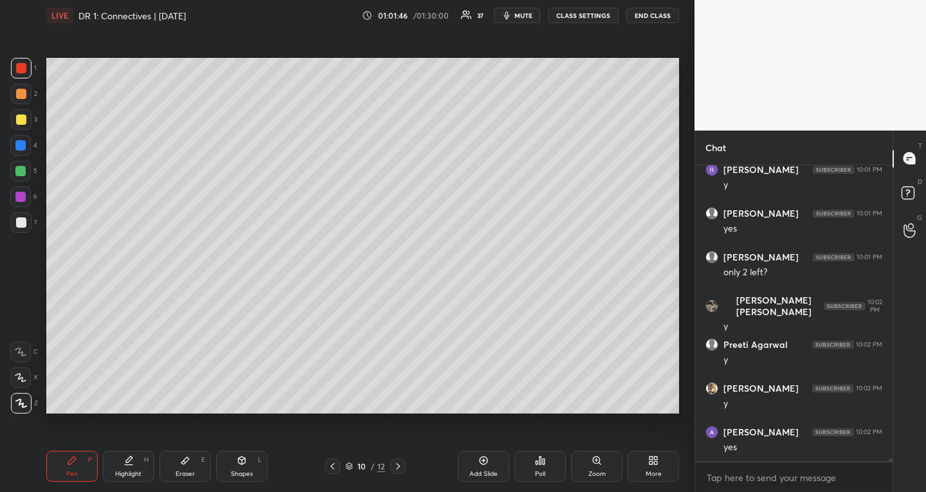
click at [19, 170] on div at bounding box center [20, 171] width 10 height 10
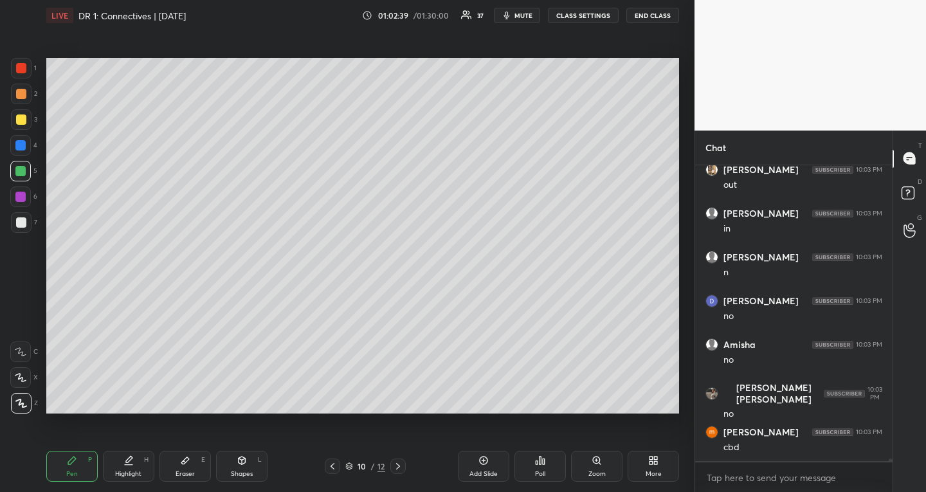
scroll to position [35249, 0]
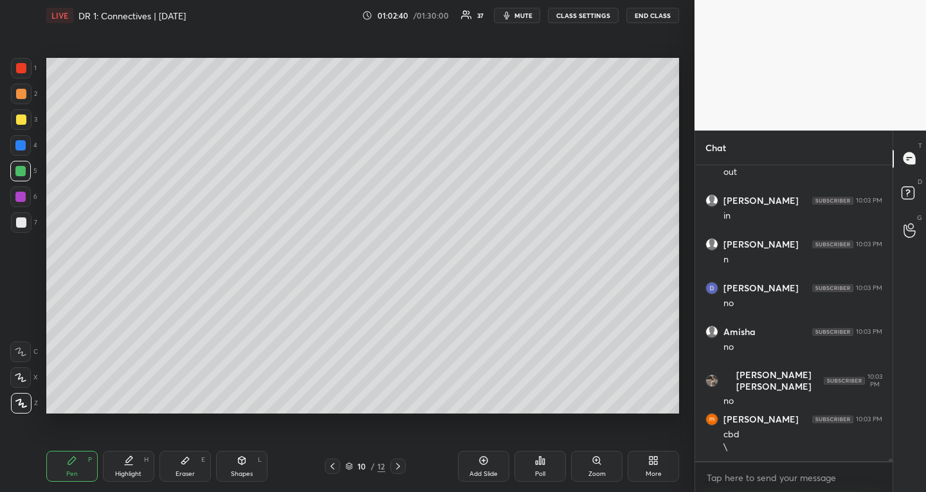
drag, startPoint x: 23, startPoint y: 66, endPoint x: 24, endPoint y: 73, distance: 7.2
click at [23, 66] on div at bounding box center [21, 68] width 10 height 10
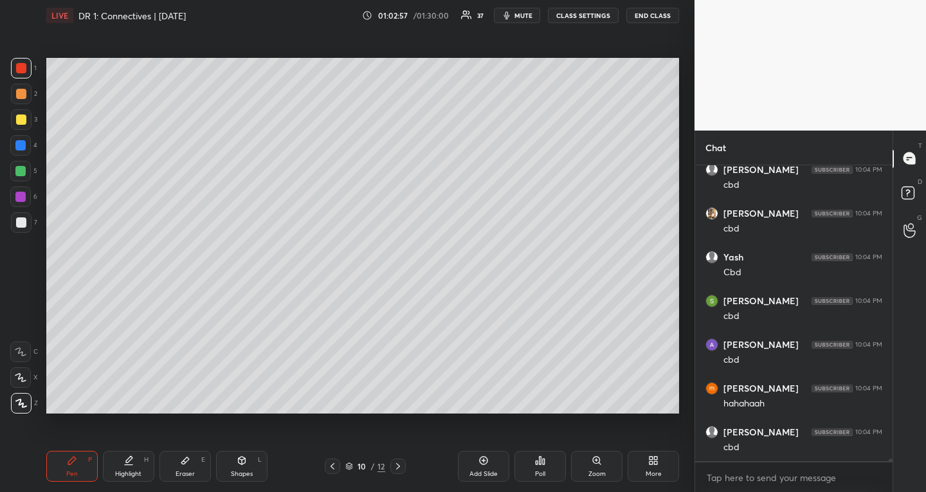
scroll to position [35774, 0]
drag, startPoint x: 25, startPoint y: 170, endPoint x: 21, endPoint y: 199, distance: 29.2
click at [26, 170] on div at bounding box center [20, 171] width 10 height 10
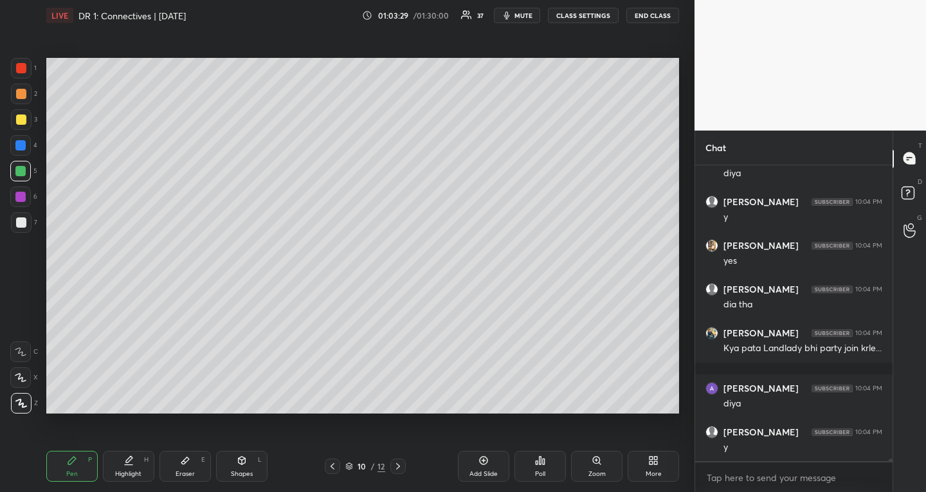
scroll to position [36583, 0]
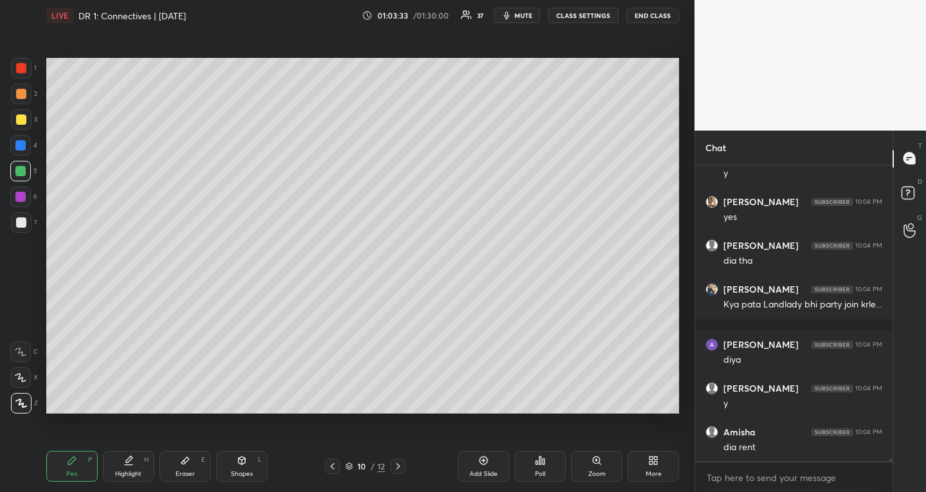
drag, startPoint x: 23, startPoint y: 172, endPoint x: 20, endPoint y: 184, distance: 12.6
click at [24, 172] on div at bounding box center [20, 171] width 10 height 10
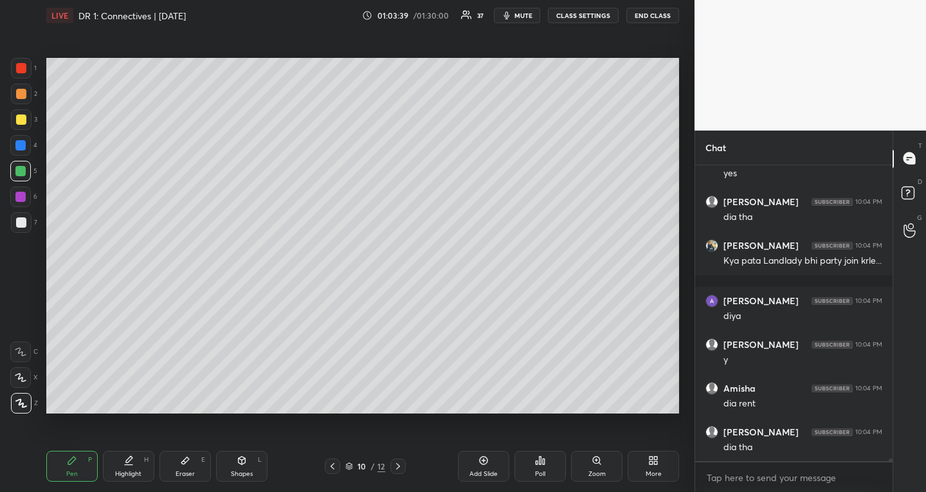
click at [24, 64] on div at bounding box center [21, 68] width 10 height 10
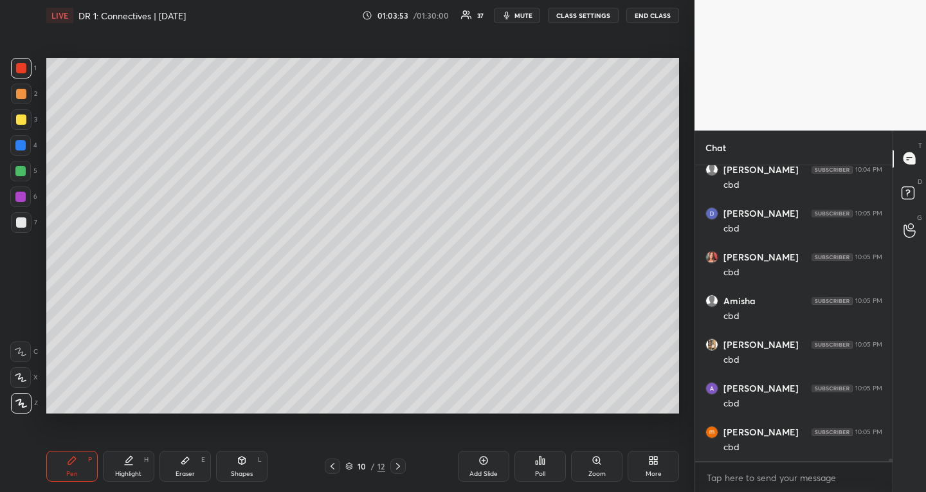
scroll to position [37021, 0]
click at [25, 169] on div at bounding box center [20, 171] width 10 height 10
click at [244, 469] on div "Shapes L" at bounding box center [241, 466] width 51 height 31
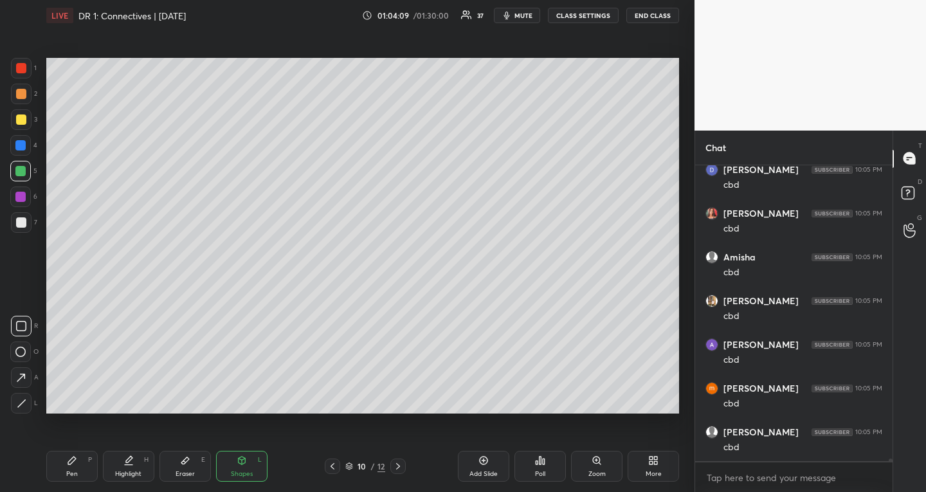
click at [22, 219] on div at bounding box center [21, 222] width 10 height 10
click at [58, 459] on div "Pen P" at bounding box center [71, 466] width 51 height 31
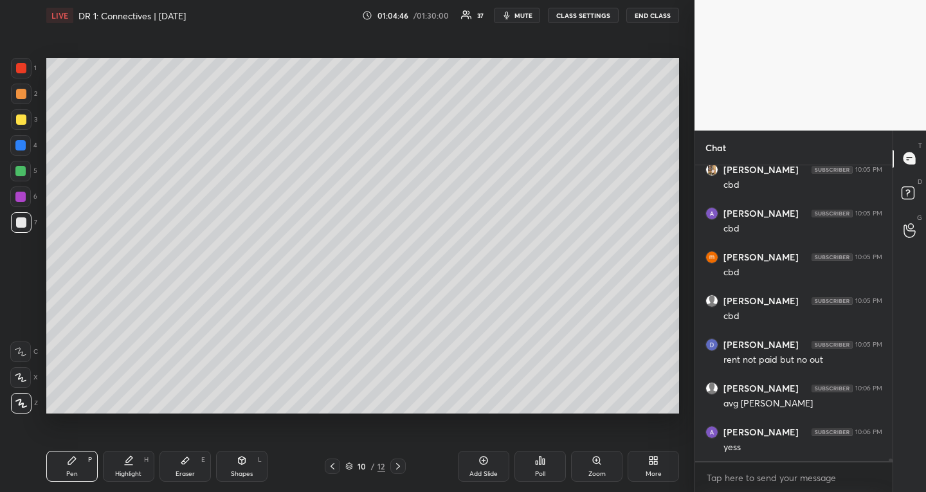
scroll to position [37195, 0]
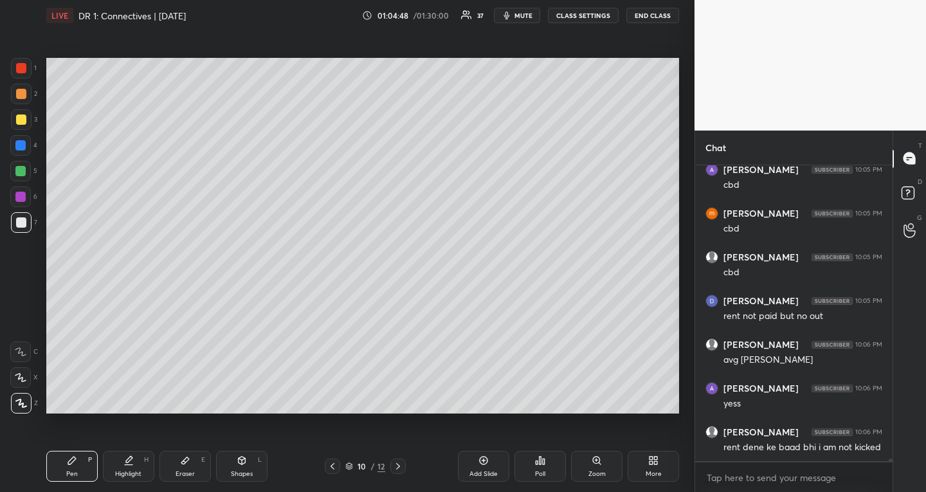
click at [242, 451] on div "Shapes L" at bounding box center [241, 466] width 51 height 31
click at [235, 448] on div "Pen P Highlight H Eraser E Shapes L 10 / 12 Add Slide Poll Zoom More" at bounding box center [362, 466] width 633 height 51
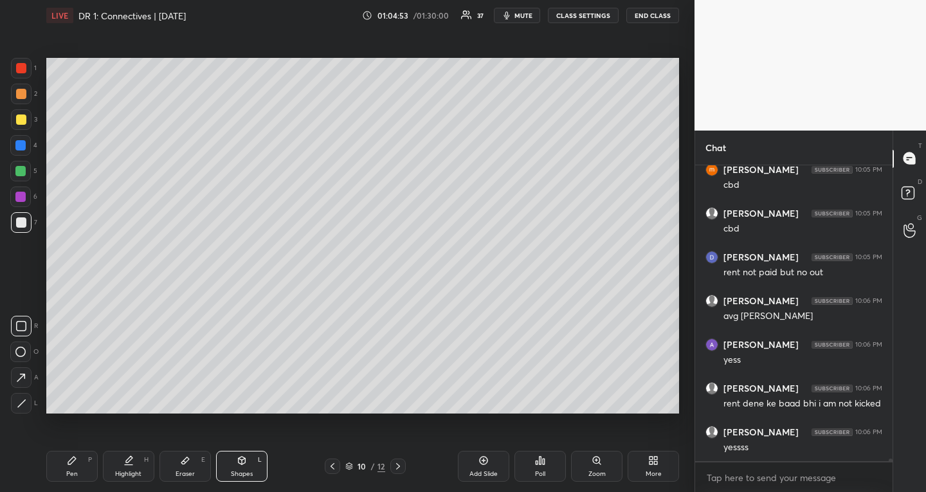
click at [620, 417] on div "Setting up your live class Poll for secs No correct answer Start poll" at bounding box center [362, 236] width 643 height 410
click at [75, 466] on div "Pen P" at bounding box center [71, 466] width 51 height 31
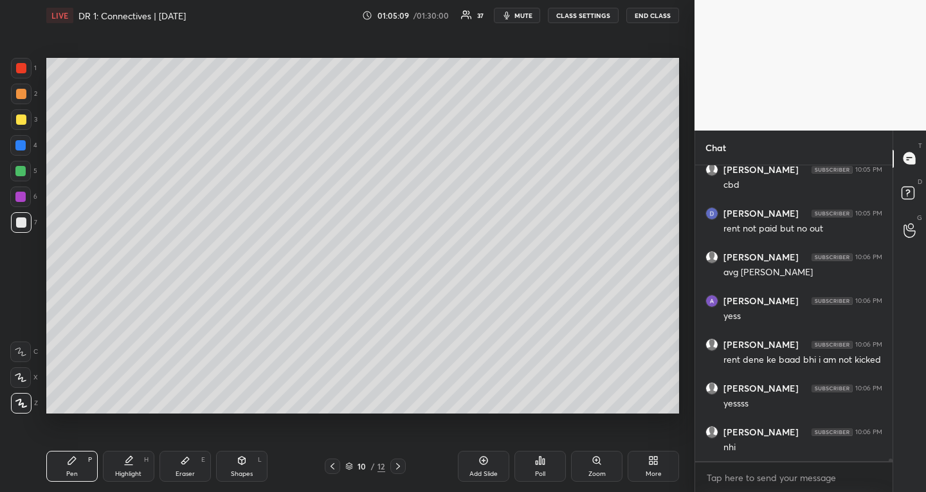
scroll to position [5, 5]
click at [348, 465] on icon at bounding box center [349, 464] width 6 height 3
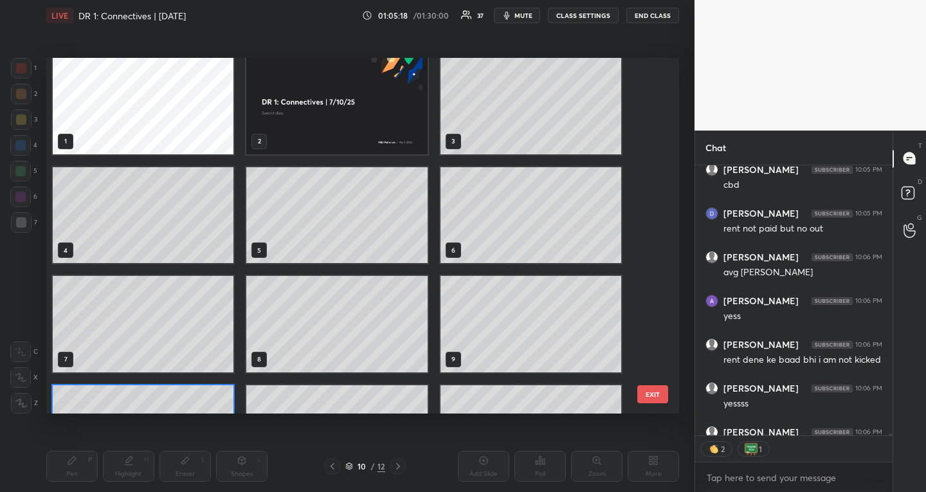
scroll to position [0, 0]
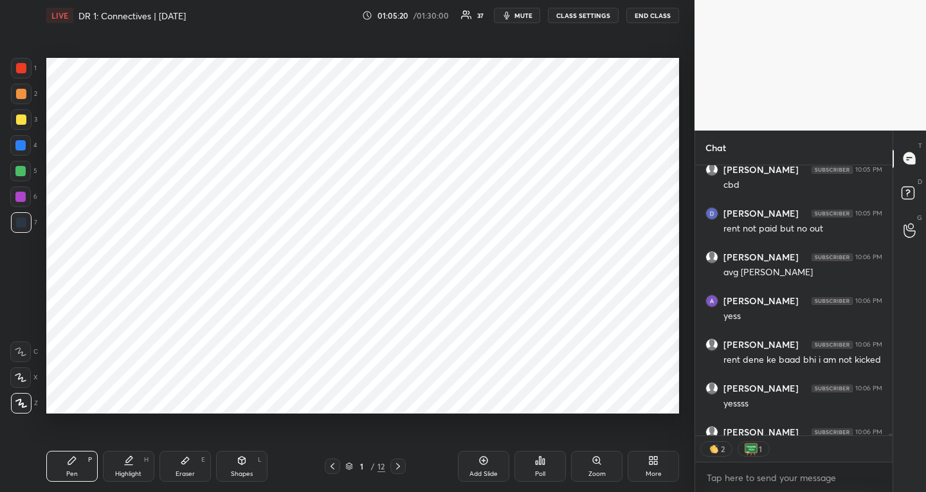
drag, startPoint x: 26, startPoint y: 192, endPoint x: 34, endPoint y: 201, distance: 12.8
click at [26, 192] on div at bounding box center [20, 197] width 21 height 21
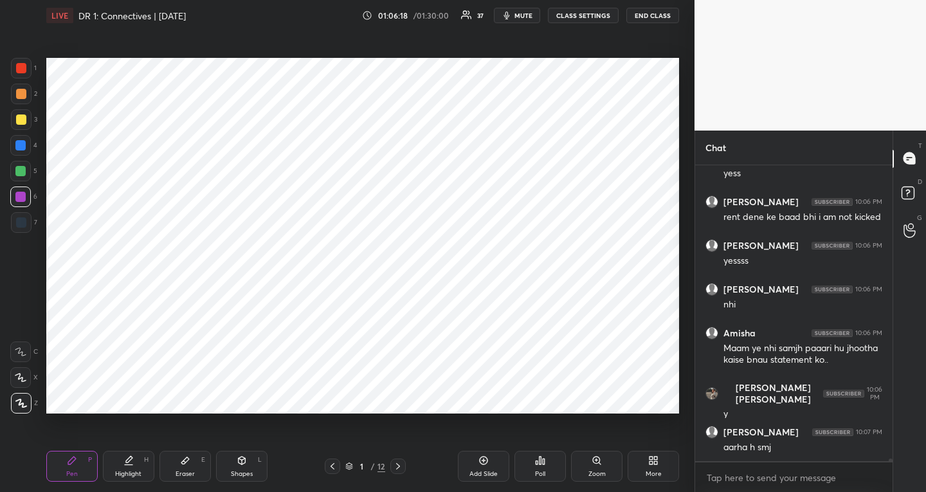
scroll to position [37469, 0]
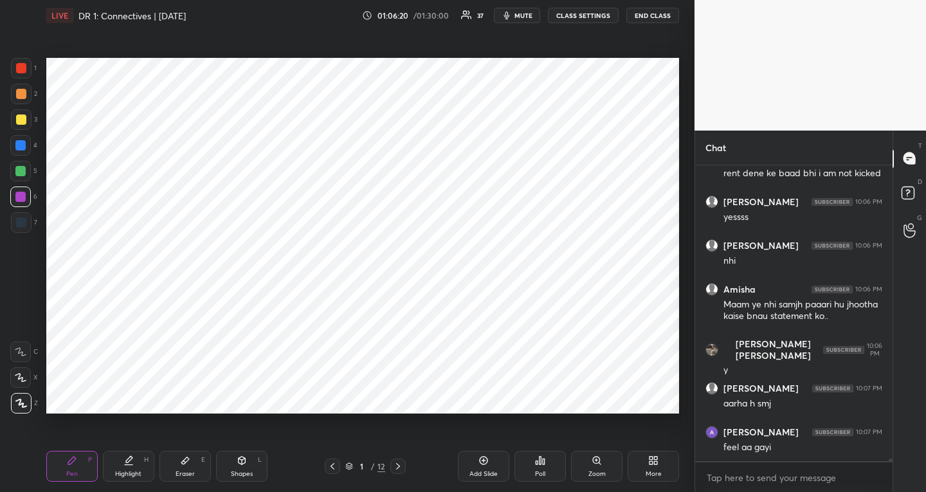
click at [354, 466] on div "1 / 12" at bounding box center [365, 466] width 40 height 12
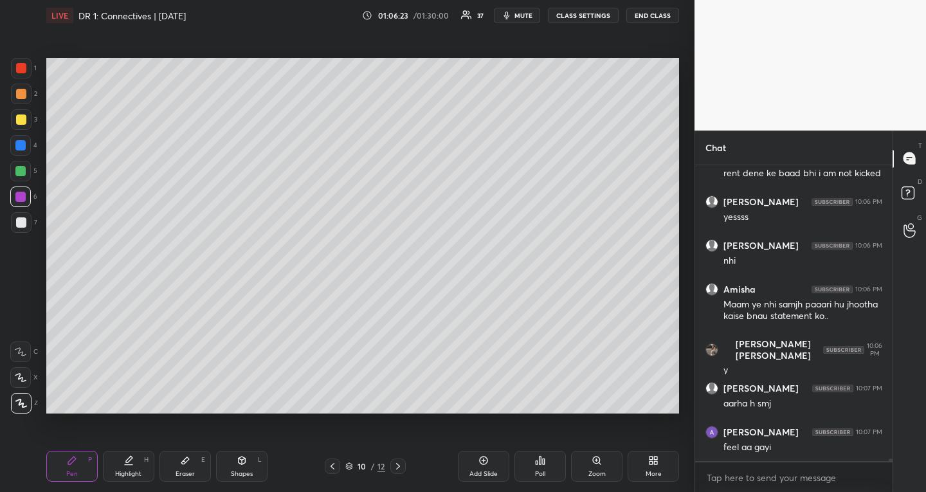
scroll to position [37513, 0]
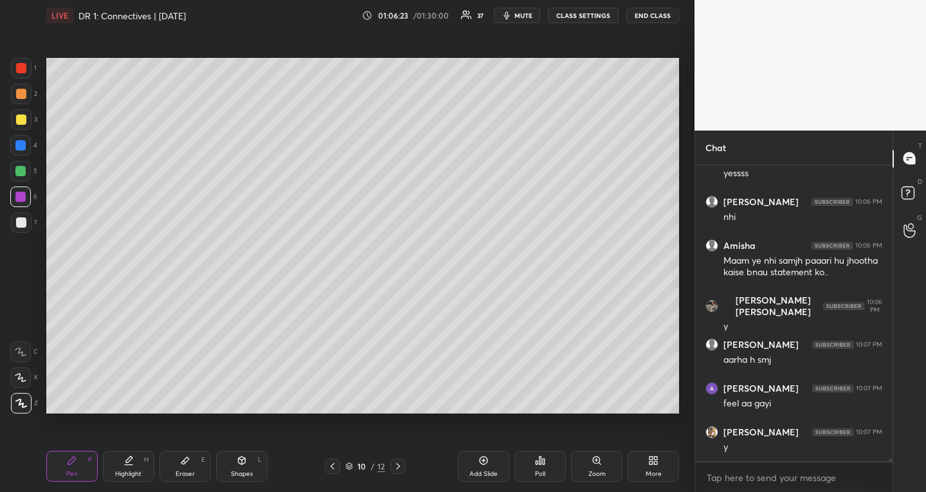
click at [489, 475] on div "Add Slide" at bounding box center [483, 474] width 28 height 6
click at [24, 120] on div at bounding box center [21, 119] width 10 height 10
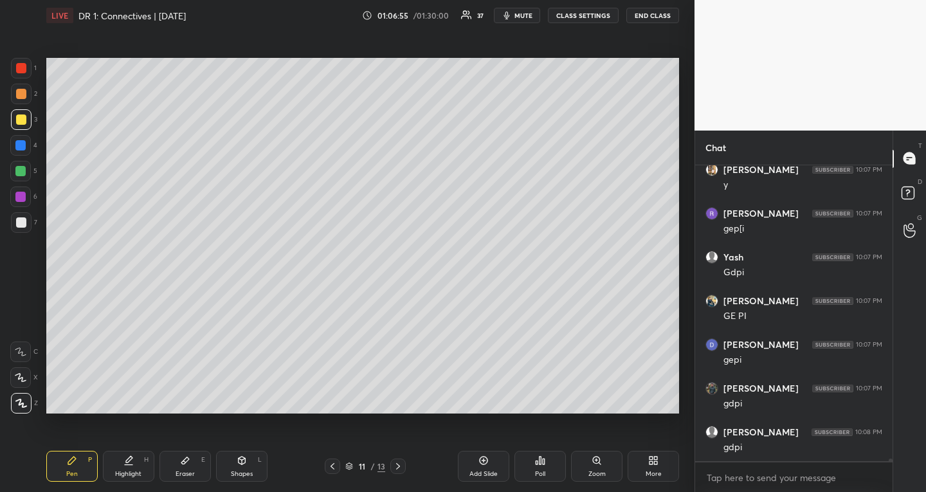
scroll to position [37819, 0]
click at [21, 217] on div at bounding box center [21, 222] width 10 height 10
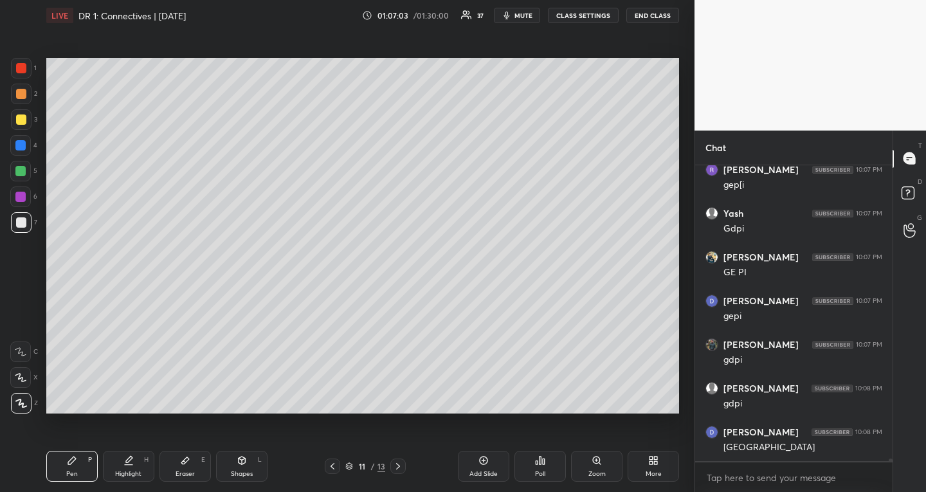
click at [182, 462] on icon at bounding box center [185, 460] width 8 height 7
click at [29, 394] on div "Z" at bounding box center [23, 403] width 27 height 21
drag, startPoint x: 66, startPoint y: 462, endPoint x: 69, endPoint y: 447, distance: 15.0
click at [67, 463] on div "Pen P" at bounding box center [71, 466] width 51 height 31
click at [23, 114] on div at bounding box center [21, 119] width 10 height 10
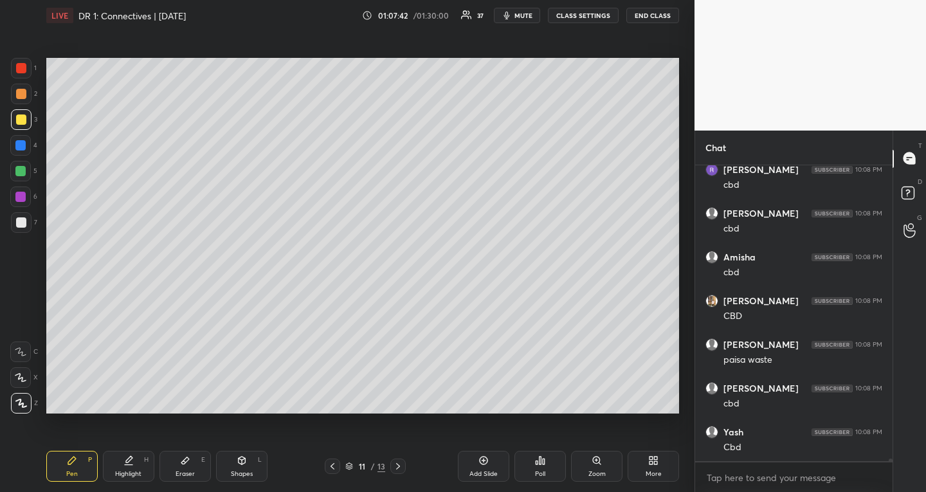
scroll to position [38344, 0]
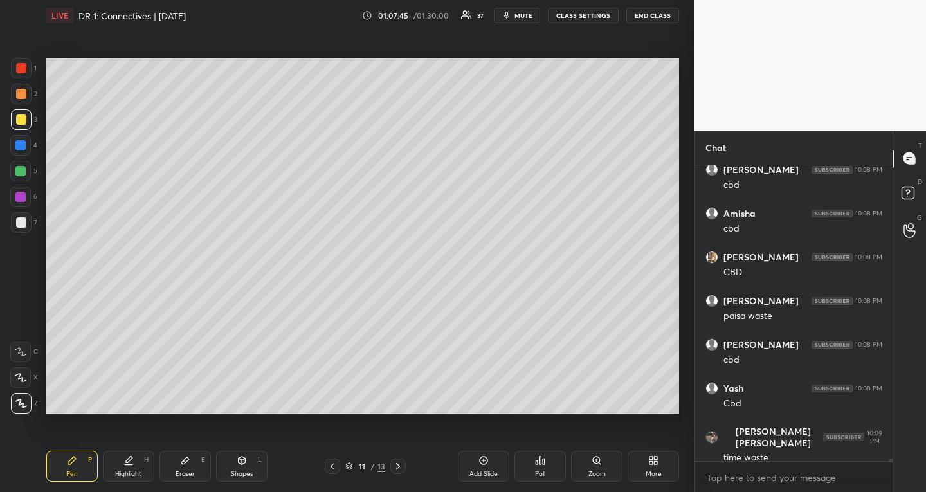
click at [21, 218] on div at bounding box center [21, 222] width 10 height 10
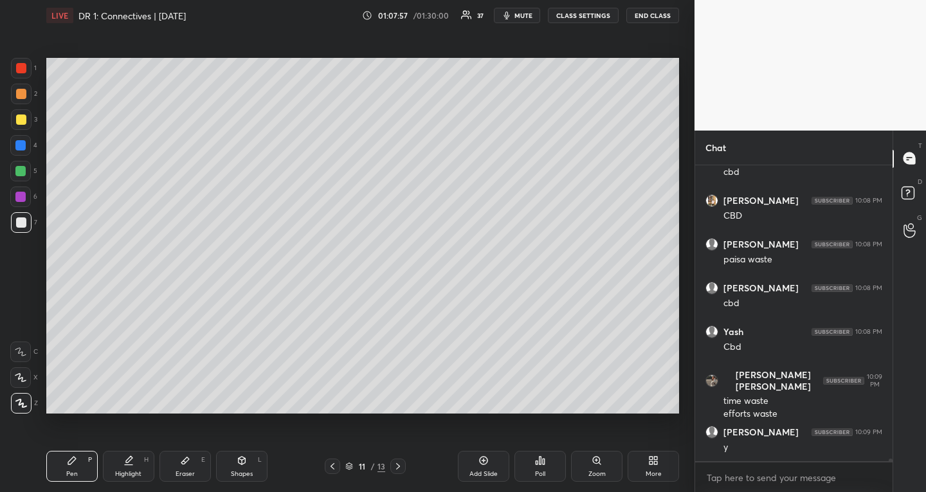
scroll to position [38444, 0]
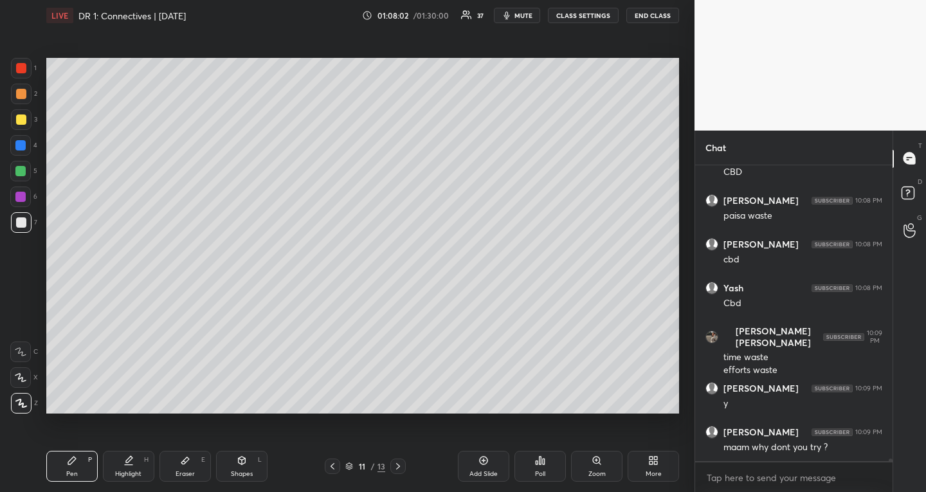
click at [23, 118] on div at bounding box center [21, 119] width 10 height 10
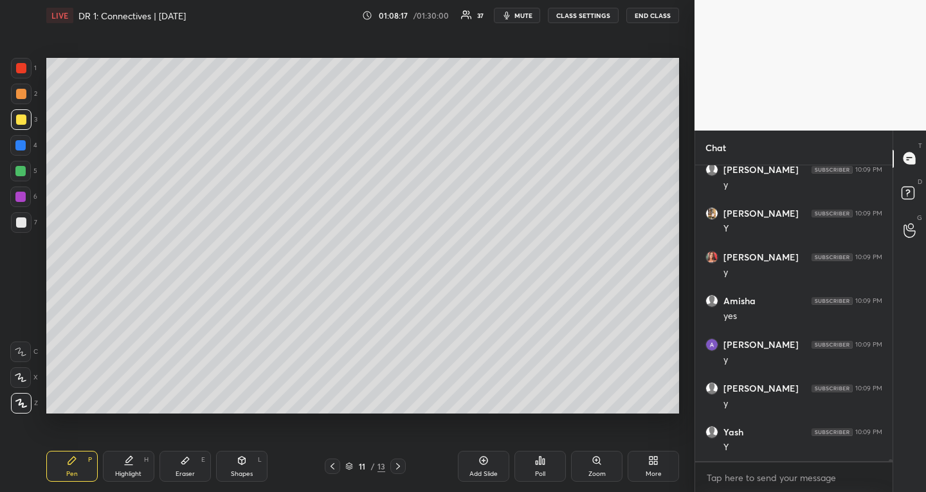
scroll to position [38794, 0]
click at [22, 216] on div at bounding box center [21, 222] width 21 height 21
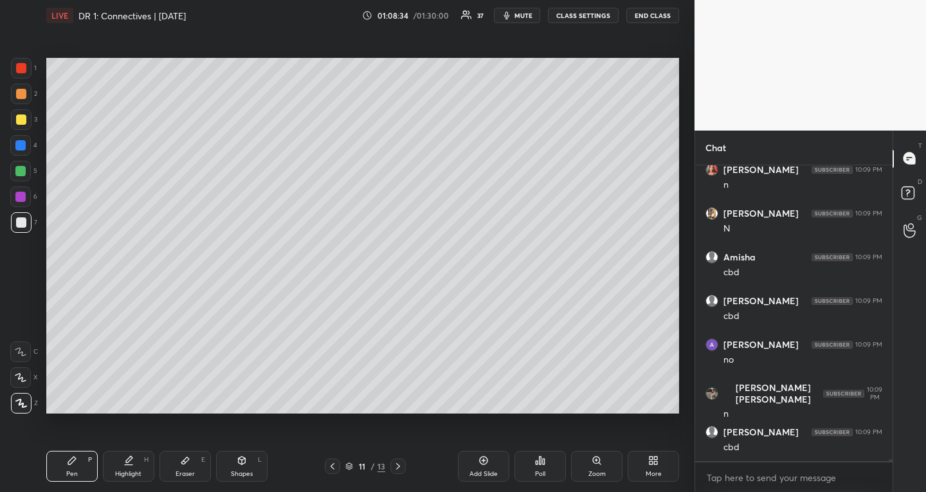
click at [186, 460] on icon at bounding box center [185, 460] width 8 height 7
click at [244, 462] on icon at bounding box center [242, 461] width 7 height 8
click at [71, 466] on div "Pen P" at bounding box center [71, 466] width 51 height 31
click at [19, 69] on div at bounding box center [21, 68] width 10 height 10
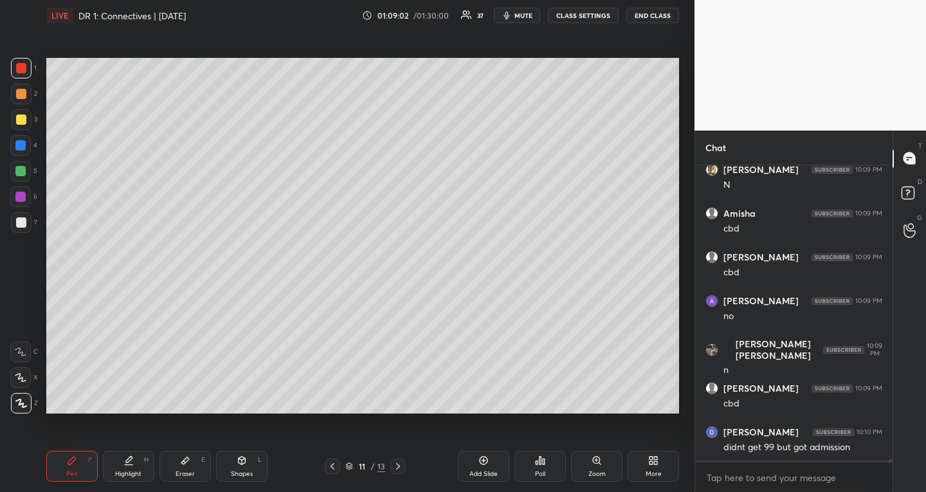
scroll to position [39188, 0]
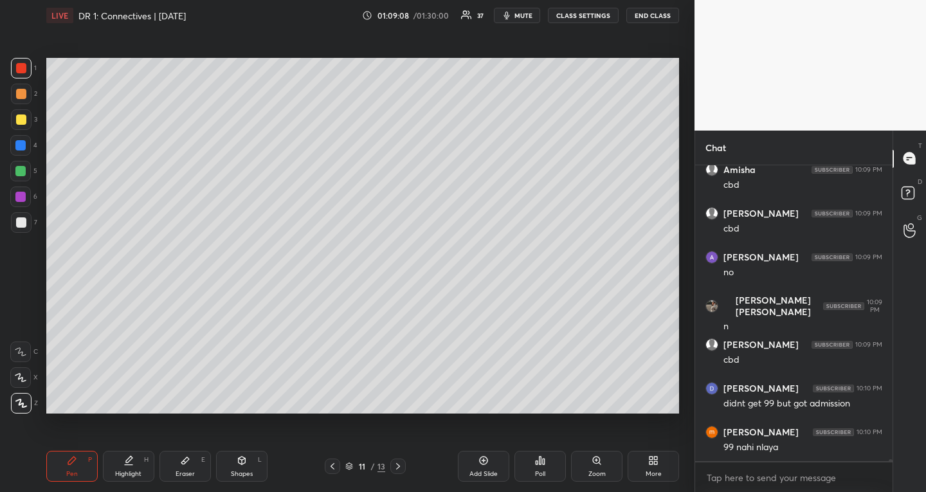
click at [242, 460] on icon at bounding box center [242, 460] width 10 height 10
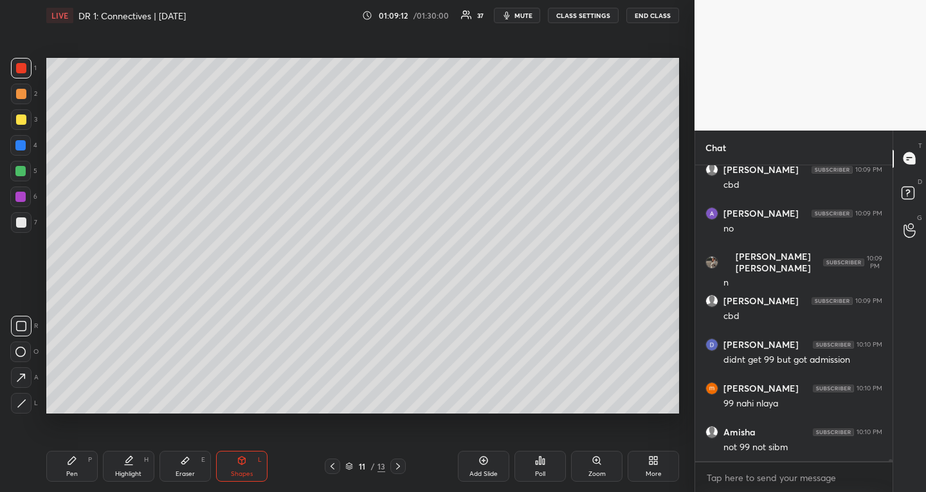
click at [75, 461] on icon at bounding box center [72, 460] width 10 height 10
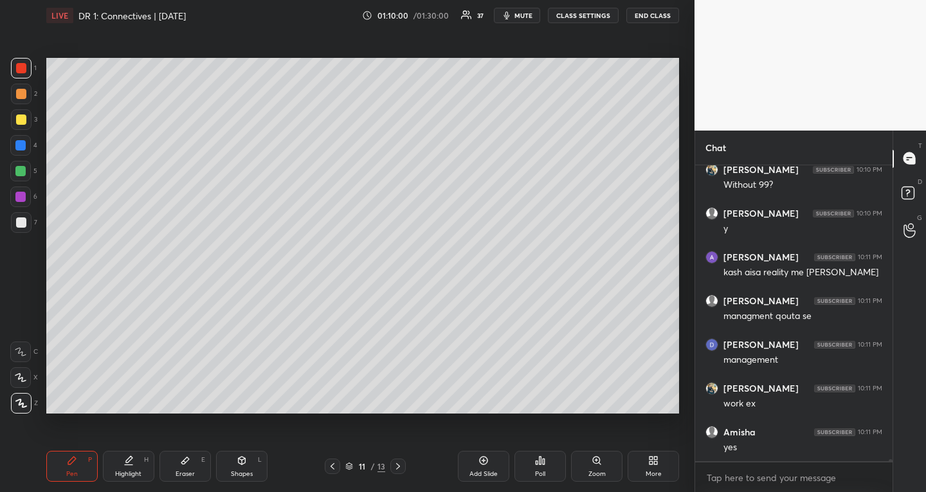
scroll to position [39581, 0]
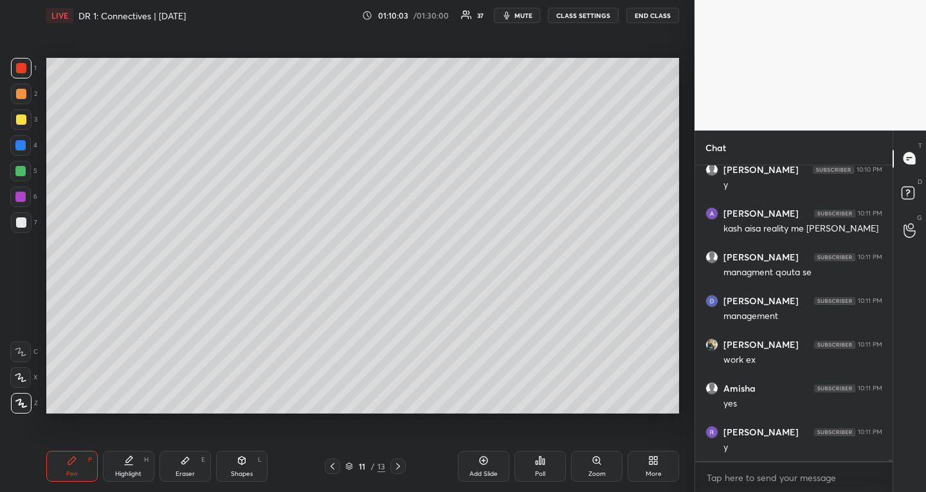
click at [350, 464] on icon at bounding box center [349, 466] width 8 height 8
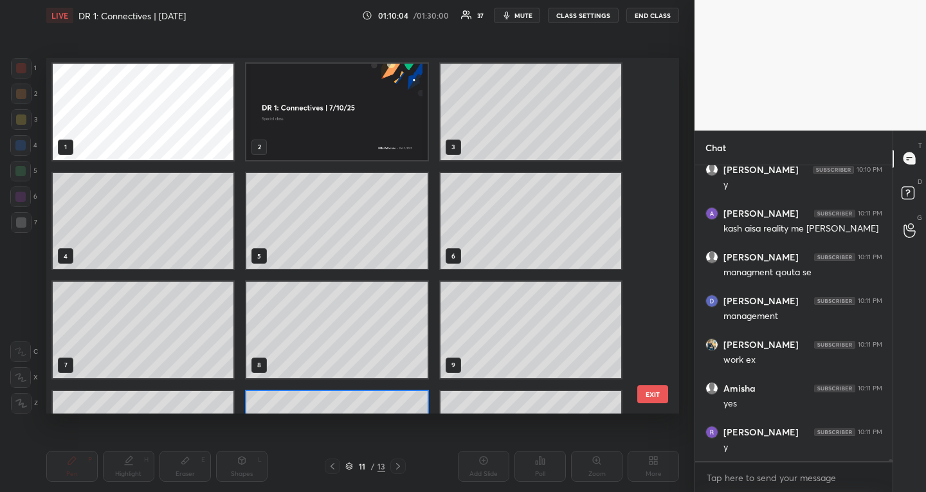
scroll to position [0, 0]
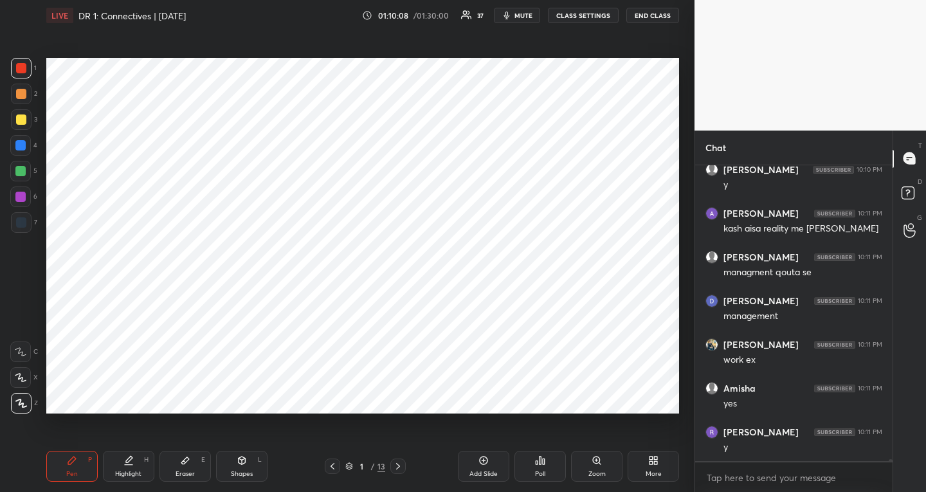
click at [23, 192] on div at bounding box center [20, 197] width 10 height 10
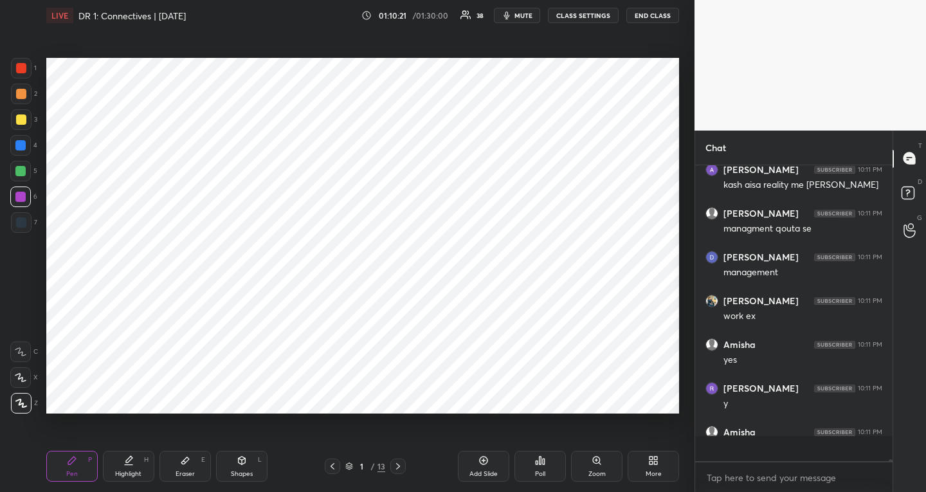
scroll to position [39625, 0]
click at [187, 463] on icon at bounding box center [185, 460] width 10 height 10
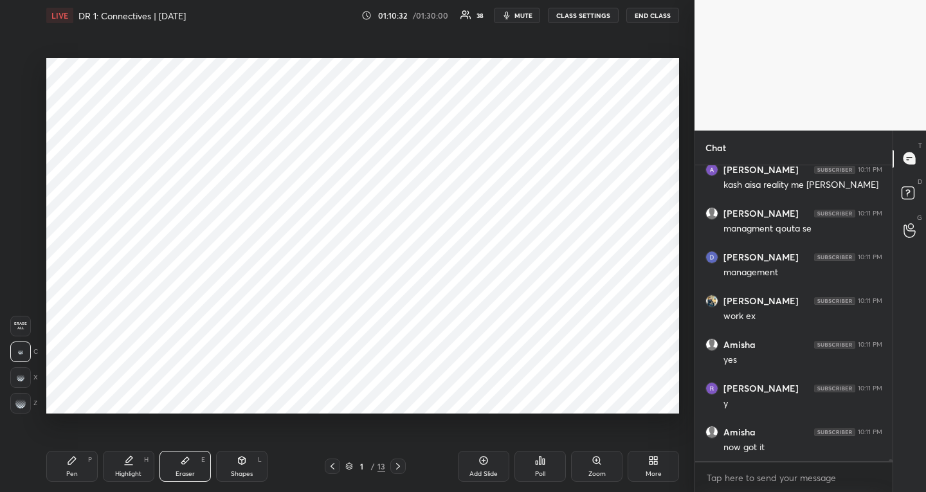
scroll to position [39669, 0]
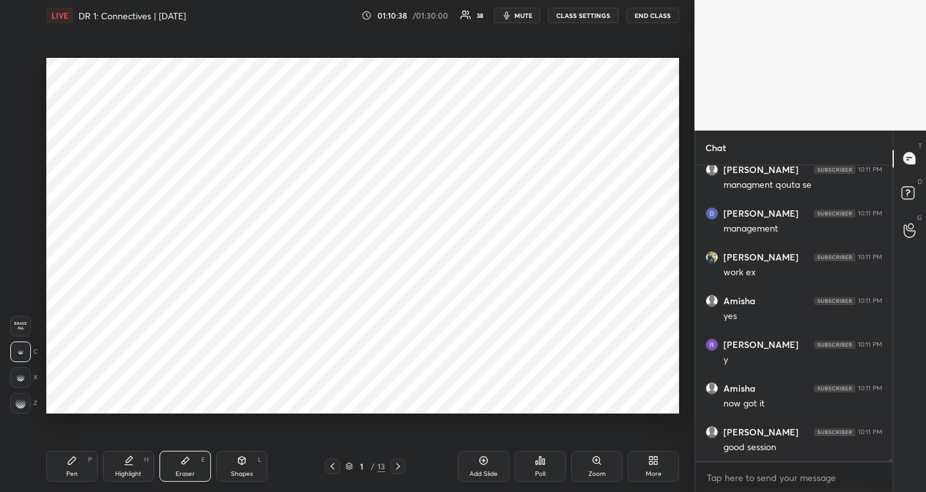
click at [73, 472] on div "Pen" at bounding box center [72, 474] width 12 height 6
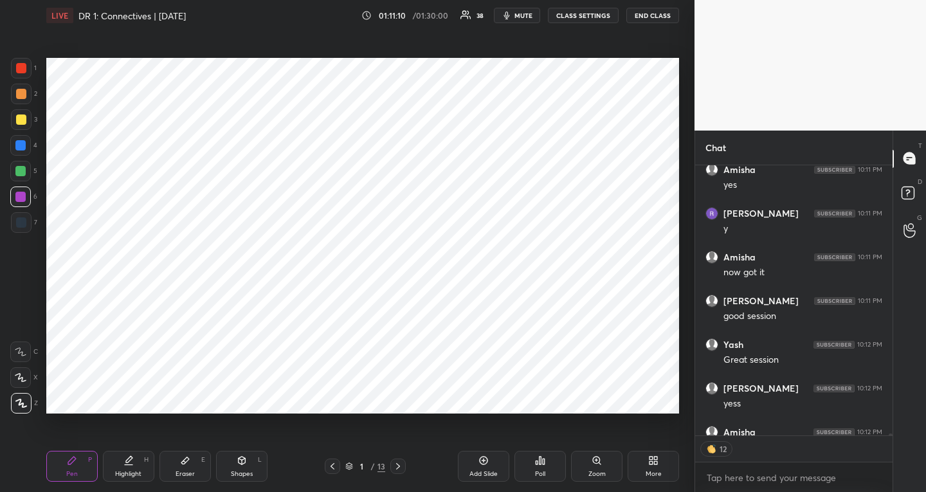
scroll to position [39870, 0]
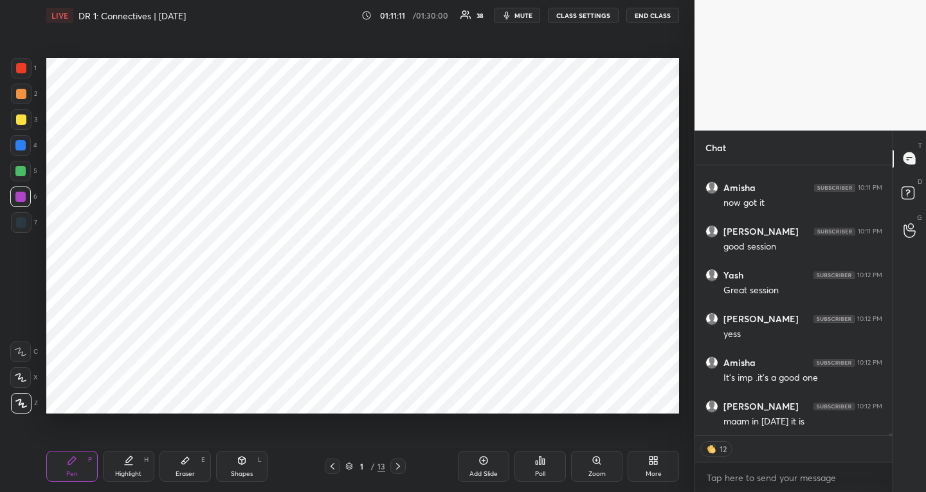
type textarea "x"
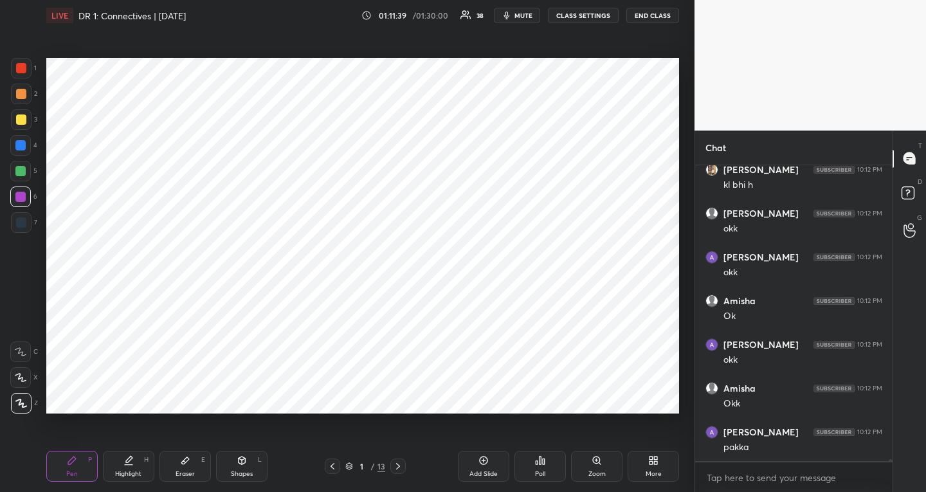
scroll to position [40237, 0]
click at [529, 12] on span "mute" at bounding box center [523, 15] width 18 height 9
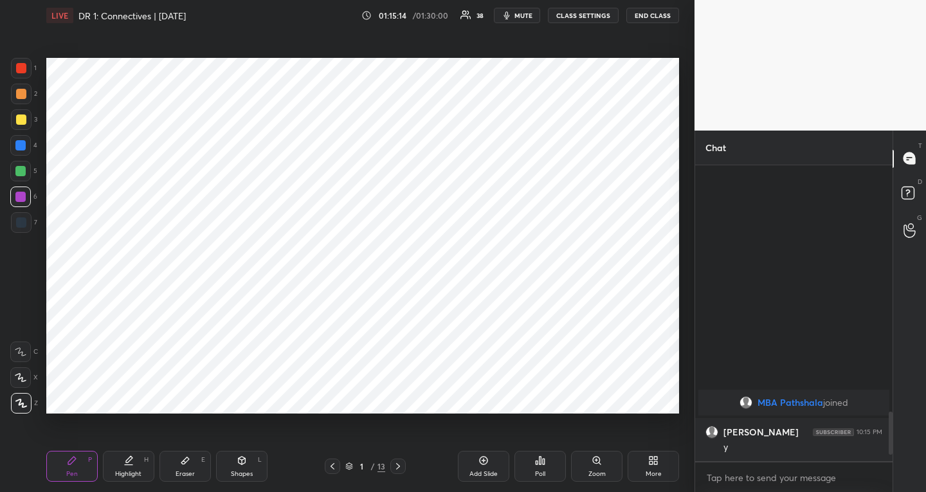
scroll to position [1747, 0]
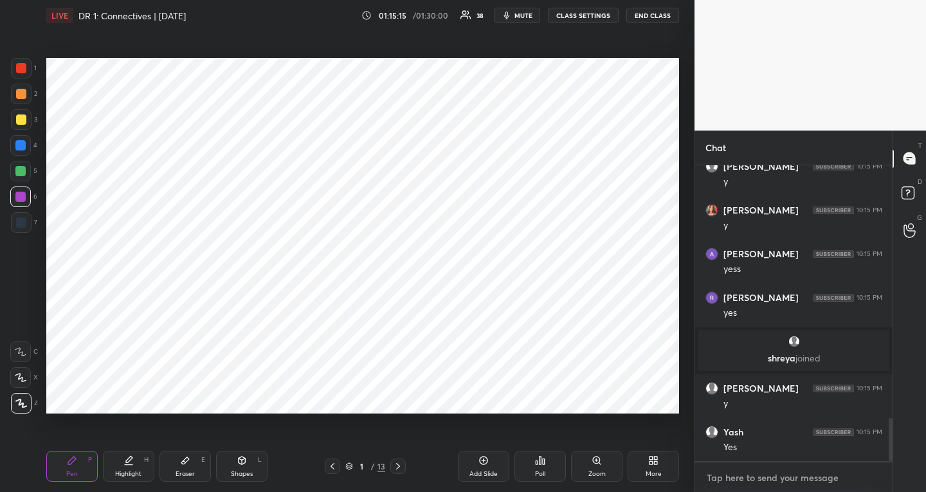
click at [753, 482] on textarea at bounding box center [794, 478] width 177 height 21
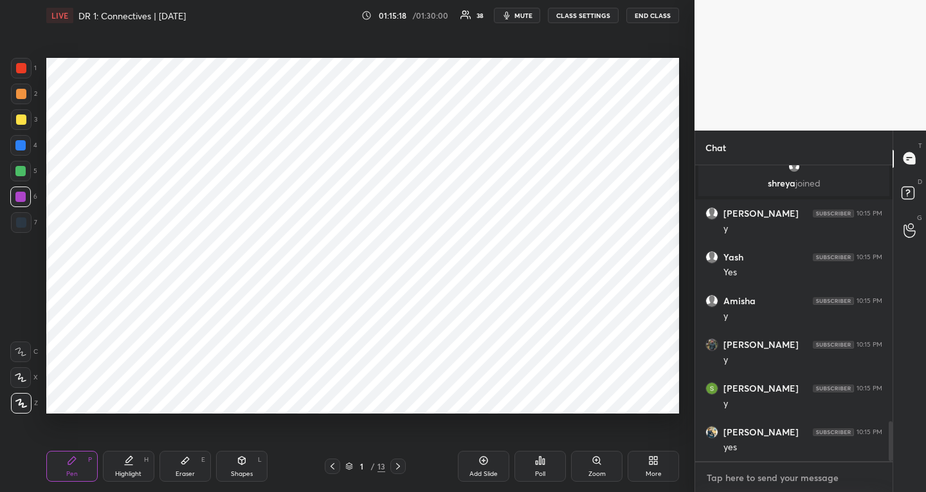
scroll to position [1965, 0]
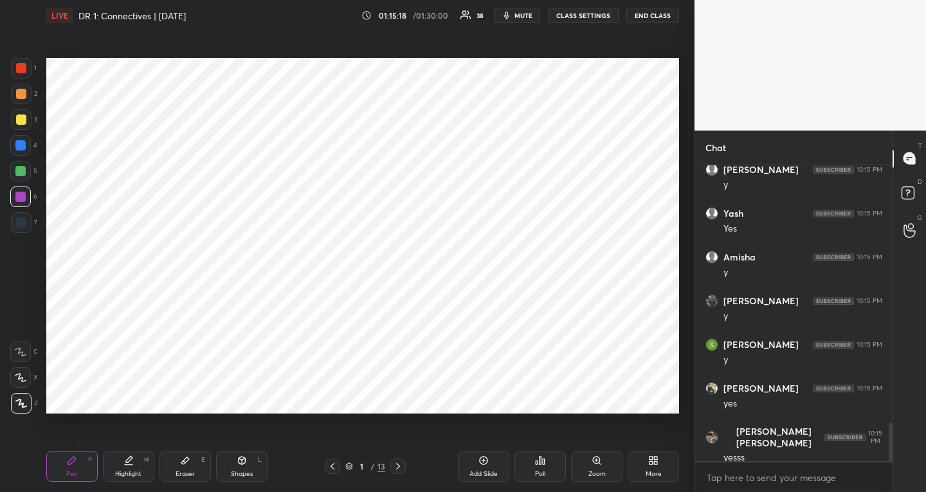
type textarea "x"
click at [349, 472] on div "1 / 13" at bounding box center [365, 466] width 81 height 15
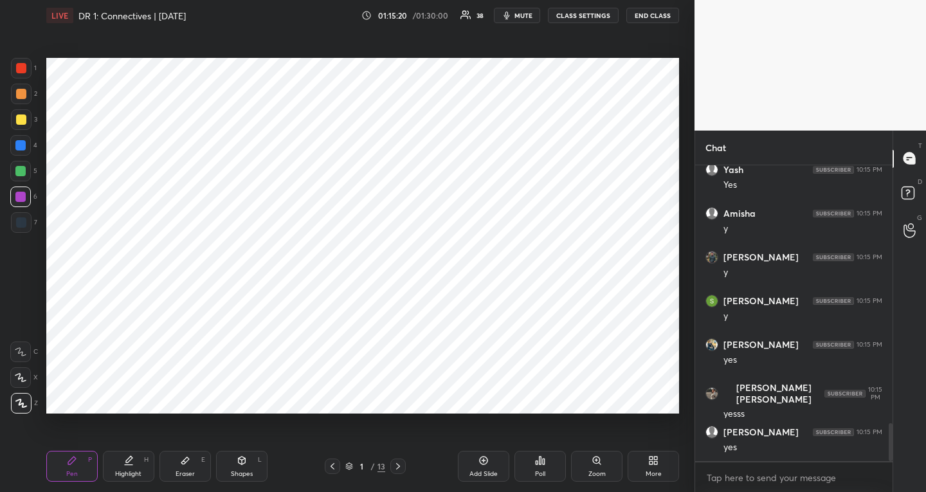
click at [347, 465] on icon at bounding box center [349, 466] width 8 height 8
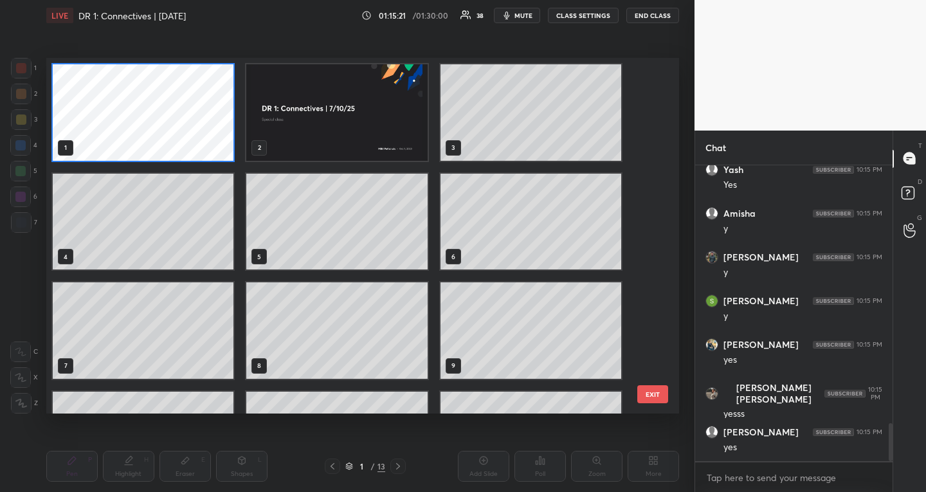
scroll to position [188, 0]
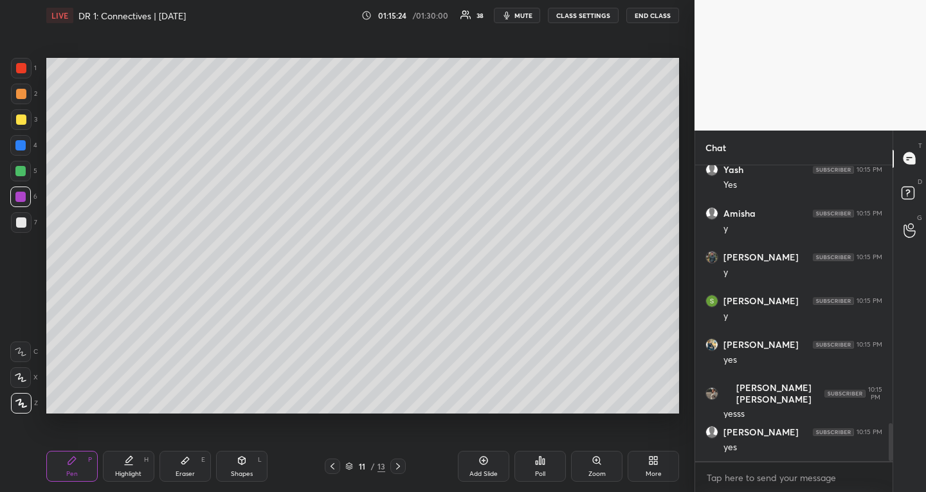
click at [662, 474] on div "More" at bounding box center [653, 466] width 51 height 31
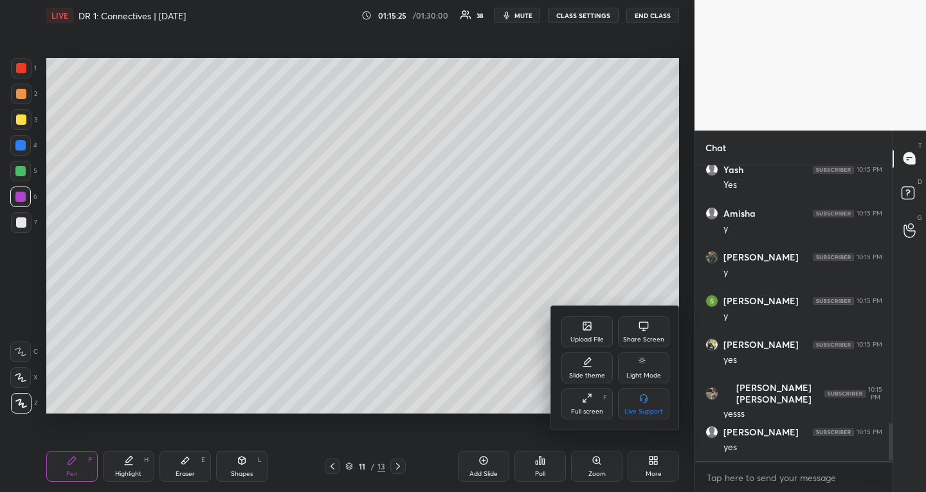
scroll to position [2053, 0]
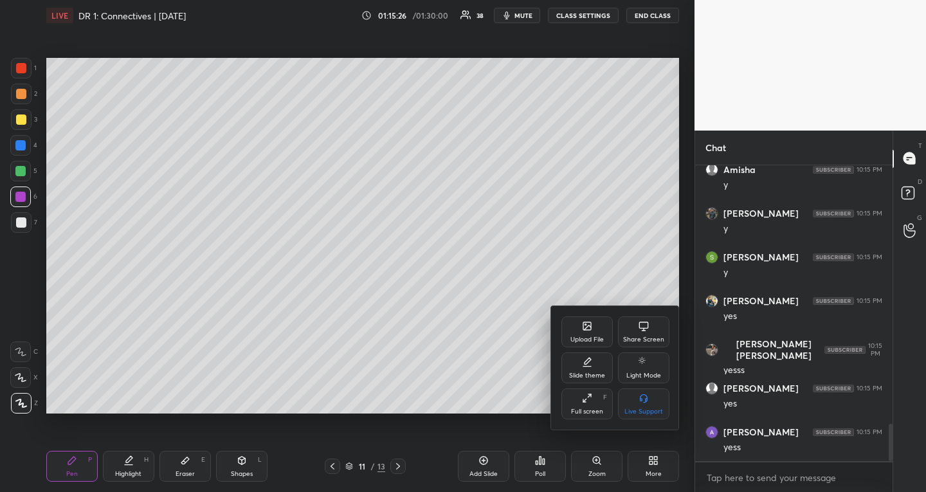
click at [563, 338] on div "Upload File" at bounding box center [586, 331] width 51 height 31
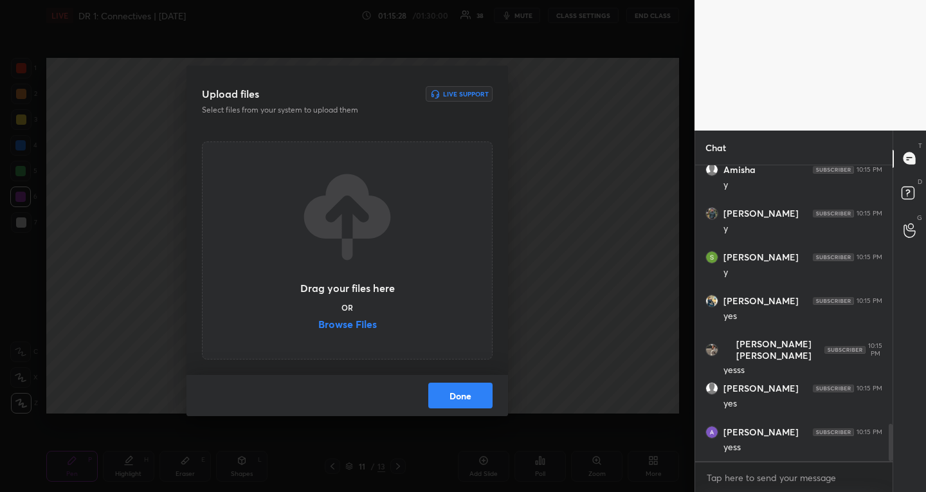
click at [356, 329] on label "Browse Files" at bounding box center [347, 326] width 59 height 14
click at [318, 329] on input "Browse Files" at bounding box center [318, 326] width 0 height 14
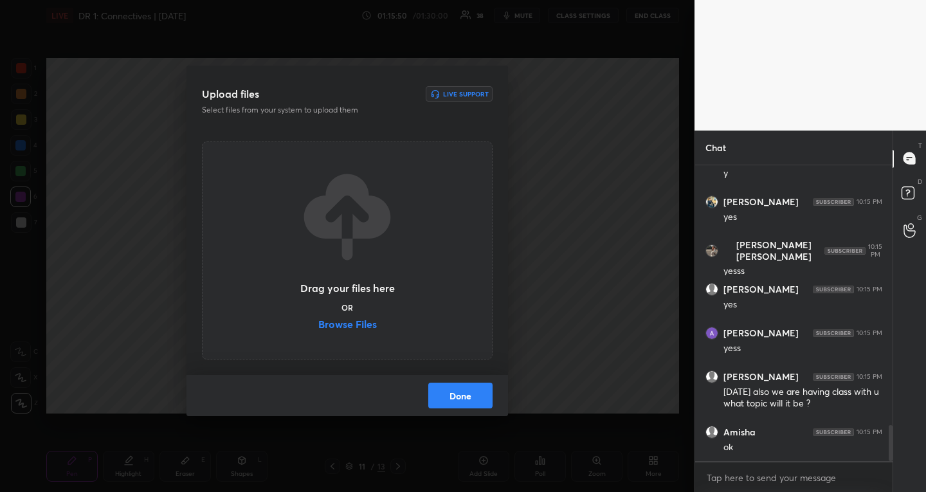
scroll to position [2196, 0]
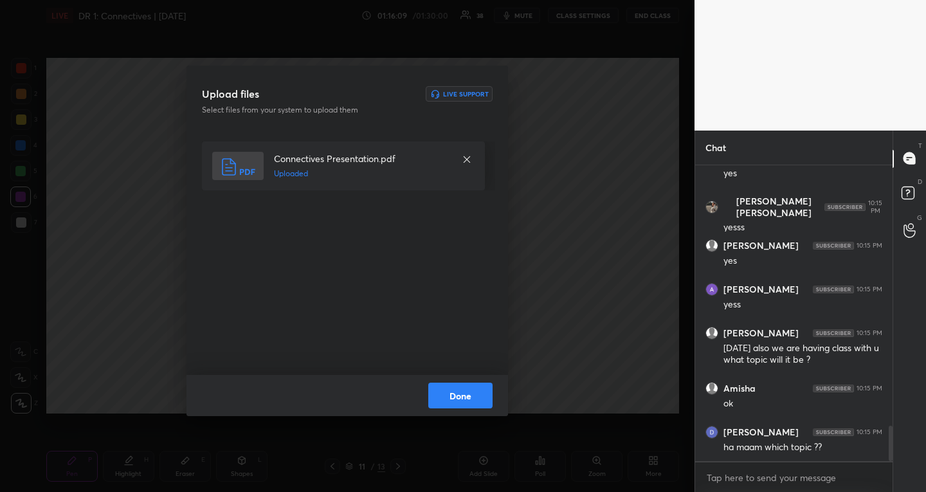
click at [443, 397] on button "Done" at bounding box center [460, 396] width 64 height 26
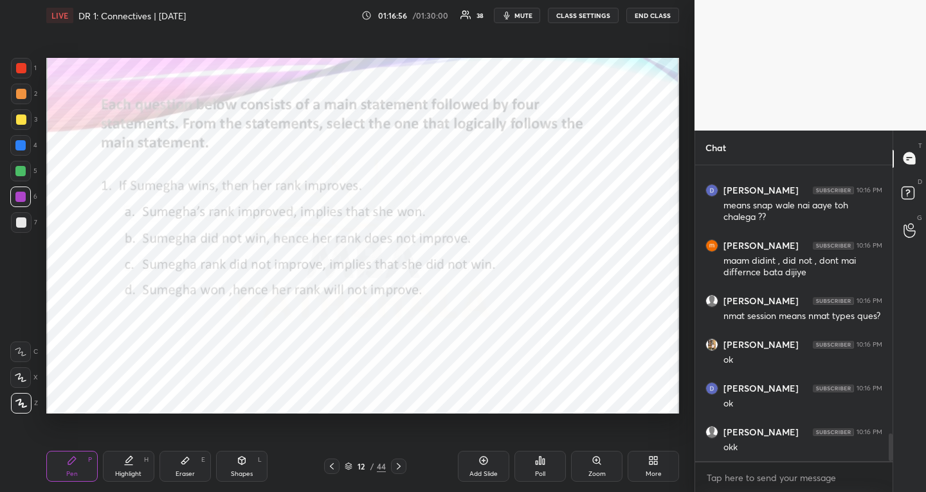
scroll to position [2918, 0]
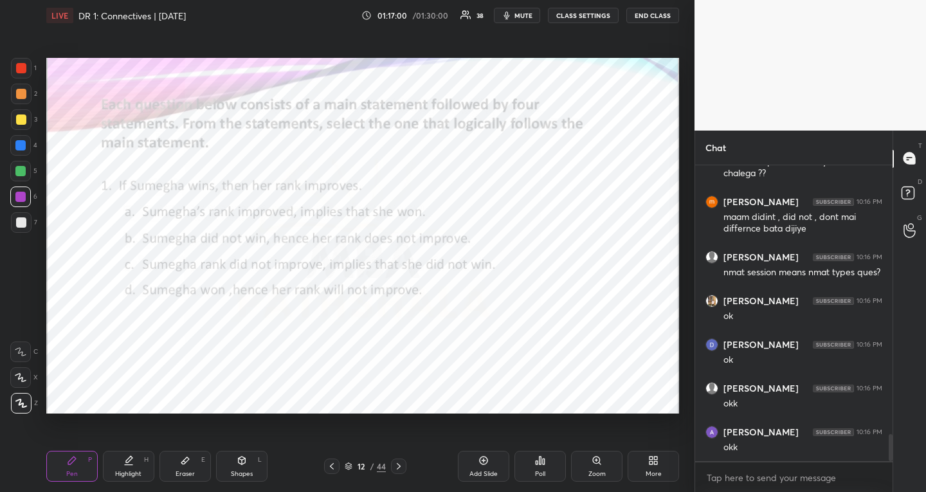
click at [520, 19] on span "mute" at bounding box center [523, 15] width 18 height 9
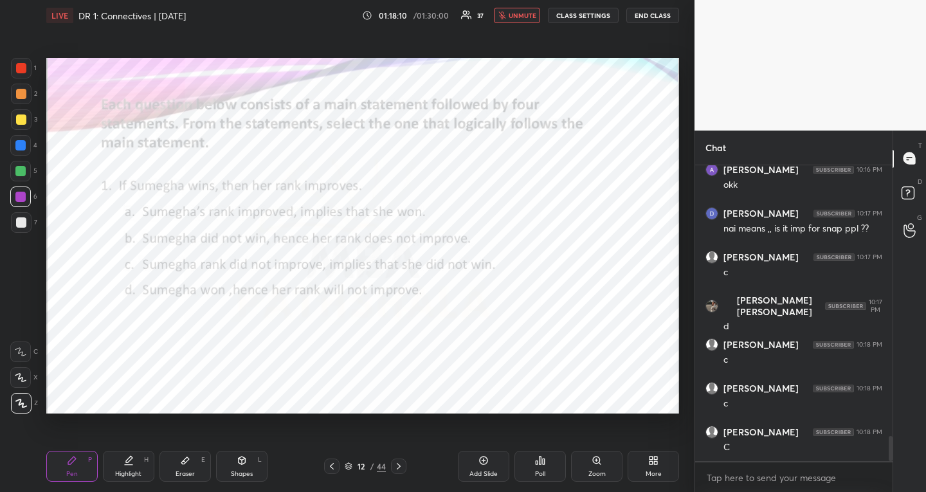
scroll to position [3225, 0]
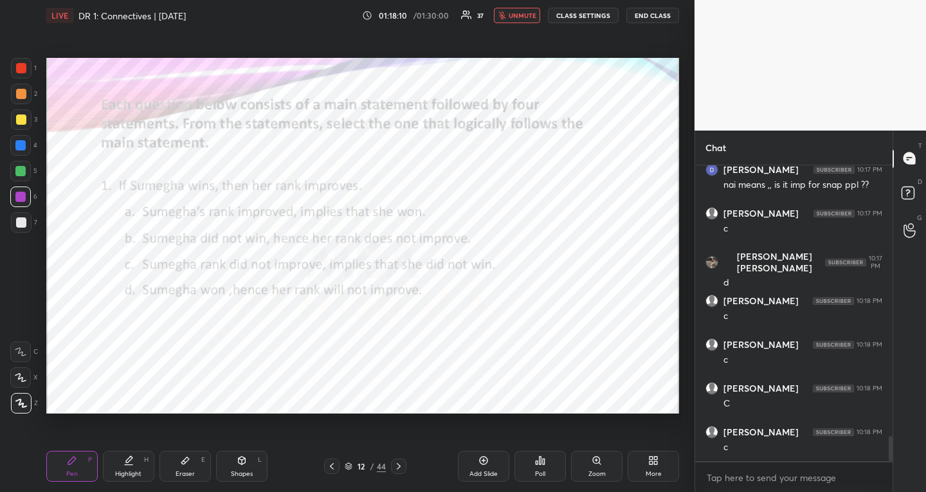
click at [507, 10] on button "unmute" at bounding box center [517, 15] width 46 height 15
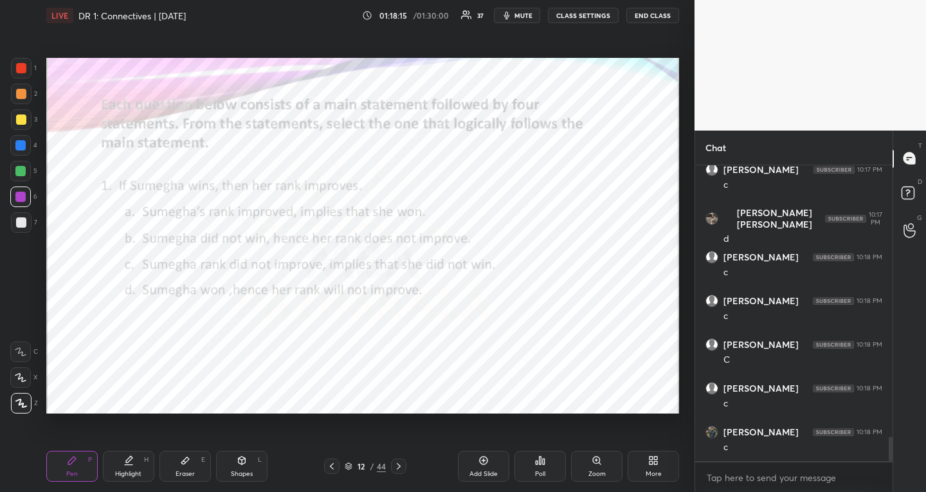
scroll to position [3312, 0]
click at [183, 465] on icon at bounding box center [185, 460] width 10 height 10
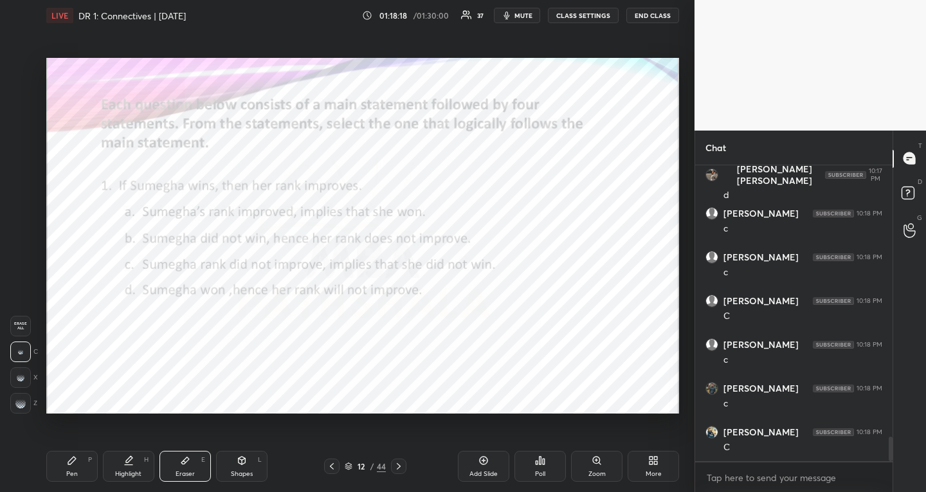
click at [24, 407] on g at bounding box center [20, 403] width 10 height 10
click at [73, 472] on div "Pen" at bounding box center [72, 474] width 12 height 6
click at [183, 466] on div "Eraser E" at bounding box center [184, 466] width 51 height 31
click at [73, 457] on icon at bounding box center [72, 460] width 10 height 10
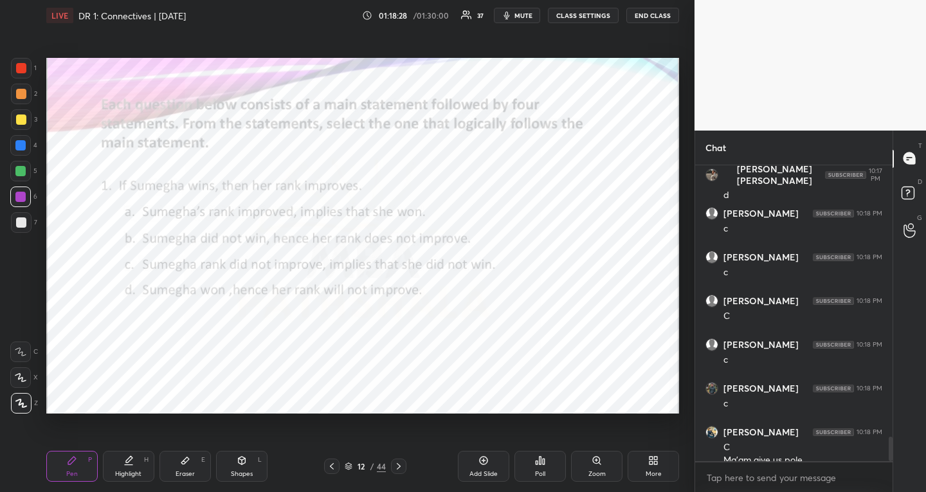
scroll to position [3325, 0]
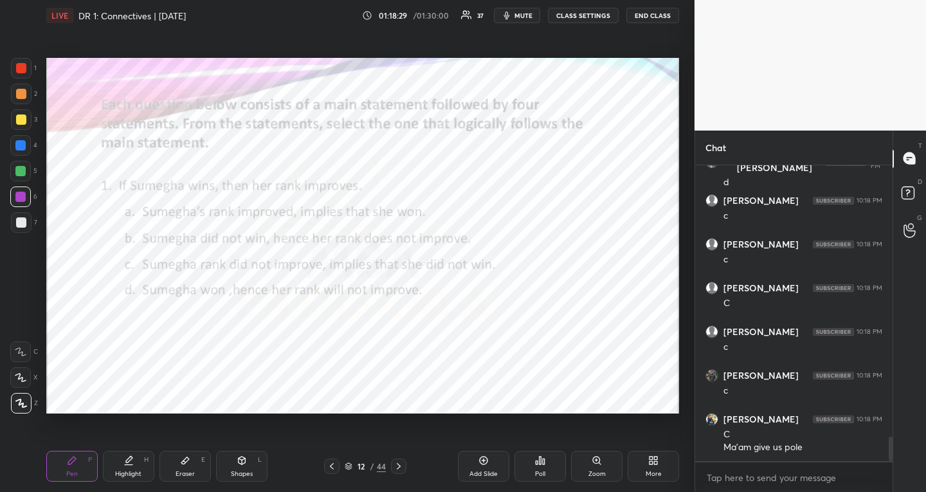
click at [24, 143] on div at bounding box center [20, 145] width 10 height 10
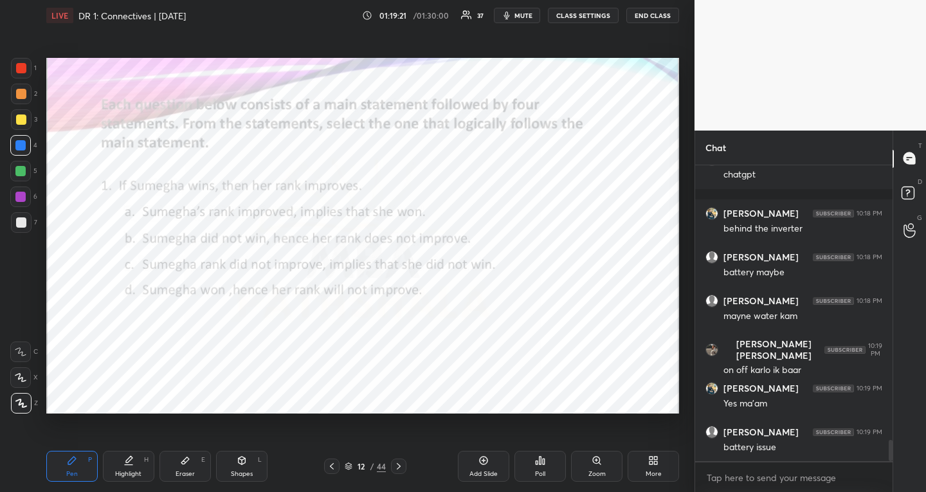
scroll to position [3873, 0]
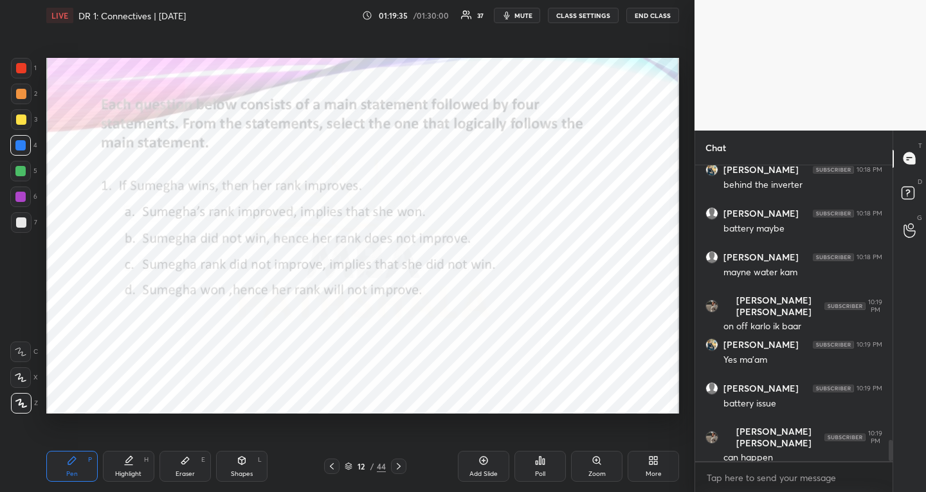
click at [191, 469] on div "Eraser E" at bounding box center [184, 466] width 51 height 31
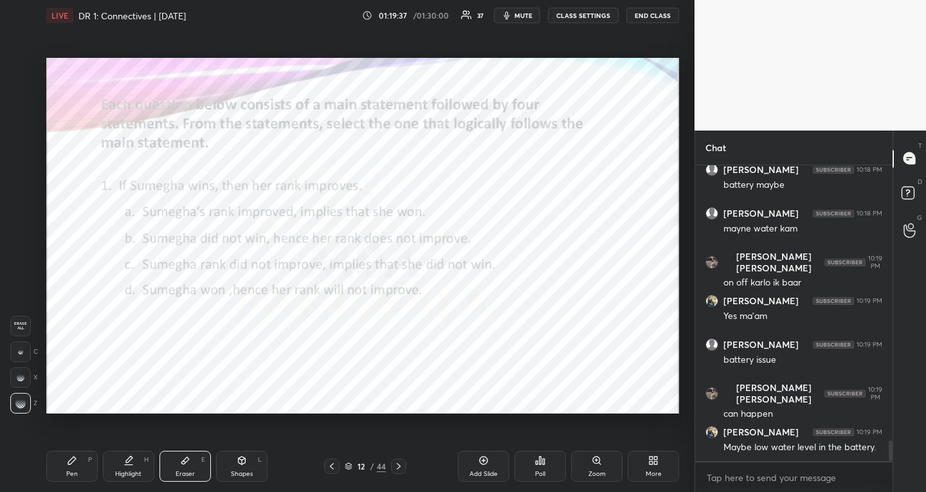
click at [87, 468] on div "Pen P" at bounding box center [71, 466] width 51 height 31
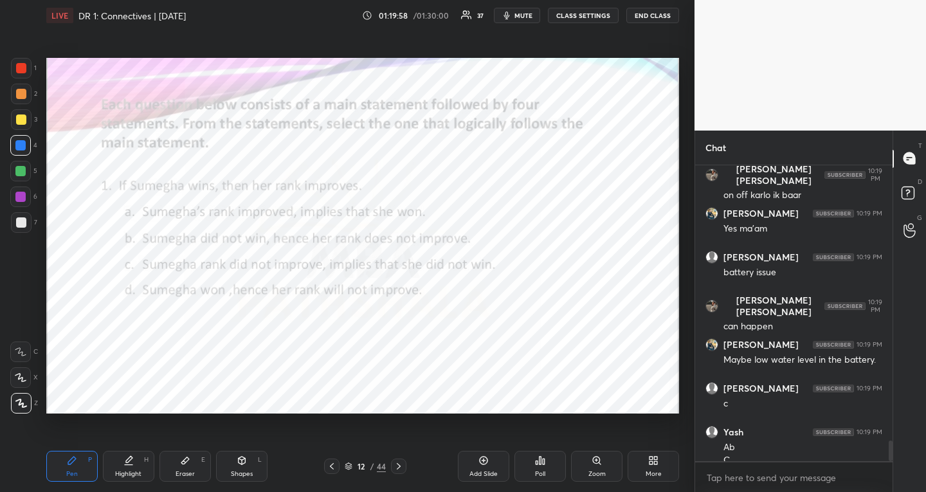
scroll to position [4017, 0]
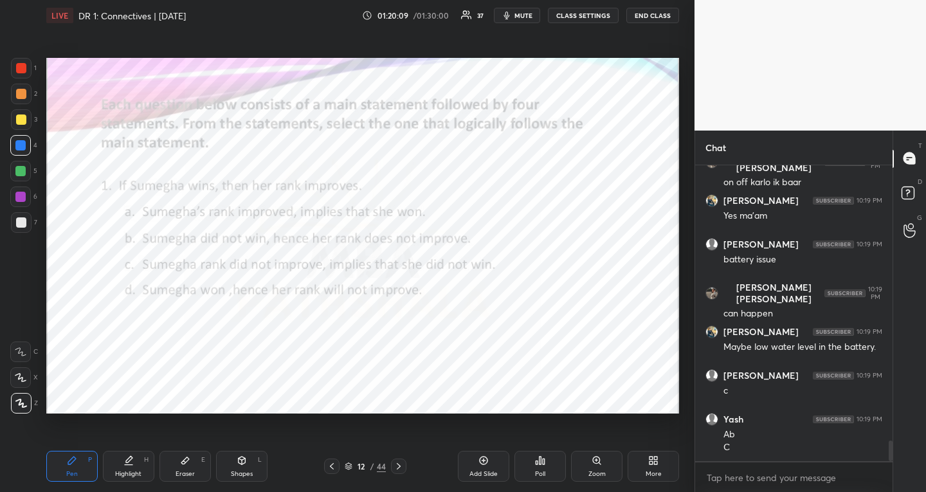
click at [21, 170] on div at bounding box center [20, 171] width 10 height 10
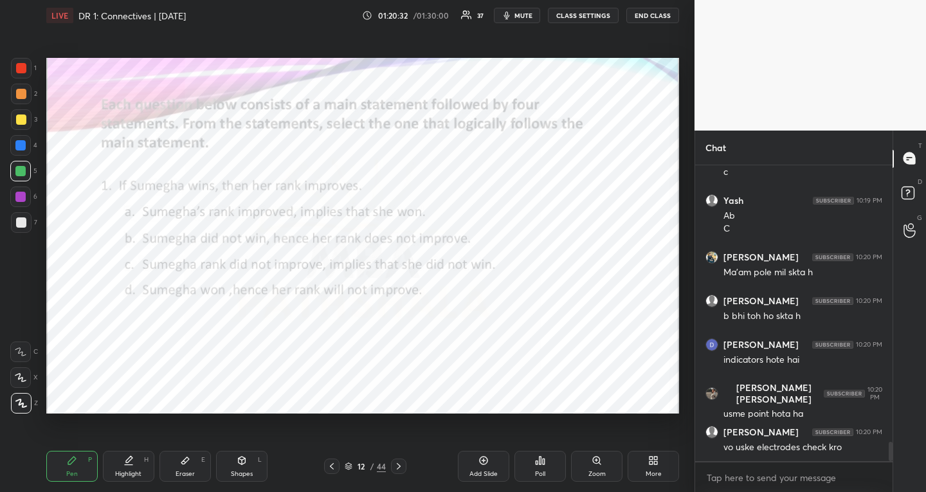
scroll to position [4279, 0]
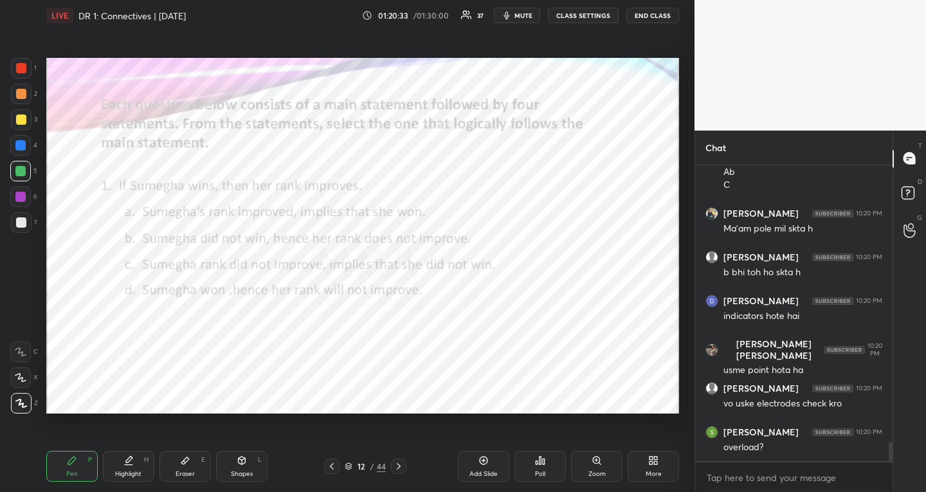
click at [394, 466] on icon at bounding box center [399, 466] width 10 height 10
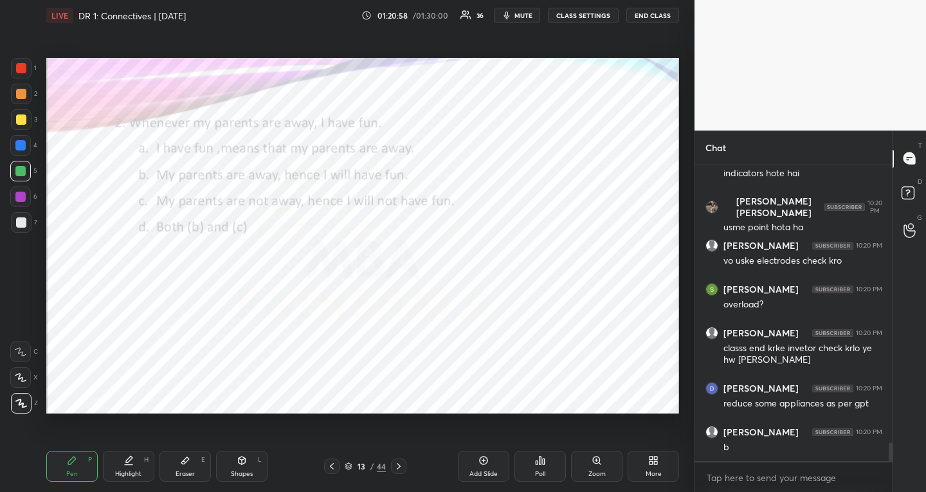
scroll to position [4466, 0]
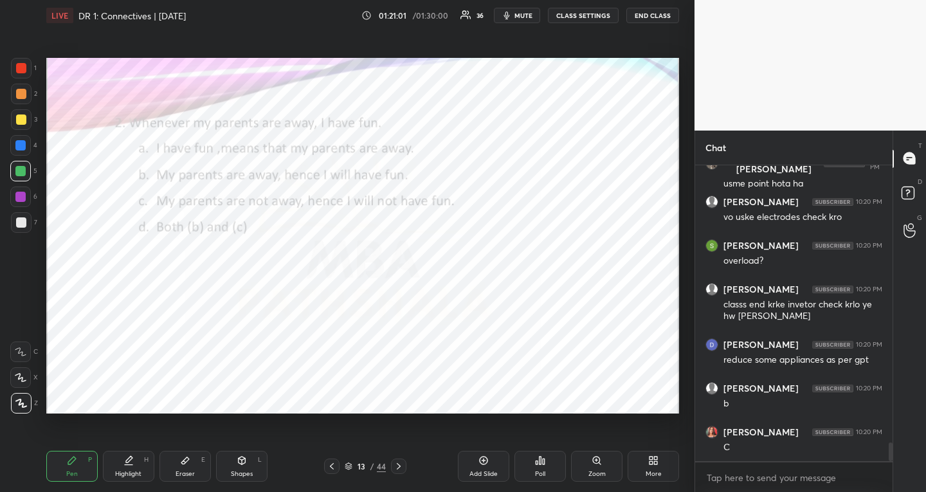
click at [545, 473] on div "Poll" at bounding box center [539, 466] width 51 height 31
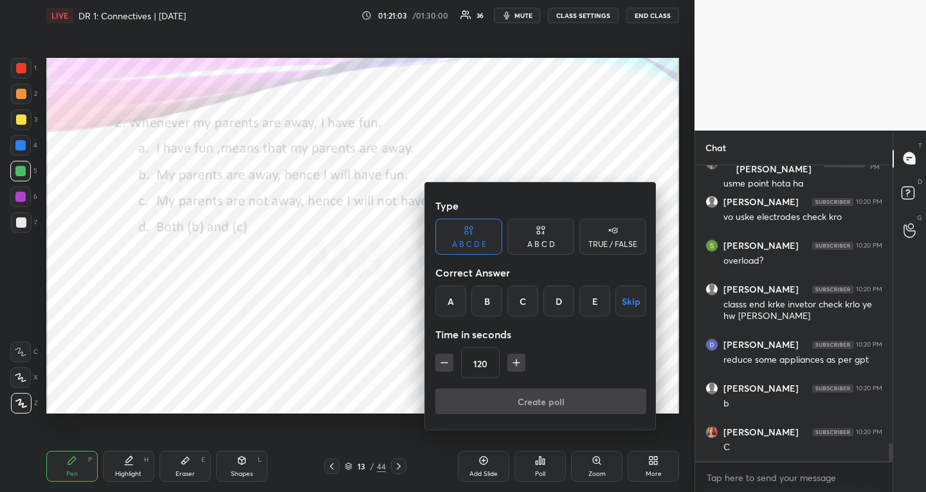
scroll to position [4510, 0]
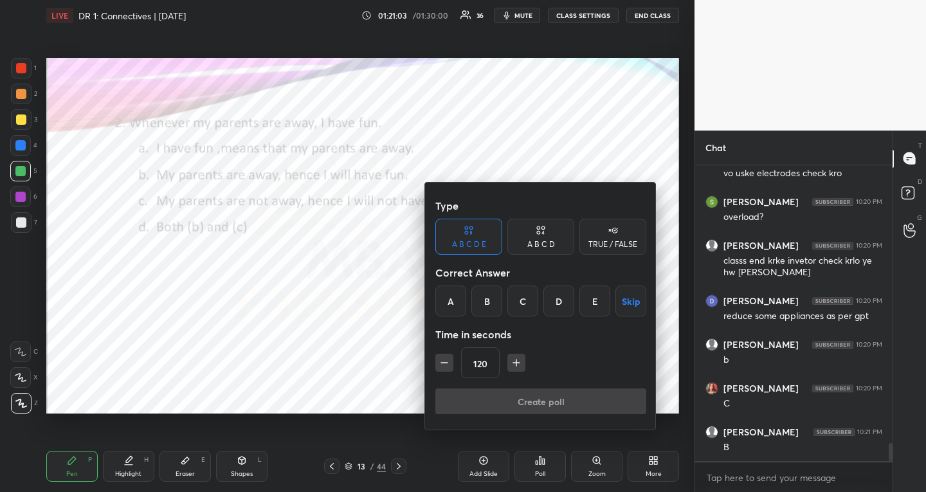
drag, startPoint x: 513, startPoint y: 237, endPoint x: 516, endPoint y: 243, distance: 6.9
click at [515, 236] on div "A B C D" at bounding box center [540, 237] width 67 height 36
click at [496, 309] on div "B" at bounding box center [497, 301] width 38 height 31
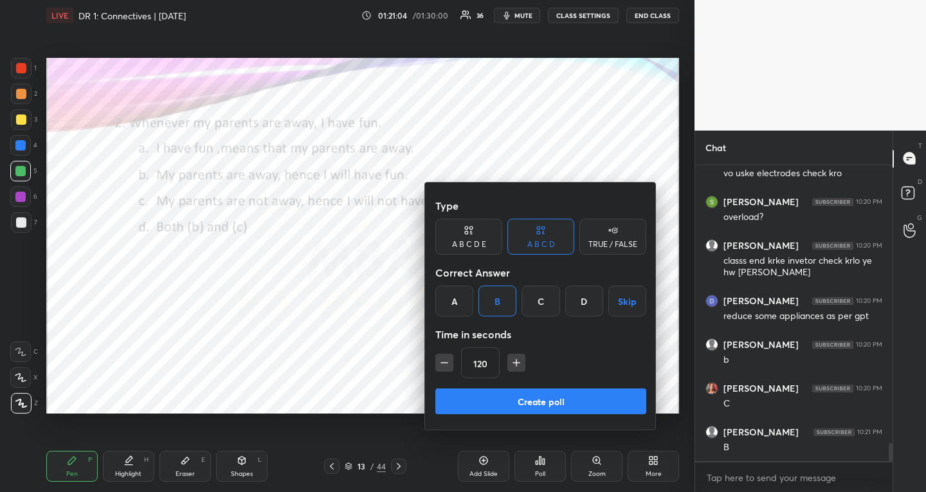
click at [450, 367] on icon "button" at bounding box center [444, 362] width 13 height 13
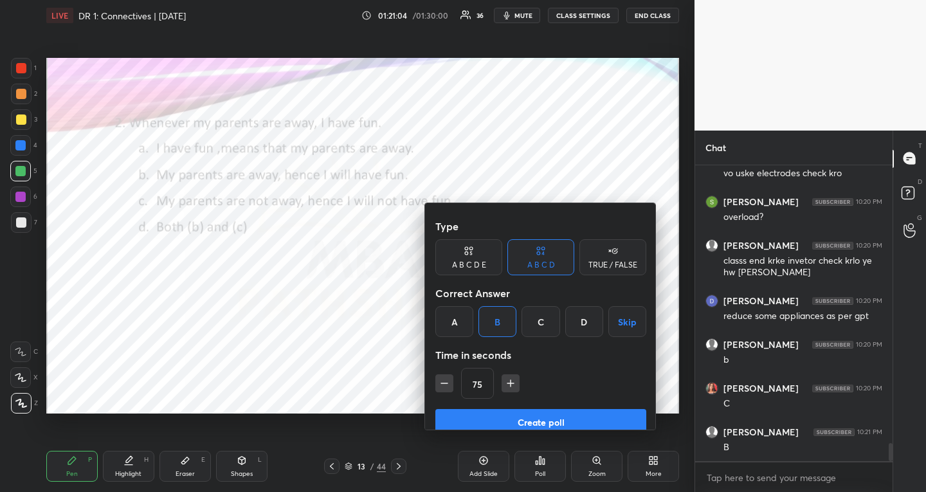
scroll to position [4553, 0]
click at [450, 377] on icon "button" at bounding box center [444, 383] width 13 height 13
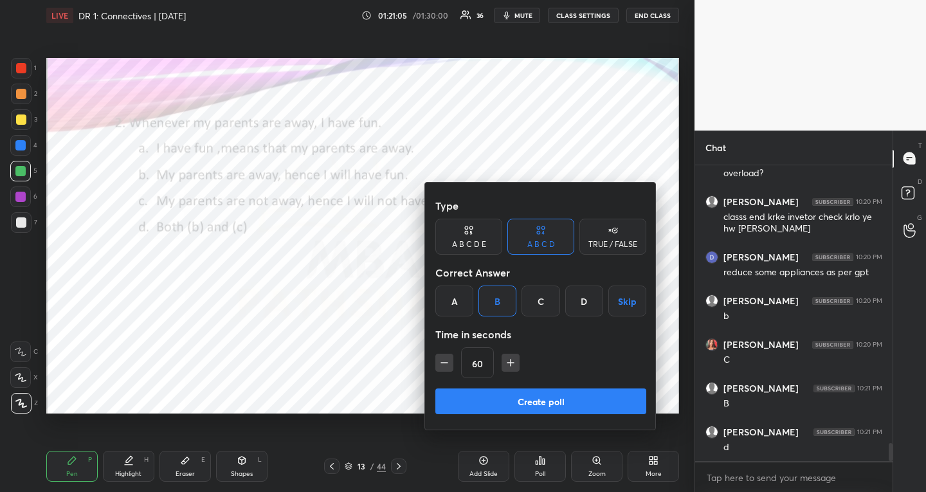
click at [450, 367] on icon "button" at bounding box center [444, 362] width 13 height 13
type input "45"
click at [458, 397] on button "Create poll" at bounding box center [540, 401] width 211 height 26
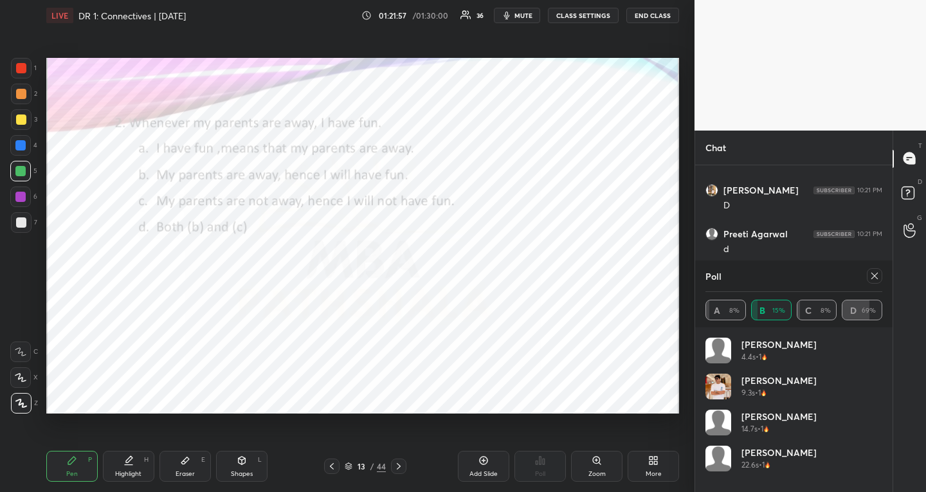
scroll to position [3987, 0]
click at [876, 274] on icon at bounding box center [874, 276] width 10 height 10
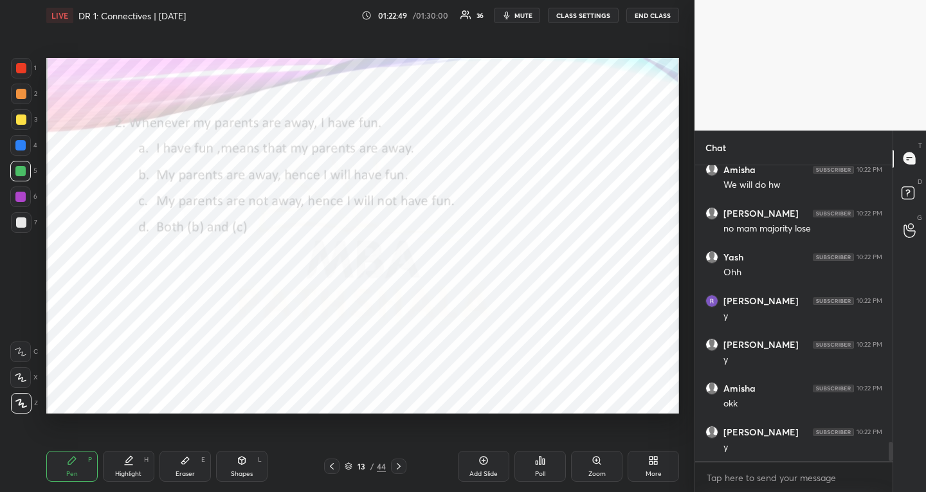
scroll to position [4247, 0]
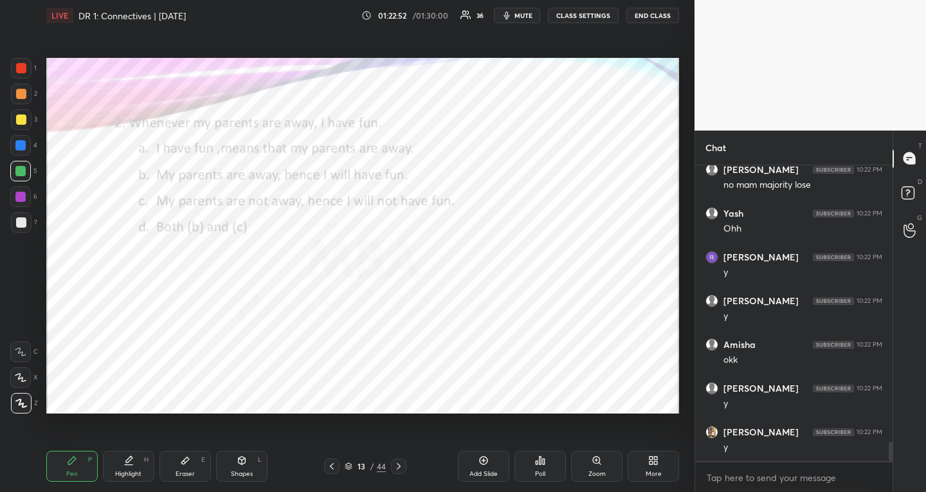
drag, startPoint x: 348, startPoint y: 462, endPoint x: 354, endPoint y: 459, distance: 7.0
click at [347, 462] on div "13 / 44" at bounding box center [365, 466] width 41 height 12
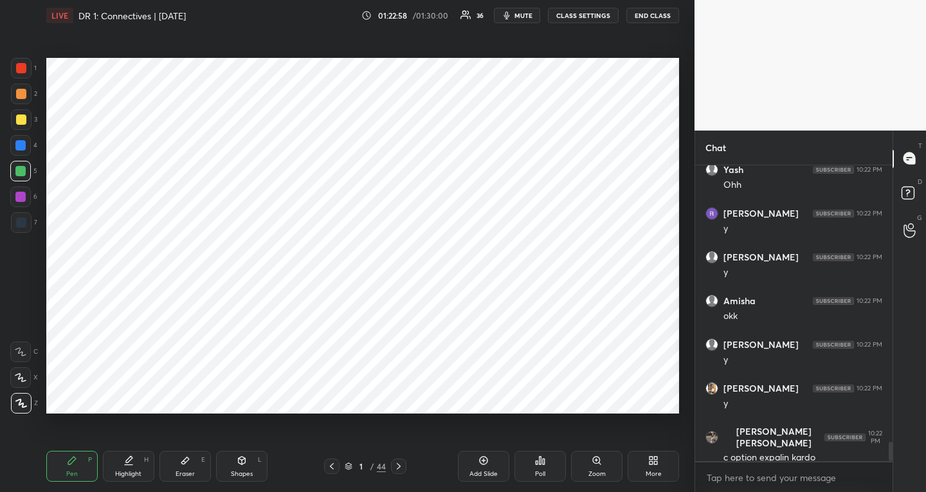
scroll to position [4334, 0]
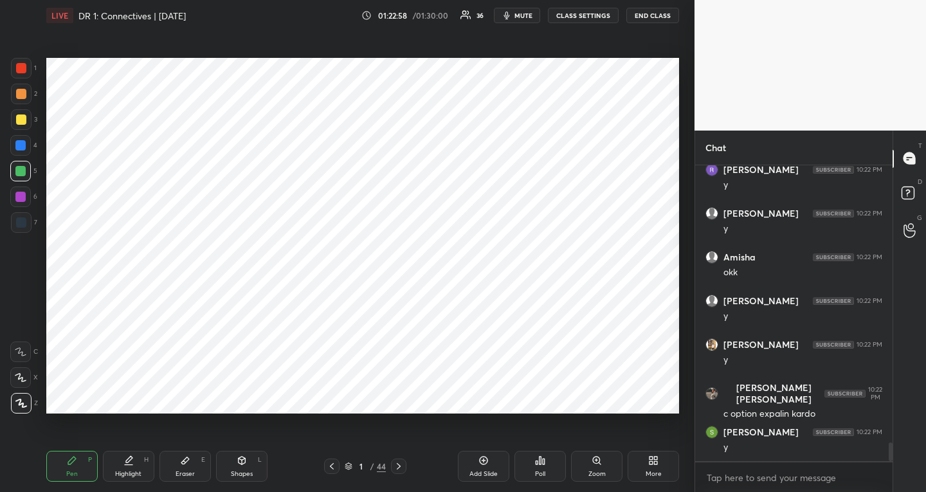
click at [19, 143] on div at bounding box center [20, 145] width 10 height 10
click at [174, 467] on div "Eraser E" at bounding box center [184, 466] width 51 height 31
click at [25, 397] on div at bounding box center [20, 403] width 21 height 21
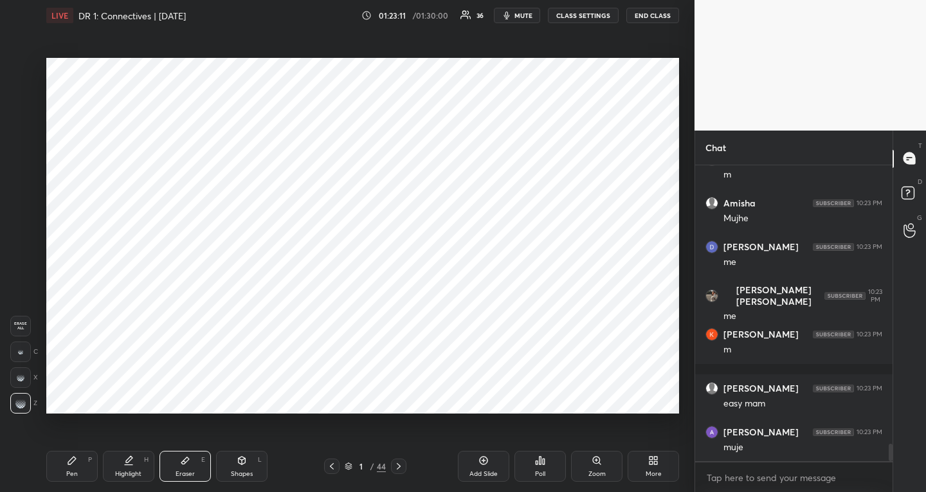
scroll to position [4782, 0]
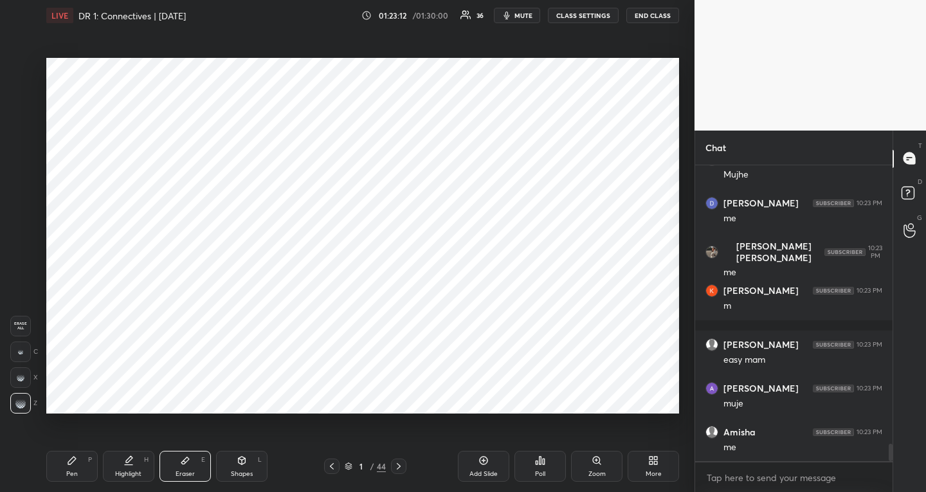
drag, startPoint x: 69, startPoint y: 464, endPoint x: 113, endPoint y: 462, distance: 43.1
click at [69, 464] on icon at bounding box center [72, 461] width 8 height 8
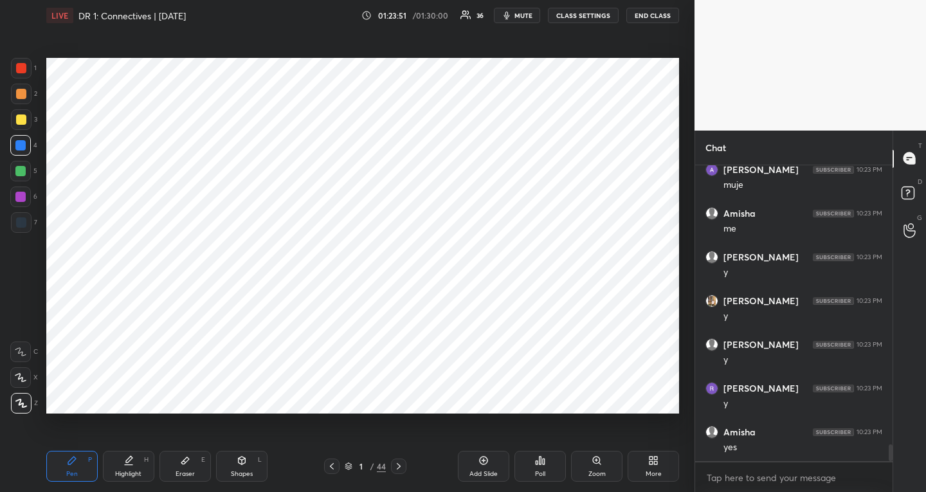
scroll to position [5044, 0]
click at [486, 463] on icon at bounding box center [484, 461] width 8 height 8
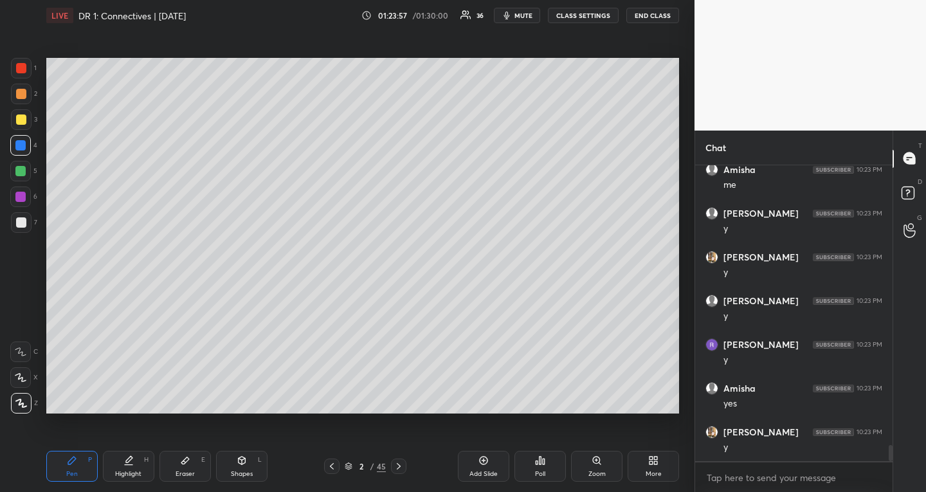
scroll to position [5088, 0]
drag, startPoint x: 329, startPoint y: 464, endPoint x: 336, endPoint y: 419, distance: 45.5
click at [329, 464] on icon at bounding box center [332, 466] width 10 height 10
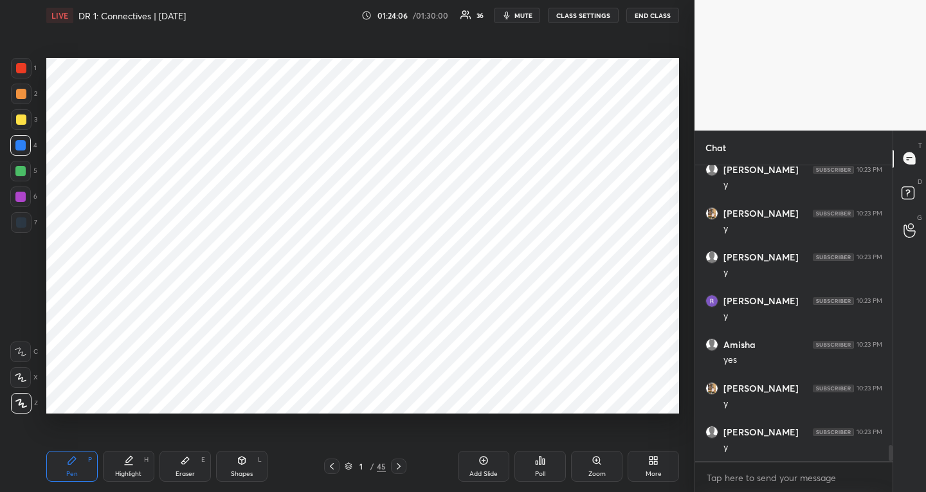
click at [401, 465] on icon at bounding box center [399, 466] width 10 height 10
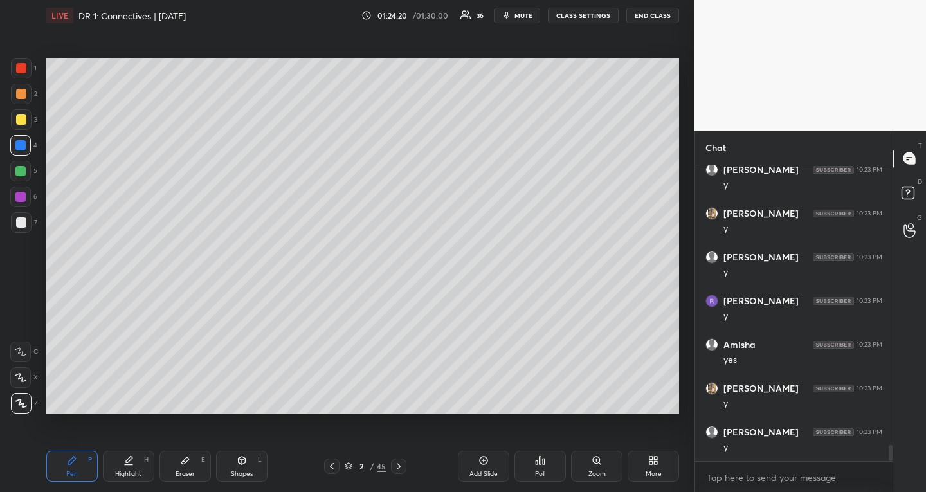
scroll to position [5131, 0]
click at [333, 466] on icon at bounding box center [332, 466] width 10 height 10
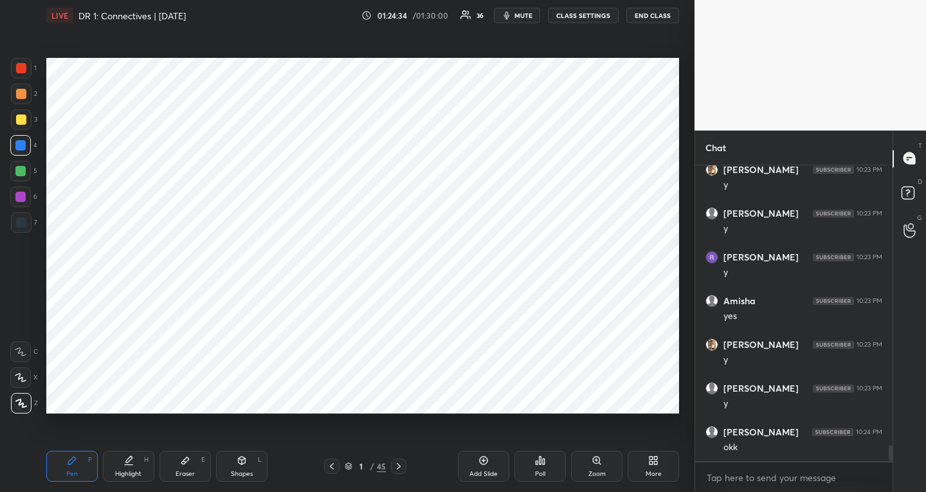
click at [184, 470] on div "Eraser E" at bounding box center [184, 466] width 51 height 31
click at [77, 459] on div "Pen P" at bounding box center [71, 466] width 51 height 31
click at [396, 461] on icon at bounding box center [399, 466] width 10 height 10
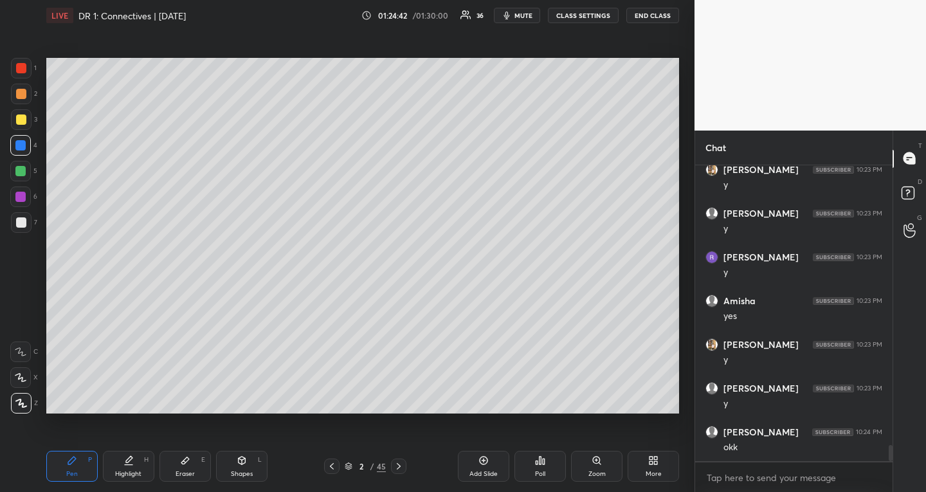
click at [396, 461] on icon at bounding box center [399, 466] width 10 height 10
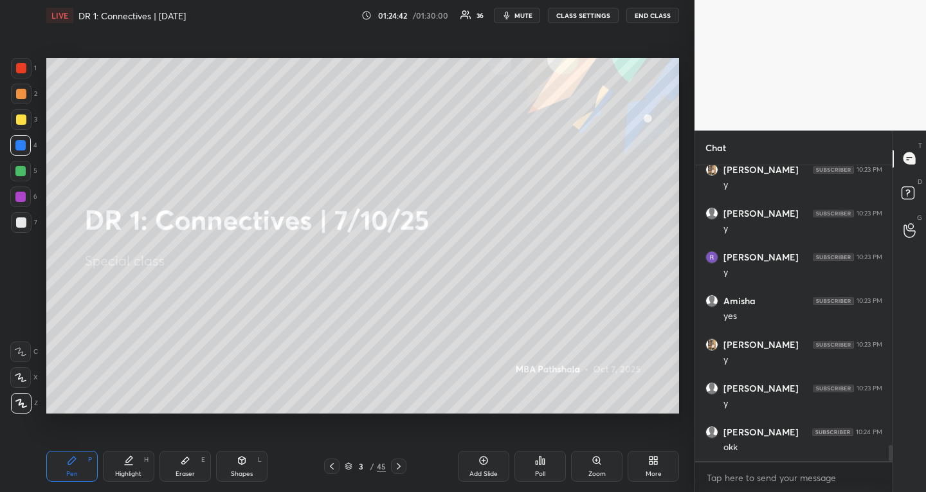
click at [396, 461] on icon at bounding box center [399, 466] width 10 height 10
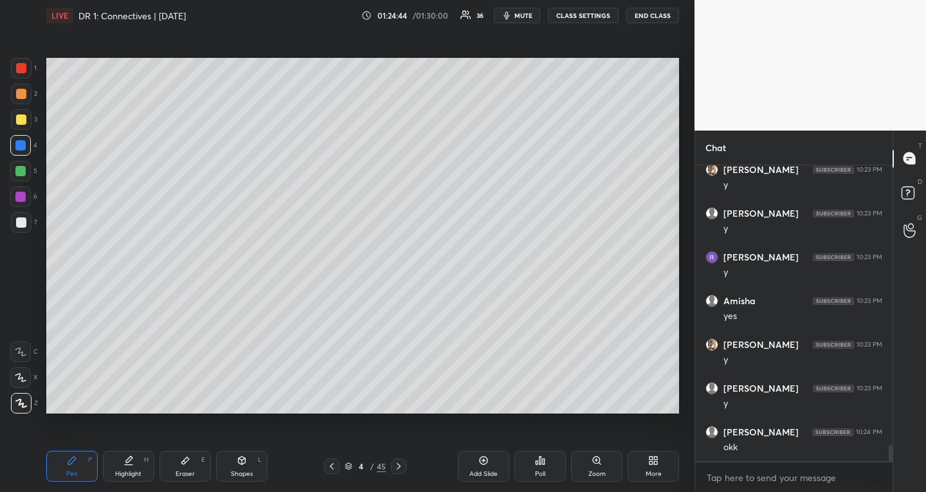
click at [348, 470] on div "4 / 45" at bounding box center [365, 466] width 41 height 12
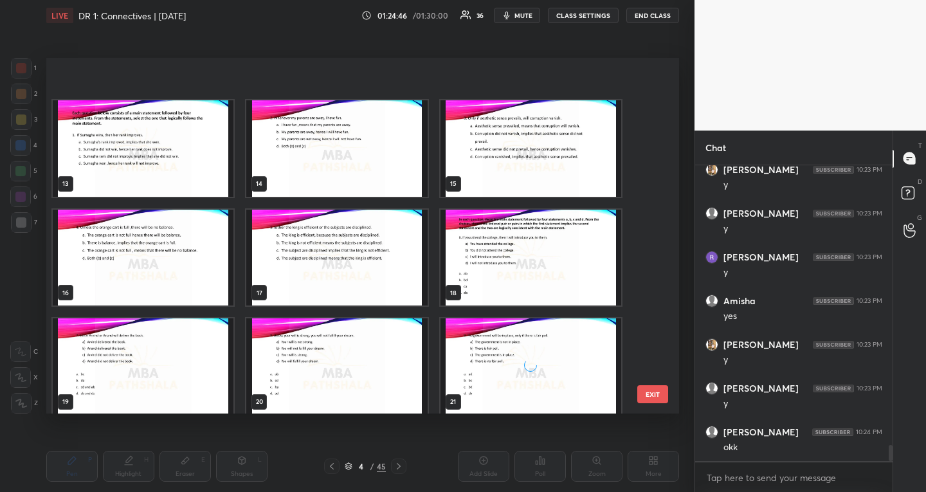
scroll to position [450, 0]
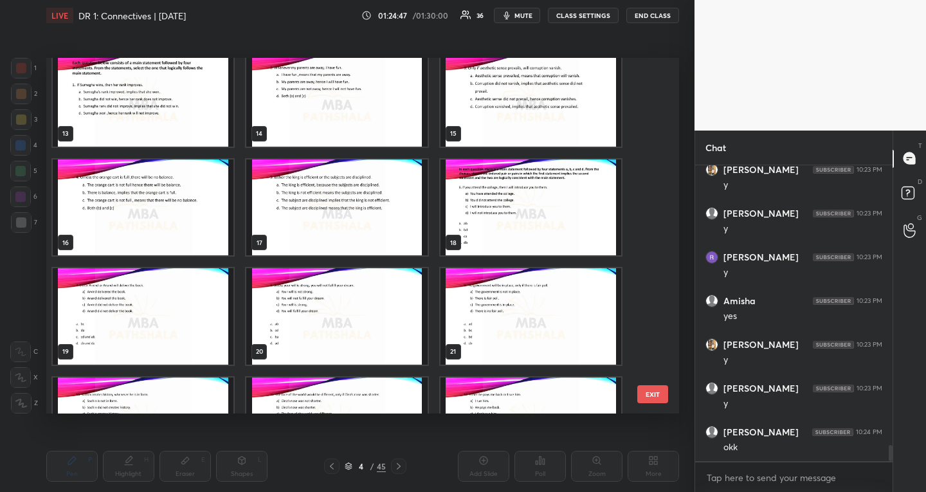
click at [513, 113] on img "grid" at bounding box center [531, 98] width 181 height 96
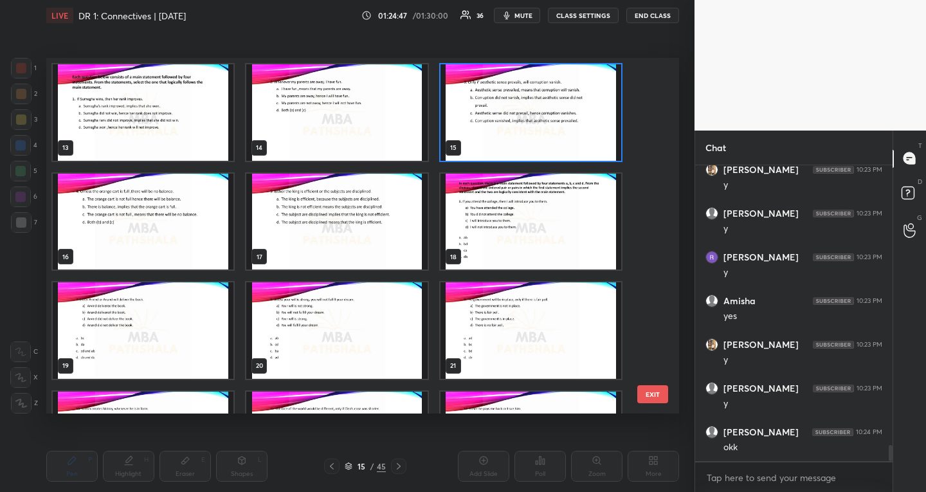
click at [513, 113] on img "grid" at bounding box center [531, 112] width 181 height 96
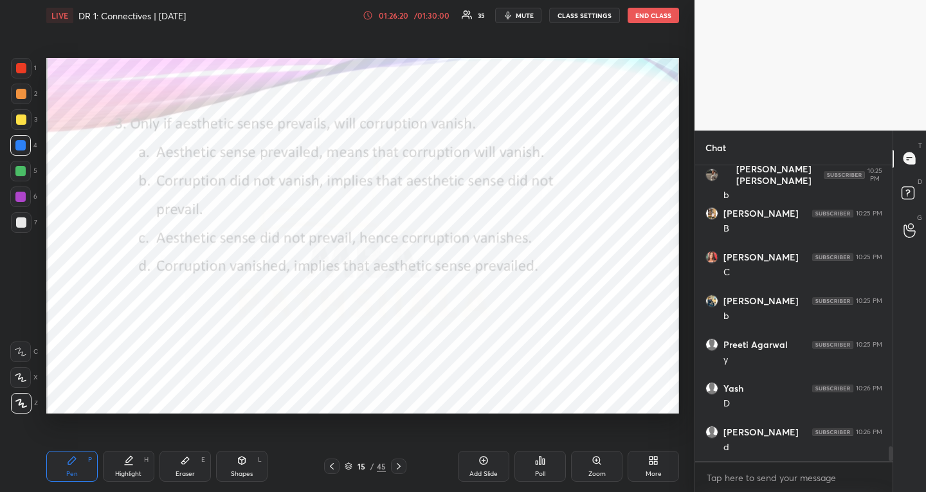
scroll to position [5538, 0]
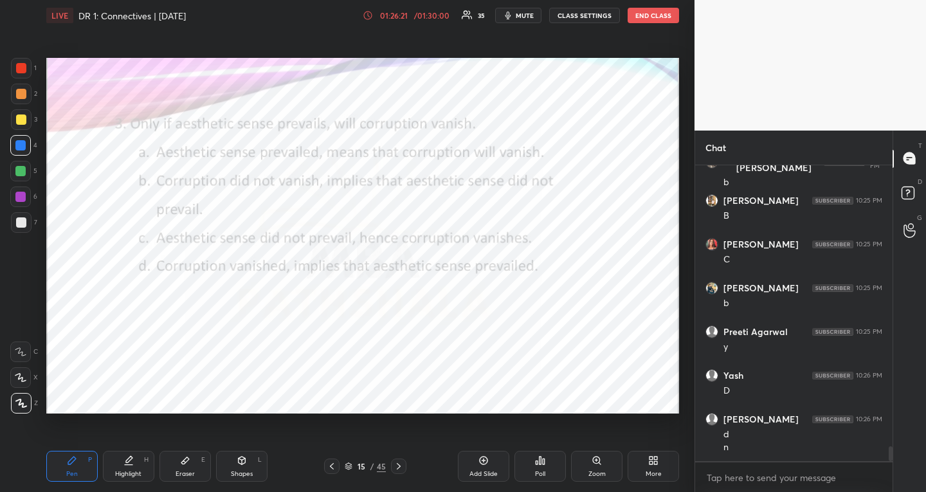
click at [351, 465] on icon at bounding box center [348, 464] width 6 height 3
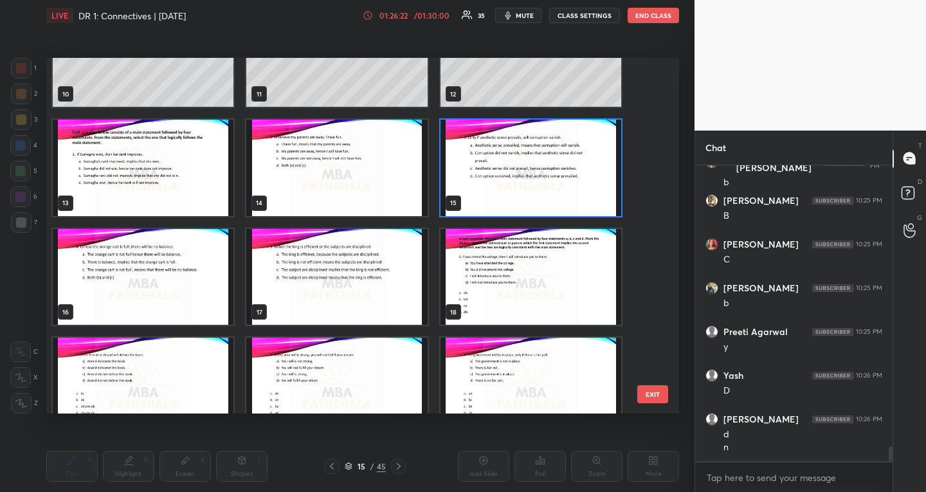
scroll to position [381, 0]
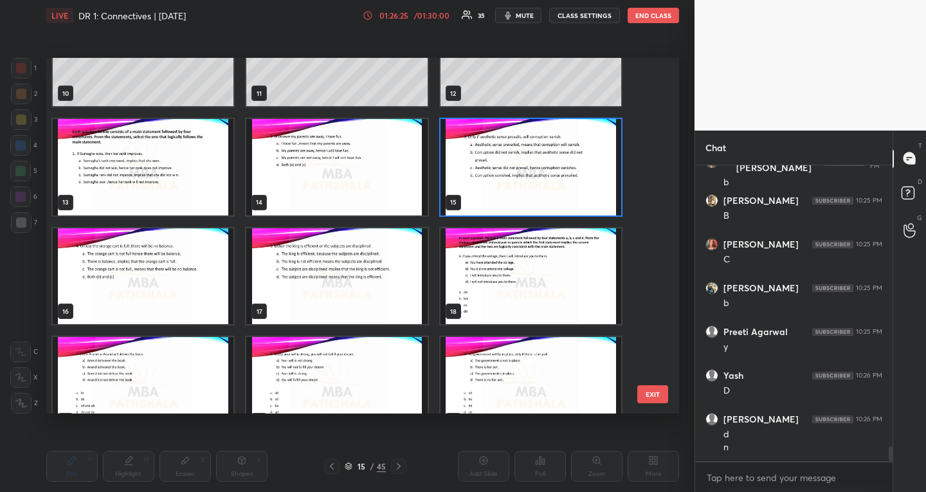
click at [140, 291] on img "grid" at bounding box center [143, 276] width 181 height 96
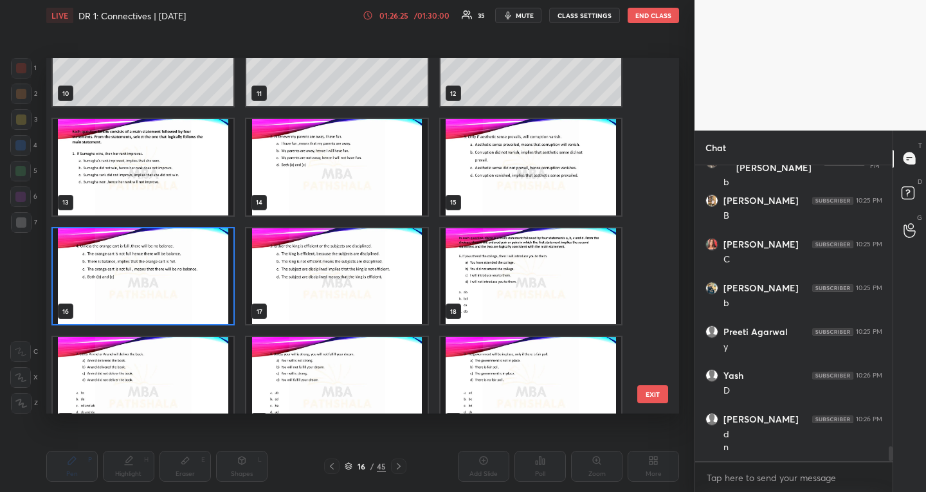
click at [140, 291] on img "grid" at bounding box center [143, 276] width 181 height 96
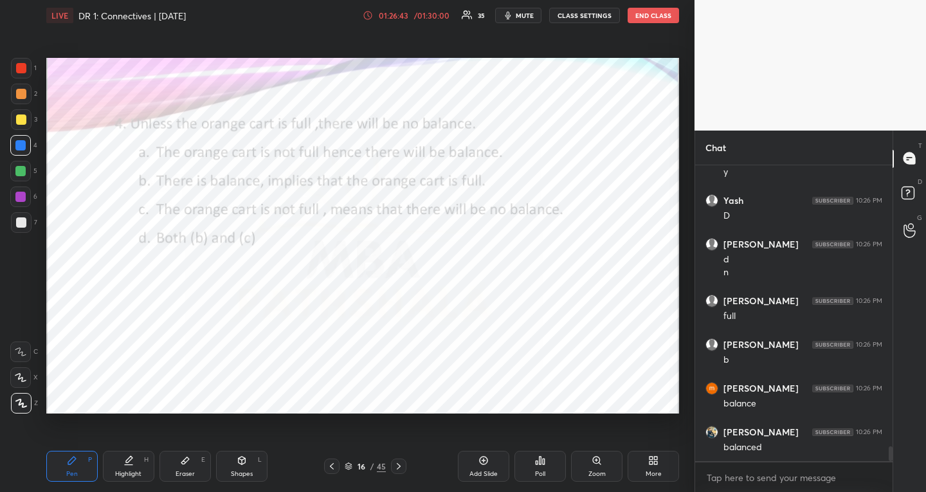
scroll to position [5757, 0]
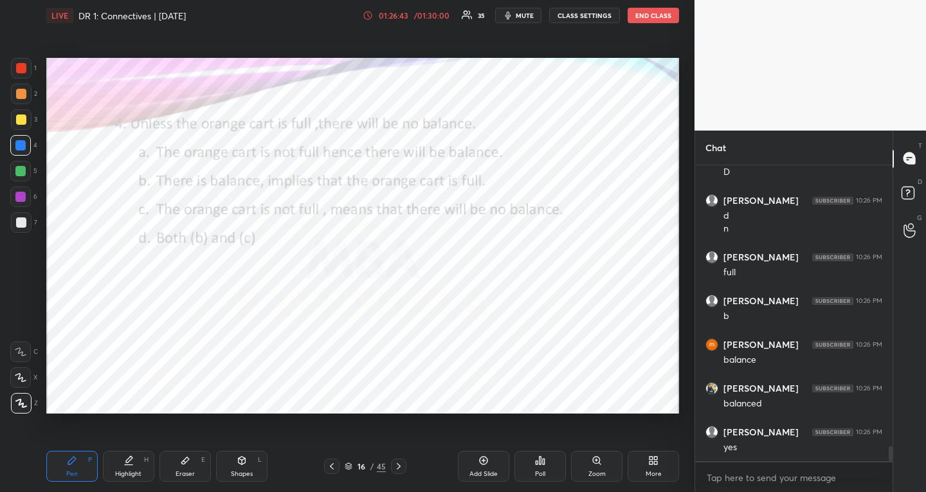
click at [527, 19] on span "mute" at bounding box center [525, 15] width 18 height 9
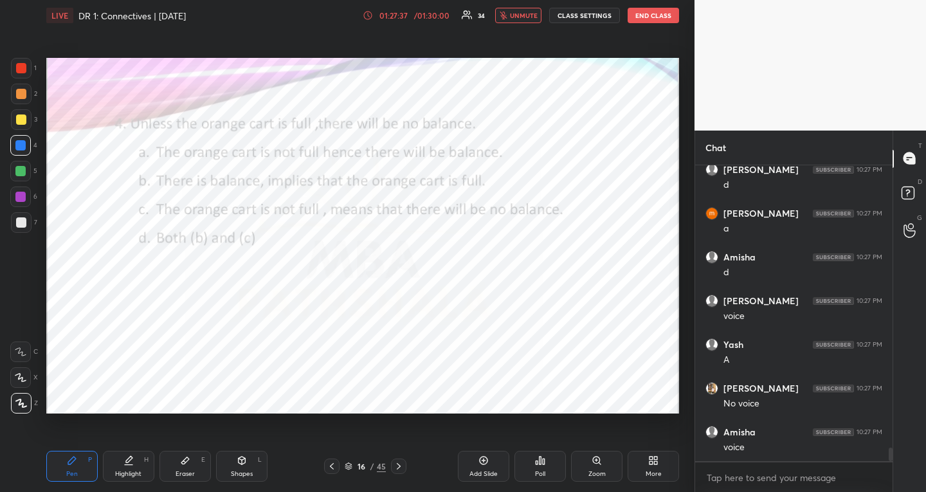
scroll to position [6238, 0]
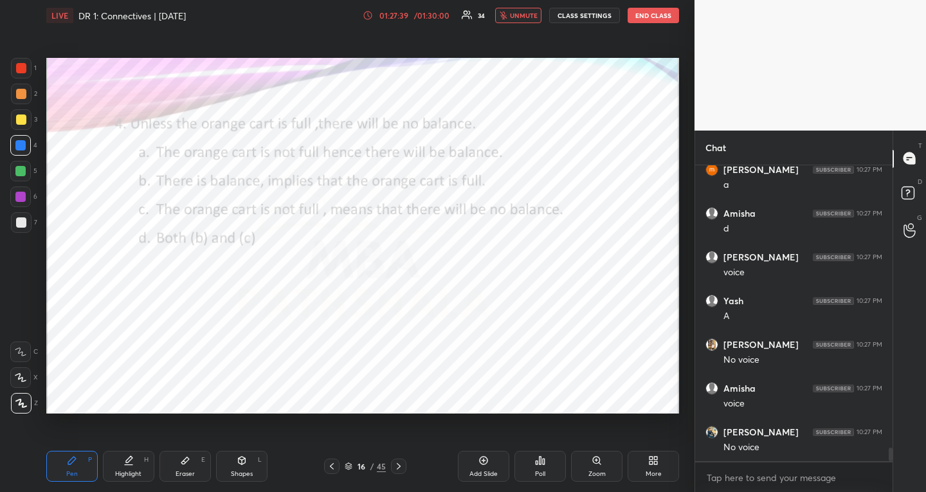
click at [497, 16] on button "unmute" at bounding box center [518, 15] width 46 height 15
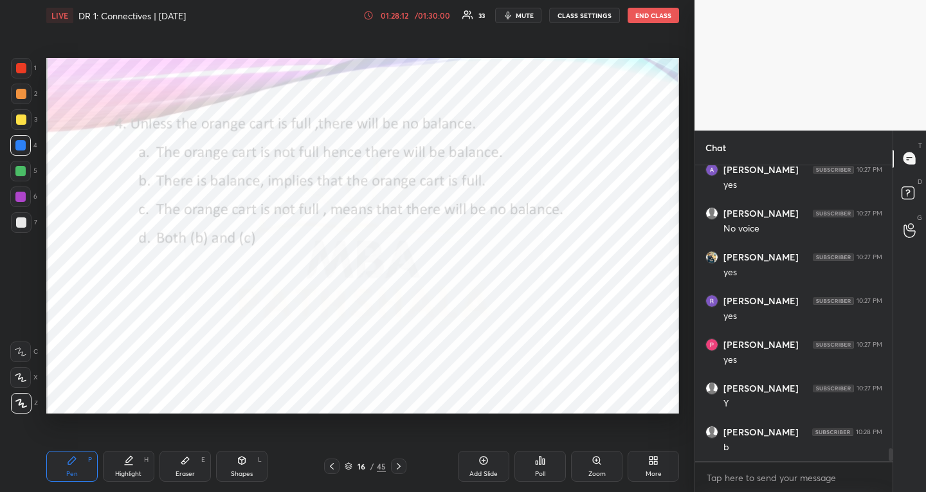
scroll to position [6675, 0]
click at [349, 466] on icon at bounding box center [349, 466] width 8 height 8
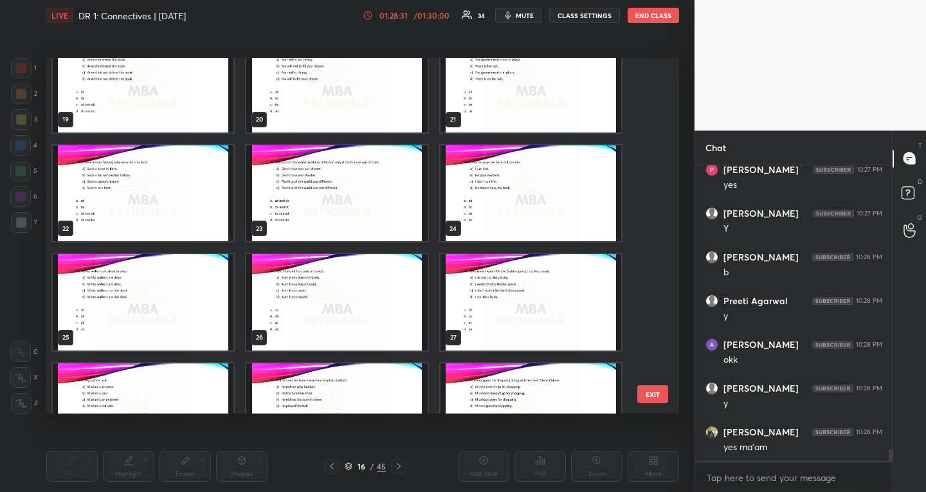
scroll to position [684, 0]
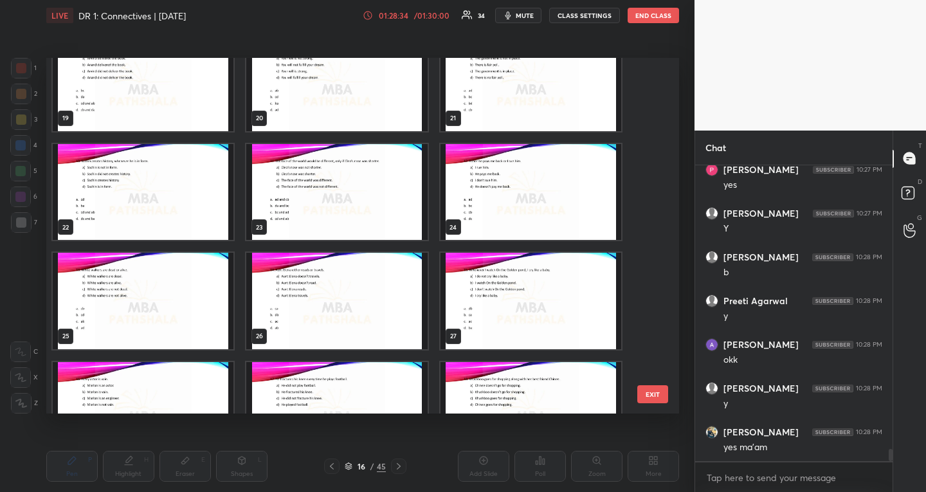
click at [142, 383] on img "grid" at bounding box center [143, 409] width 181 height 96
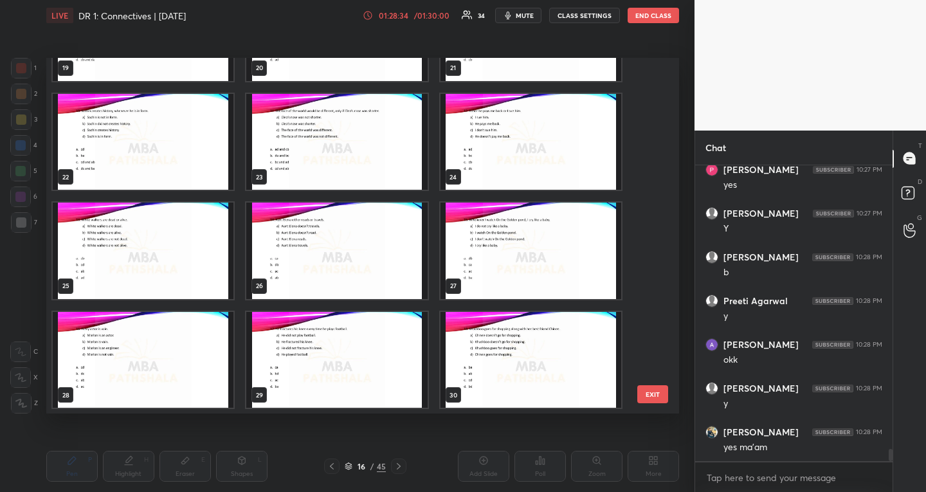
click at [142, 383] on img "grid" at bounding box center [143, 359] width 181 height 96
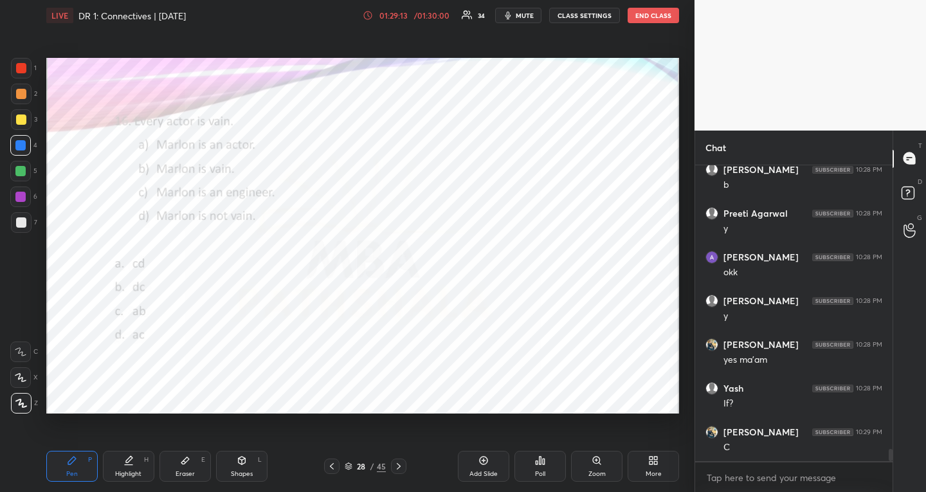
scroll to position [6937, 0]
click at [343, 468] on div "28 / 45" at bounding box center [365, 466] width 82 height 15
click at [347, 468] on icon at bounding box center [349, 466] width 8 height 8
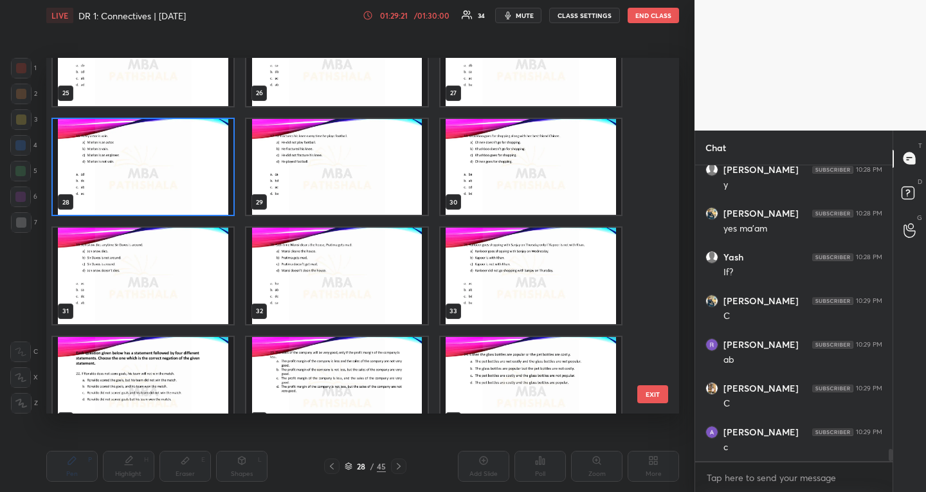
scroll to position [7069, 0]
click at [519, 185] on img "grid" at bounding box center [531, 166] width 181 height 96
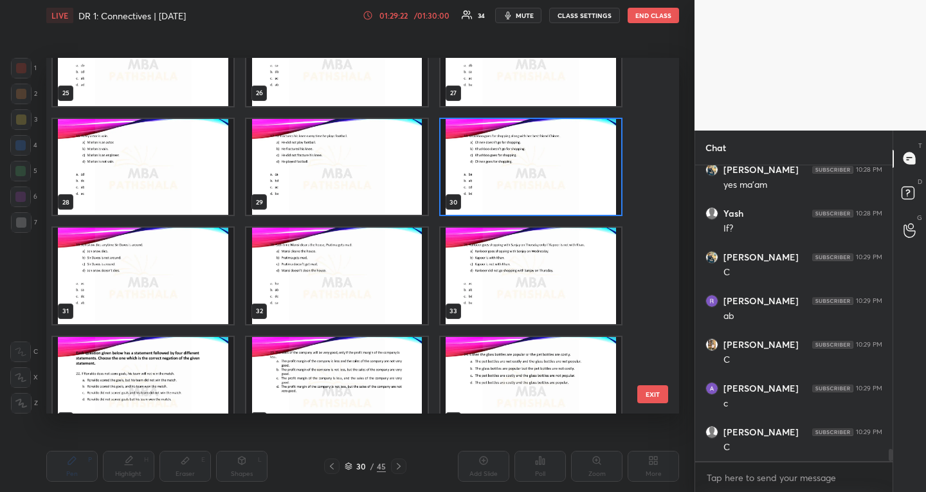
click at [519, 185] on img "grid" at bounding box center [531, 166] width 181 height 96
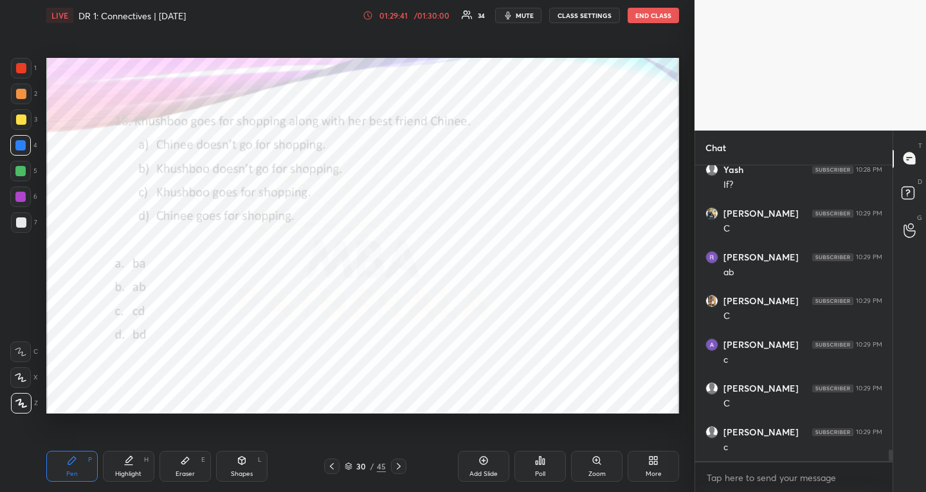
scroll to position [7156, 0]
click at [33, 177] on div "1 2 3 4 5 6 7 R O A L C X Z Erase all C X Z LIVE DR 1: Connectives | 7/10/25 01…" at bounding box center [342, 246] width 684 height 492
click at [24, 173] on div at bounding box center [20, 171] width 21 height 21
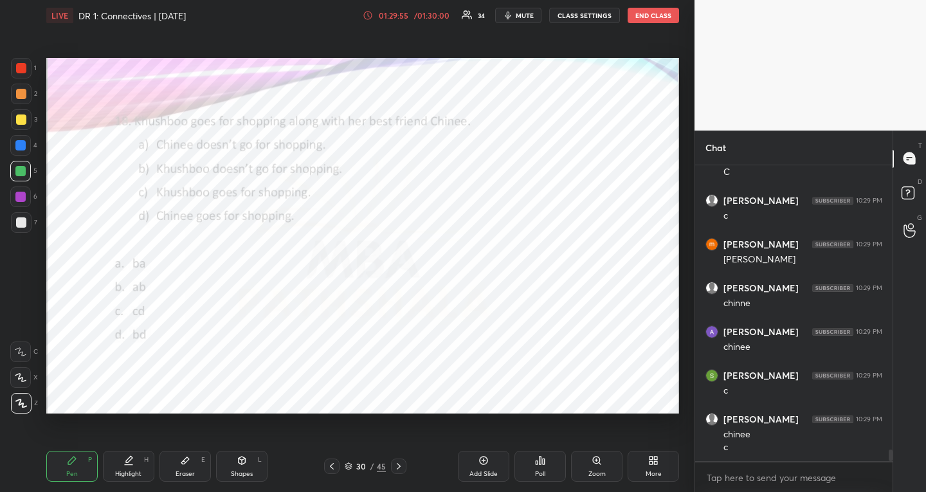
click at [354, 465] on div "30 / 45" at bounding box center [365, 466] width 41 height 12
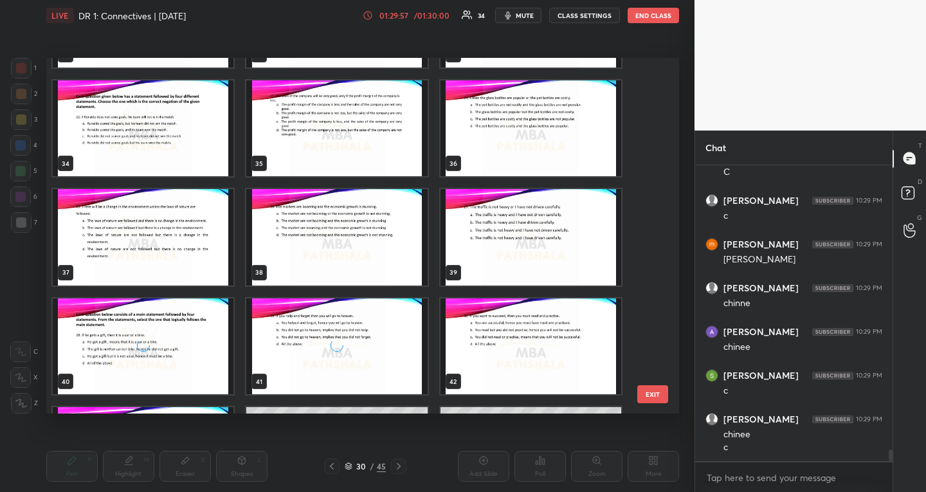
scroll to position [1184, 0]
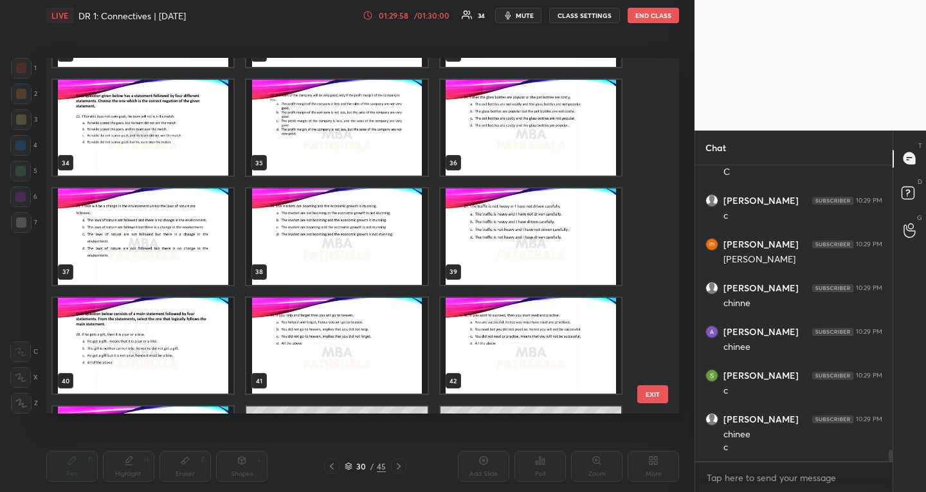
click at [213, 356] on img "grid" at bounding box center [143, 345] width 181 height 96
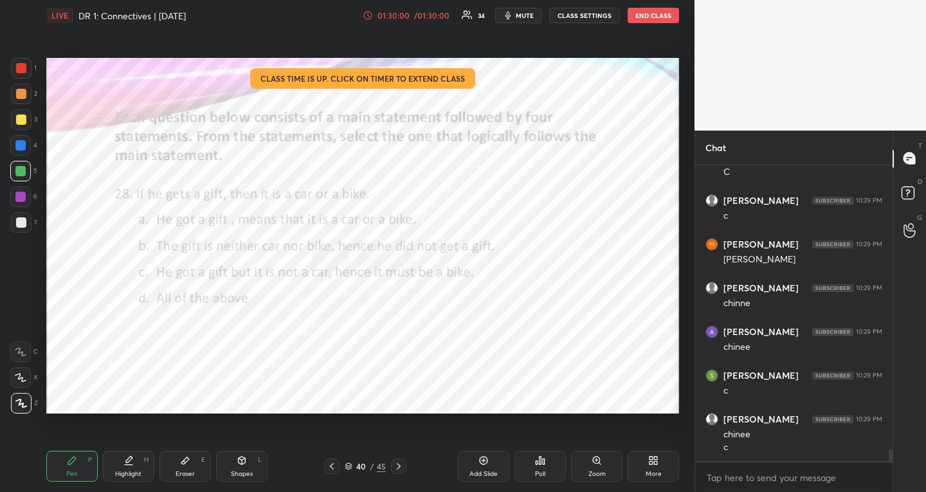
click at [396, 462] on icon at bounding box center [399, 466] width 10 height 10
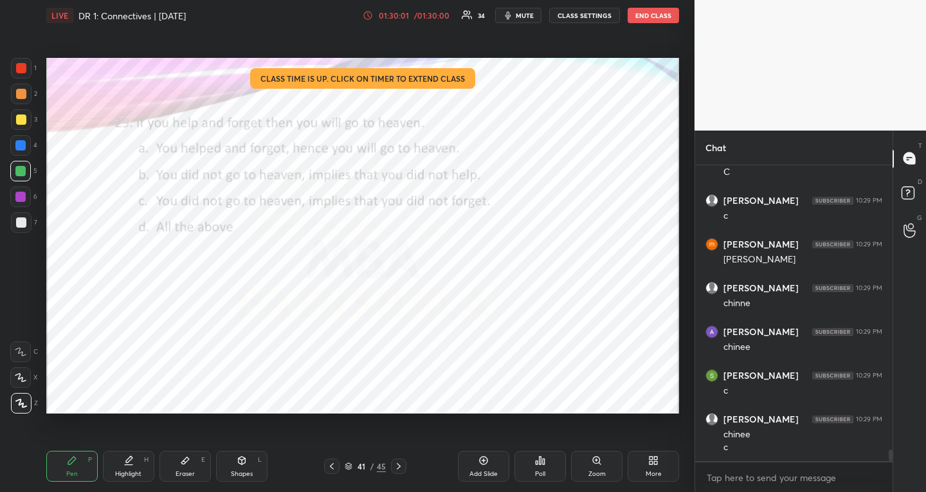
click at [396, 462] on icon at bounding box center [399, 466] width 10 height 10
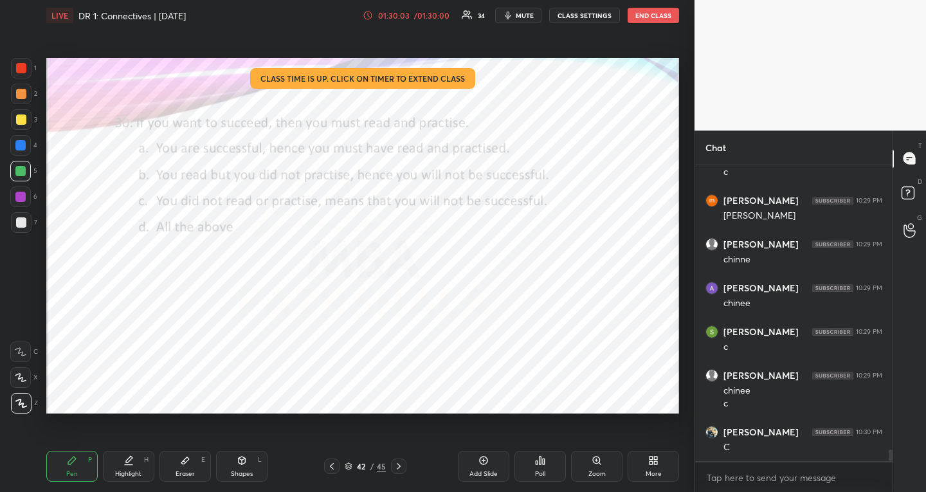
click at [329, 470] on icon at bounding box center [332, 466] width 10 height 10
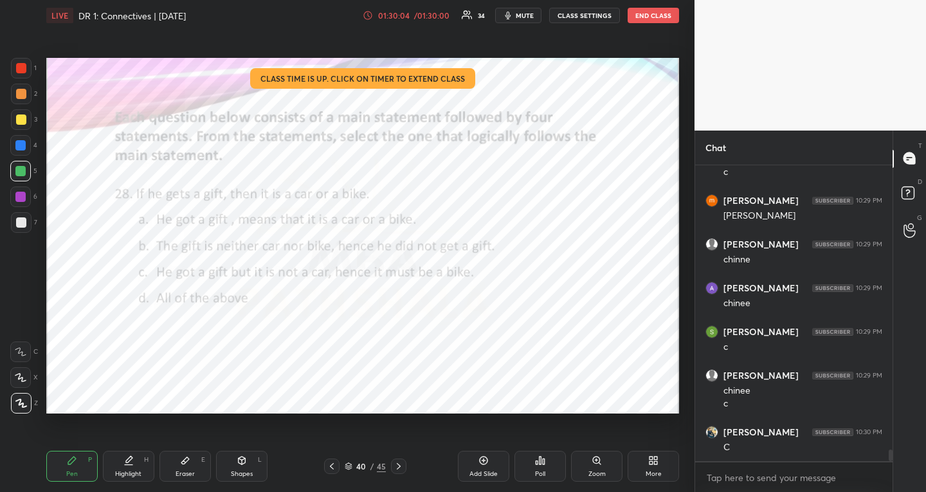
scroll to position [7431, 0]
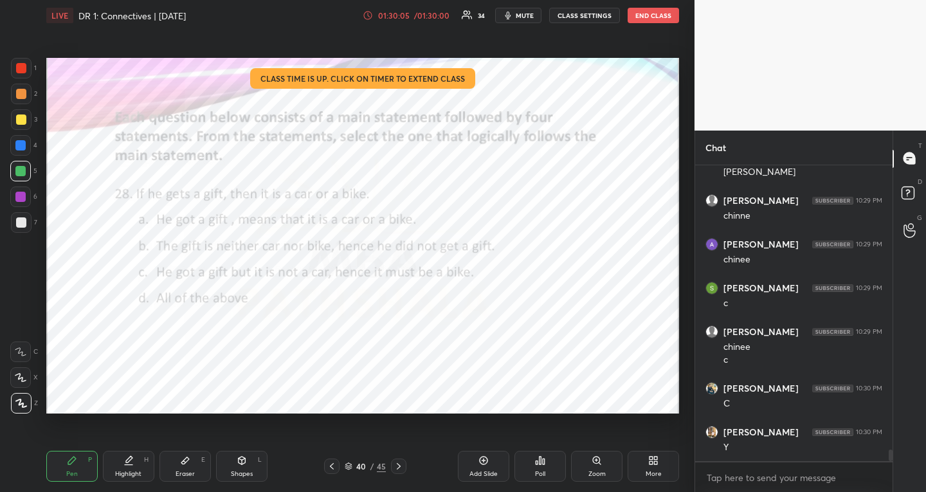
click at [395, 467] on icon at bounding box center [399, 466] width 10 height 10
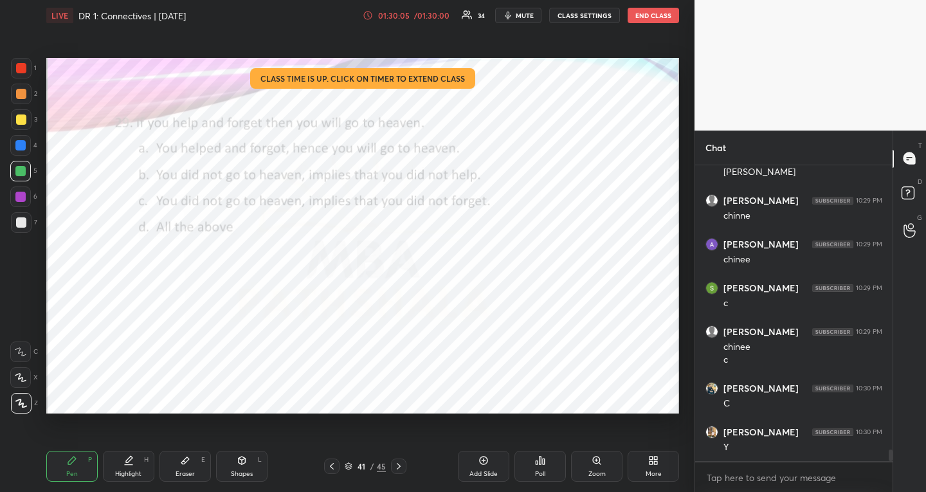
click at [395, 463] on icon at bounding box center [399, 466] width 10 height 10
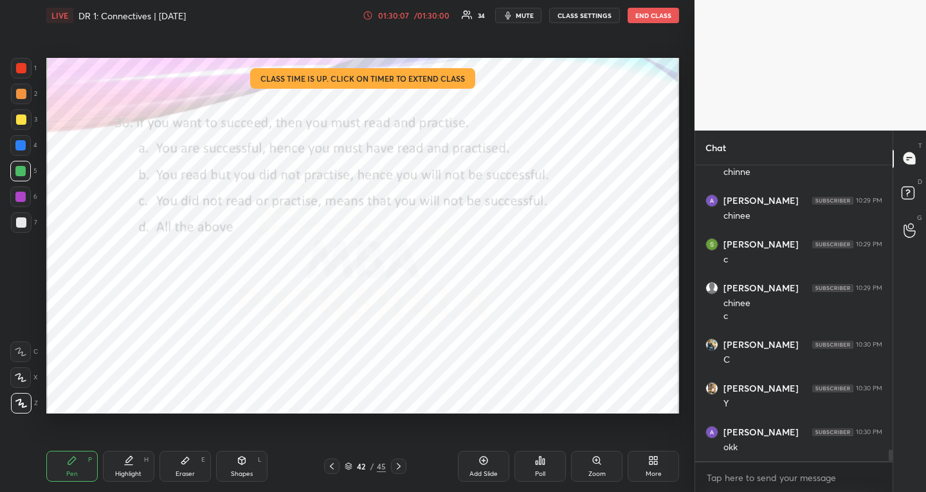
click at [401, 463] on icon at bounding box center [399, 466] width 10 height 10
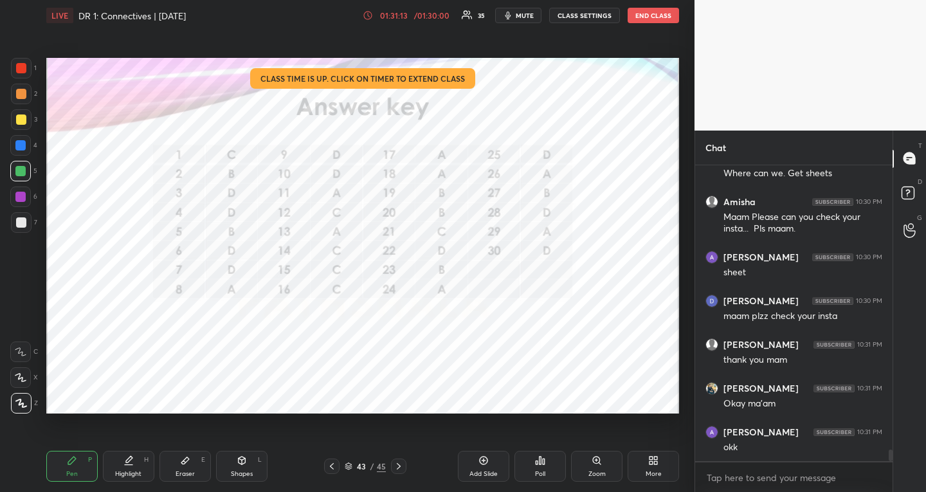
scroll to position [7350, 0]
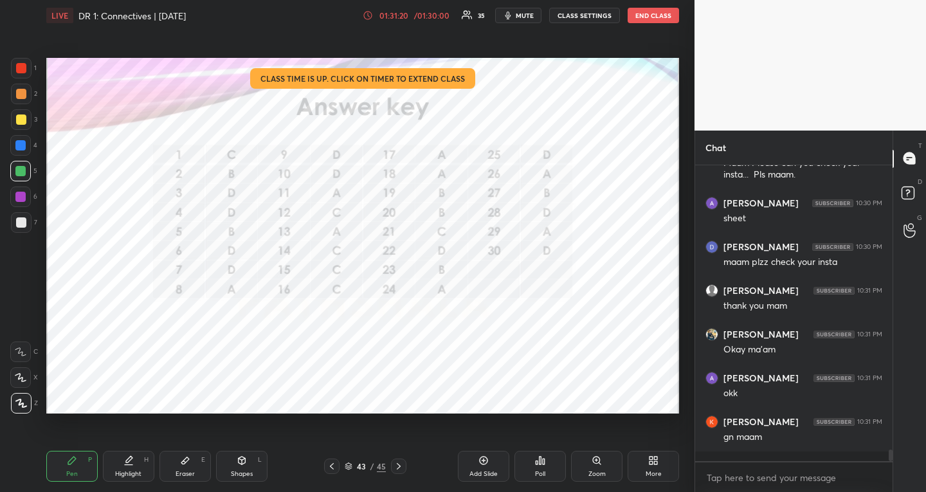
click at [648, 18] on button "END CLASS" at bounding box center [653, 15] width 51 height 15
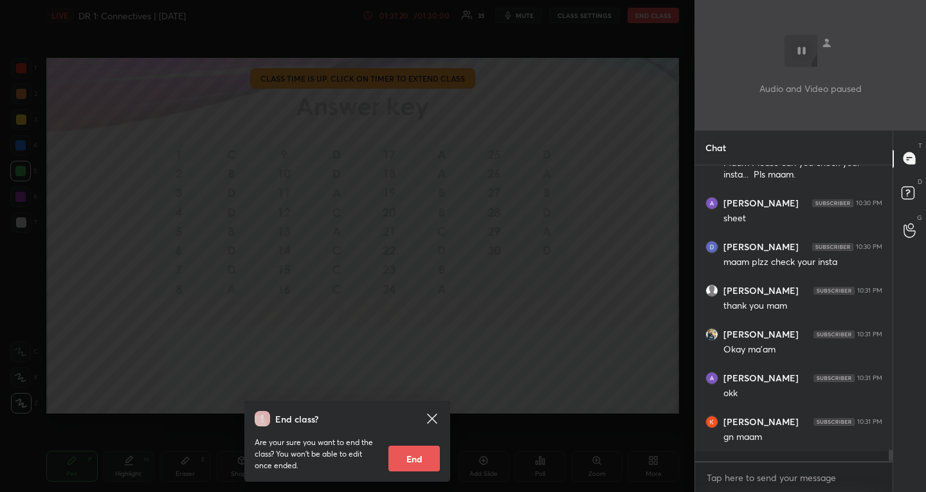
scroll to position [7393, 0]
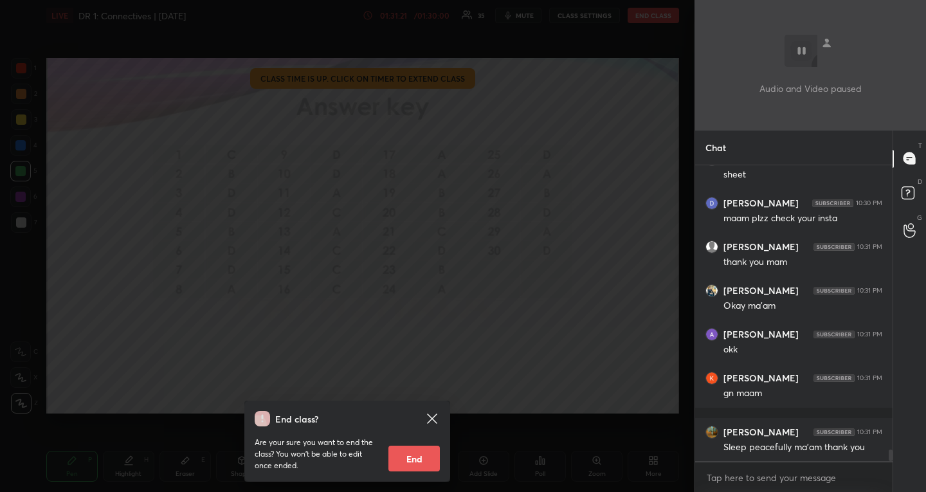
click at [410, 457] on button "End" at bounding box center [413, 459] width 51 height 26
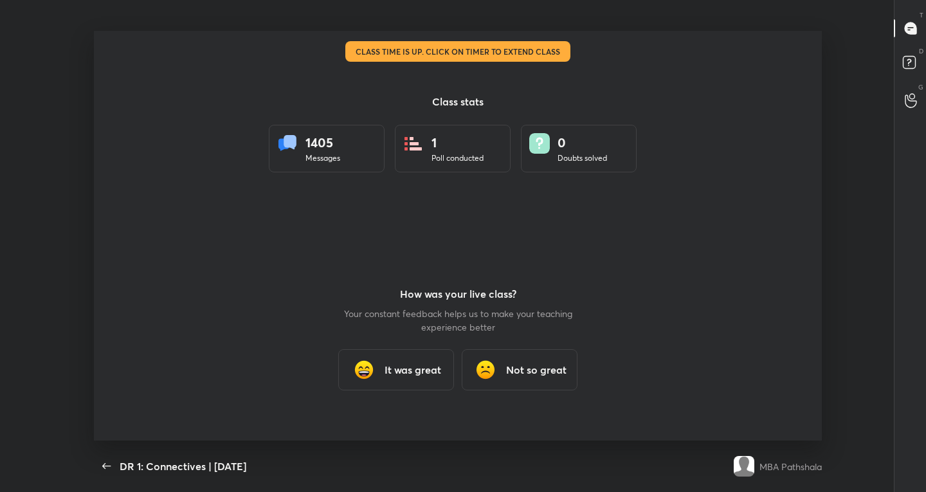
scroll to position [0, 0]
type textarea "x"
